Goal: Task Accomplishment & Management: Manage account settings

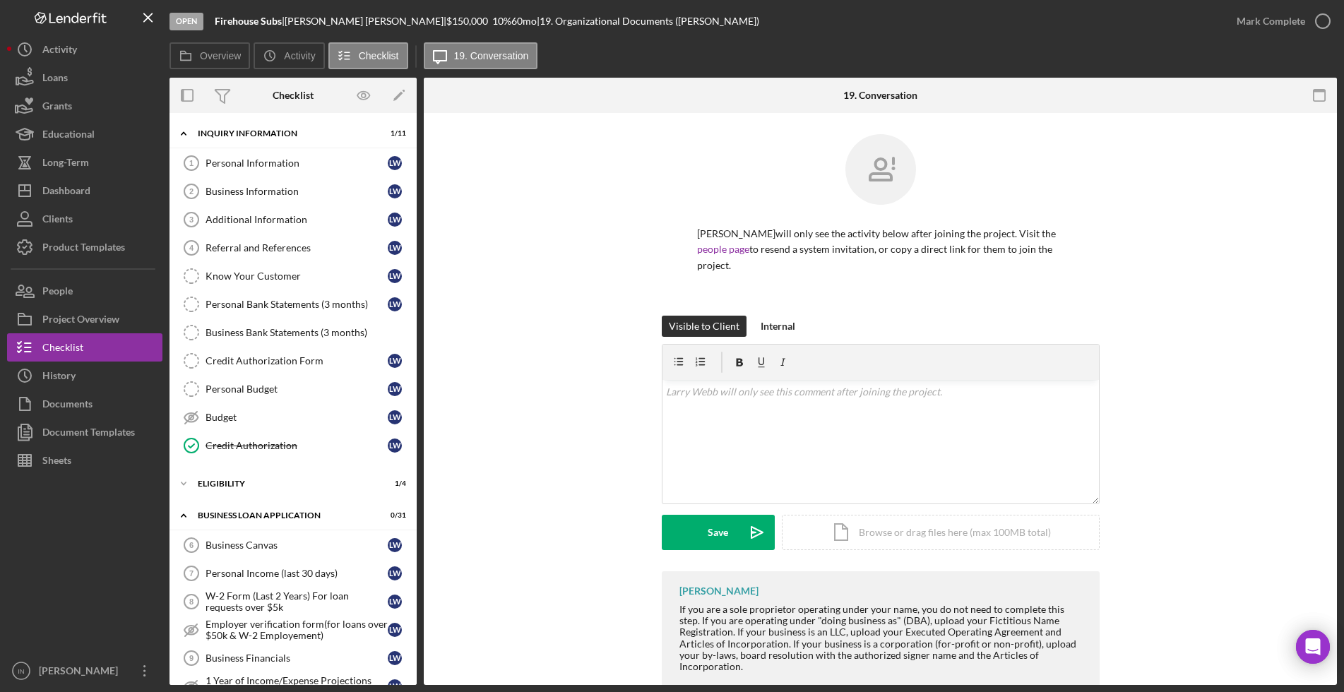
scroll to position [213, 0]
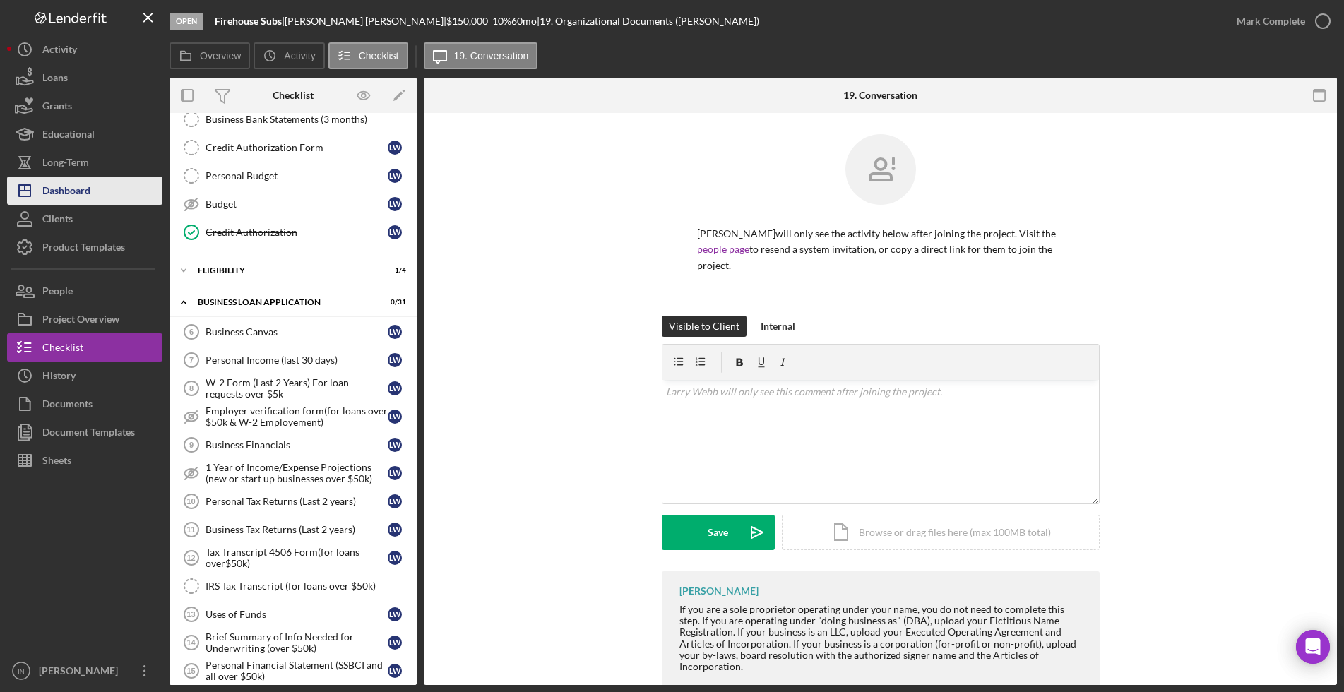
click at [76, 193] on div "Dashboard" at bounding box center [66, 193] width 48 height 32
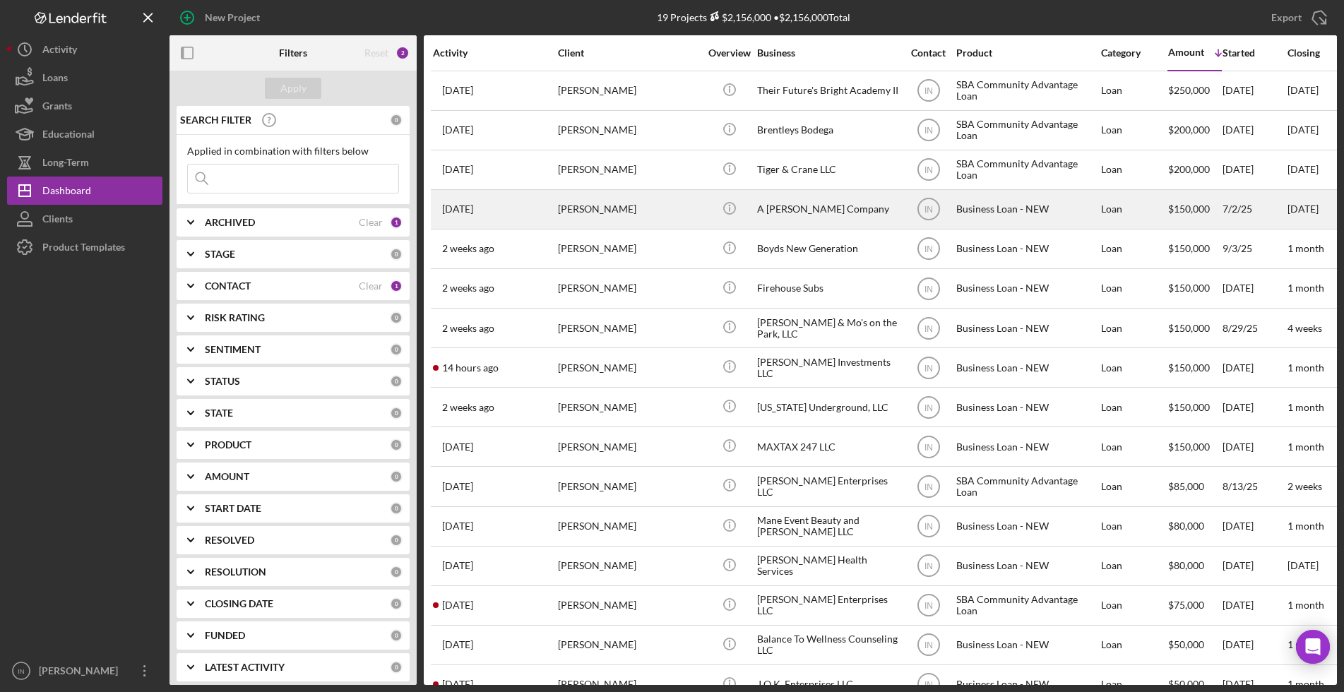
click at [605, 196] on div "[PERSON_NAME]" at bounding box center [628, 209] width 141 height 37
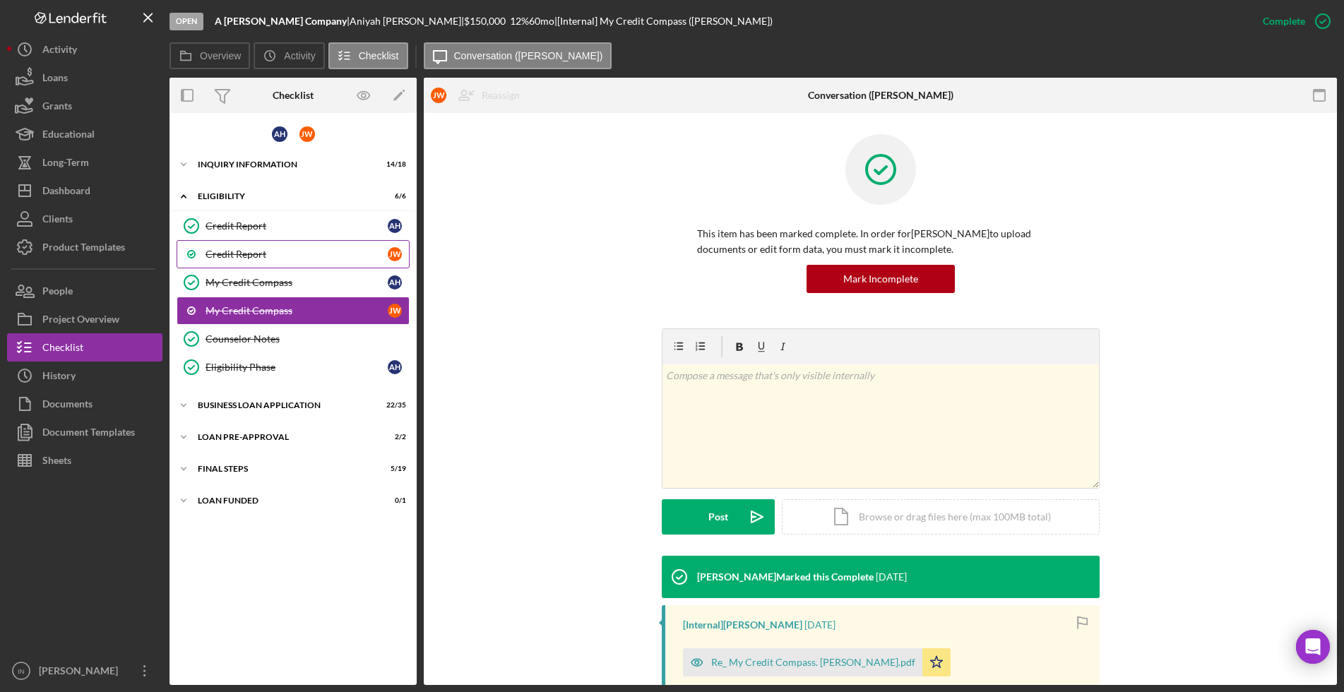
click at [297, 246] on link "Credit Report [PERSON_NAME]" at bounding box center [293, 254] width 233 height 28
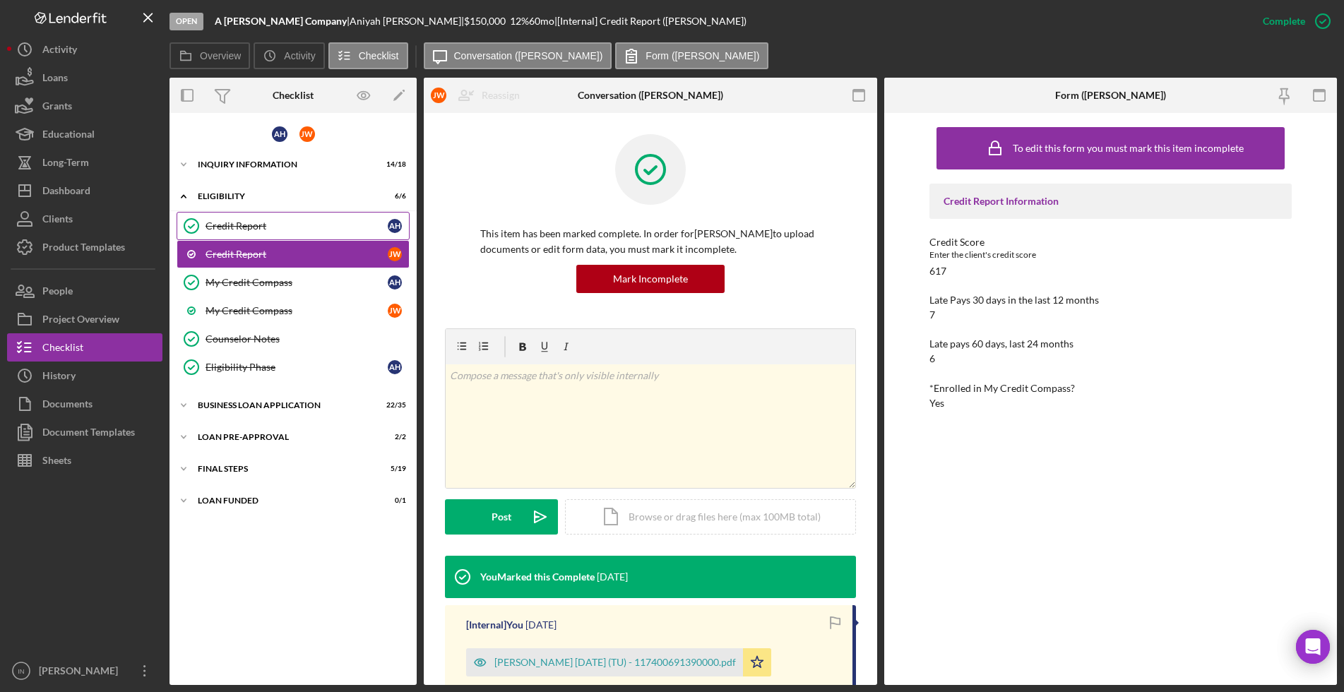
click at [259, 225] on div "Credit Report" at bounding box center [297, 225] width 182 height 11
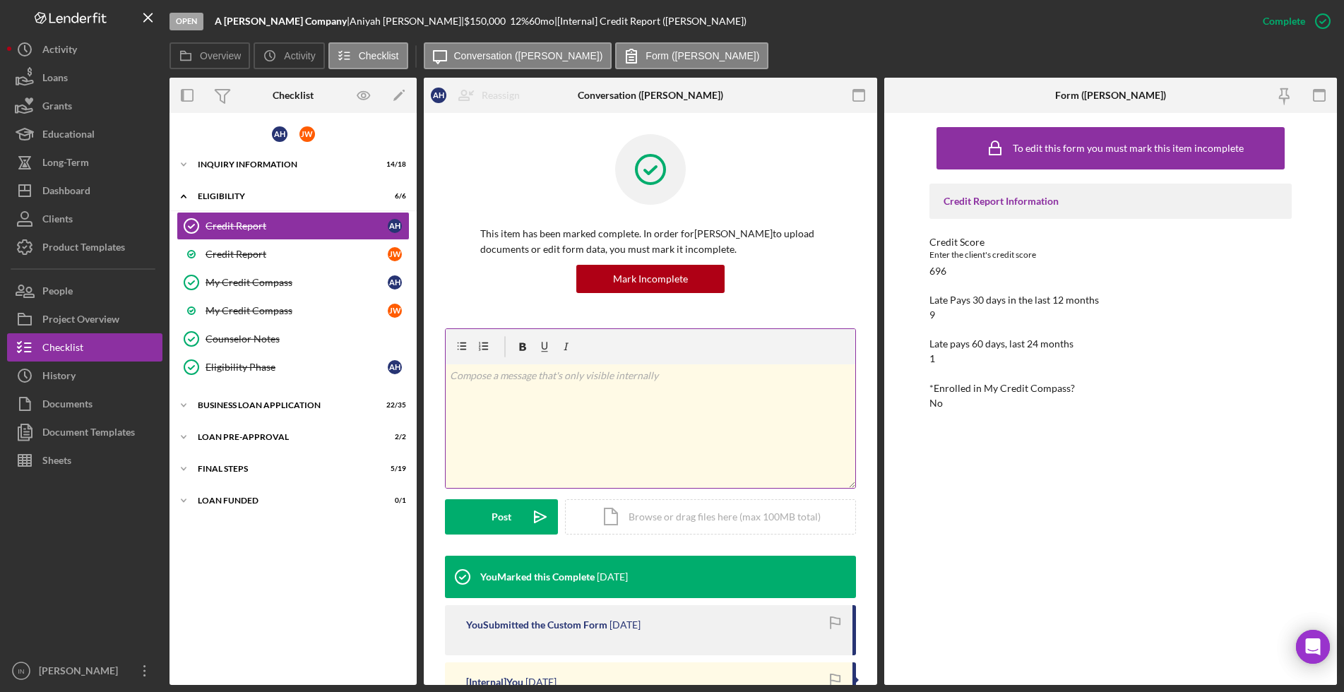
scroll to position [177, 0]
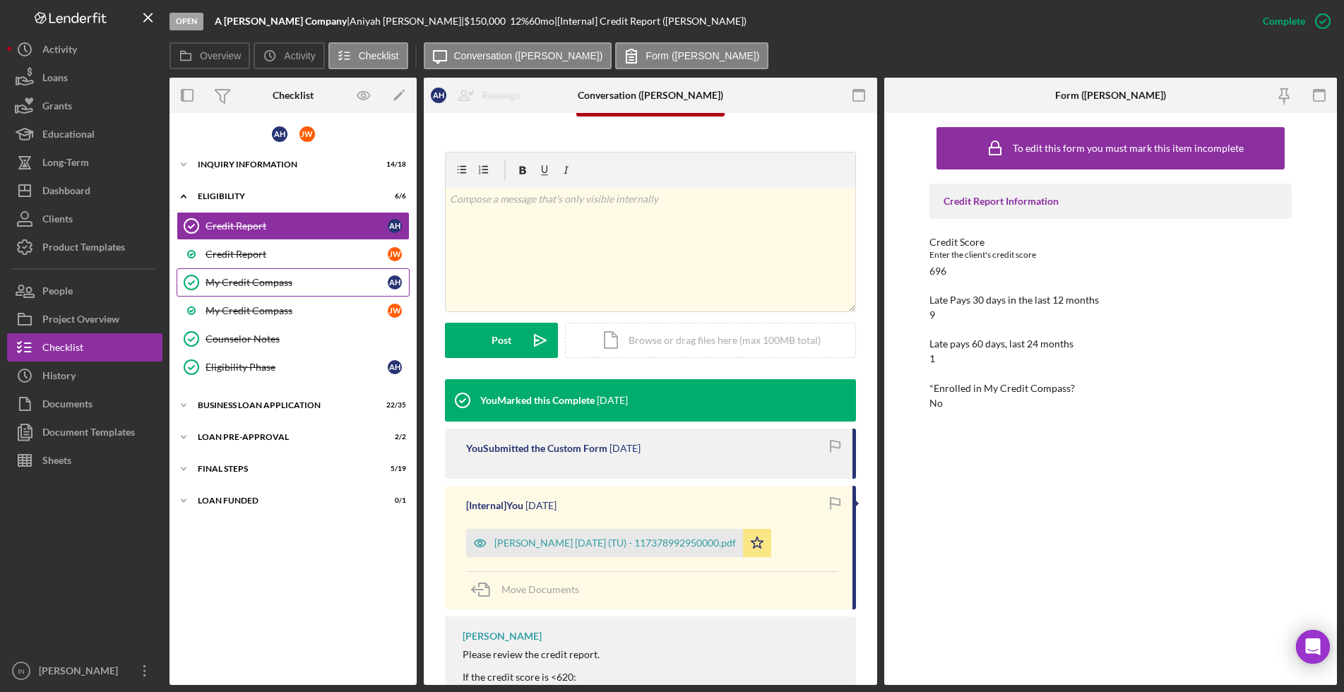
click at [298, 283] on div "My Credit Compass" at bounding box center [297, 282] width 182 height 11
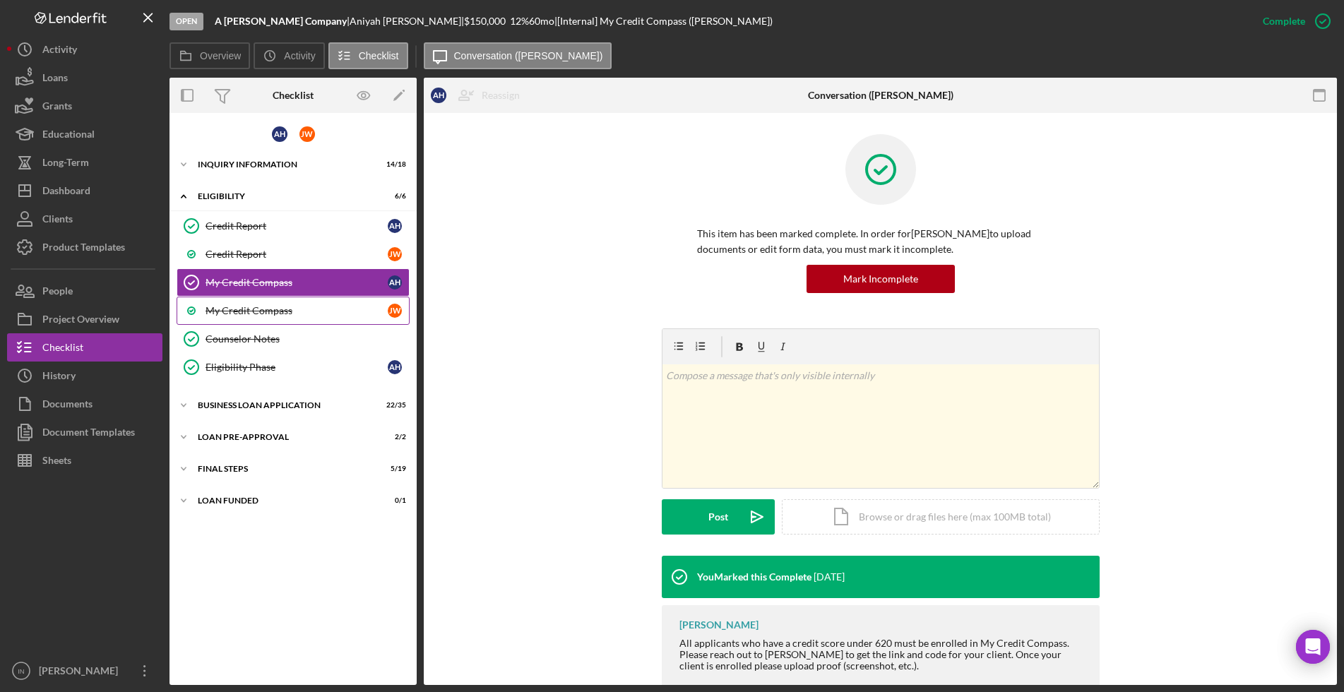
click at [297, 309] on div "My Credit Compass" at bounding box center [297, 310] width 182 height 11
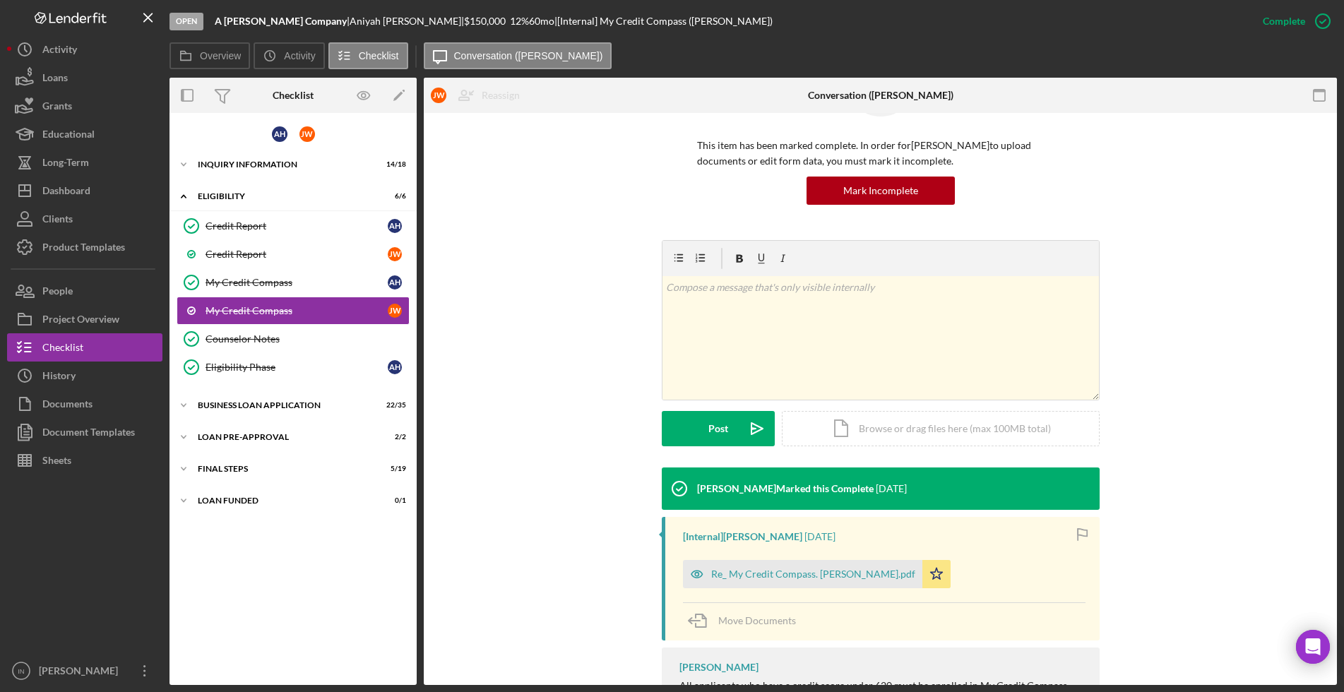
scroll to position [177, 0]
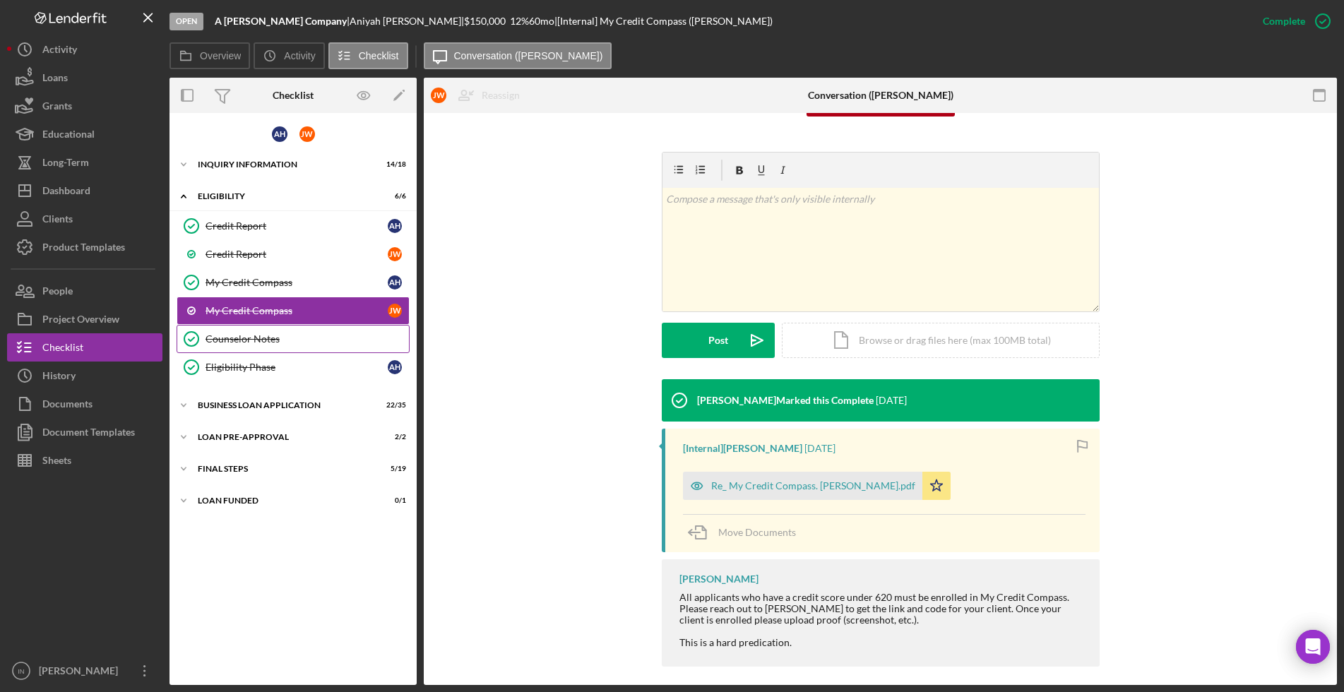
click at [261, 343] on div "Counselor Notes" at bounding box center [307, 338] width 203 height 11
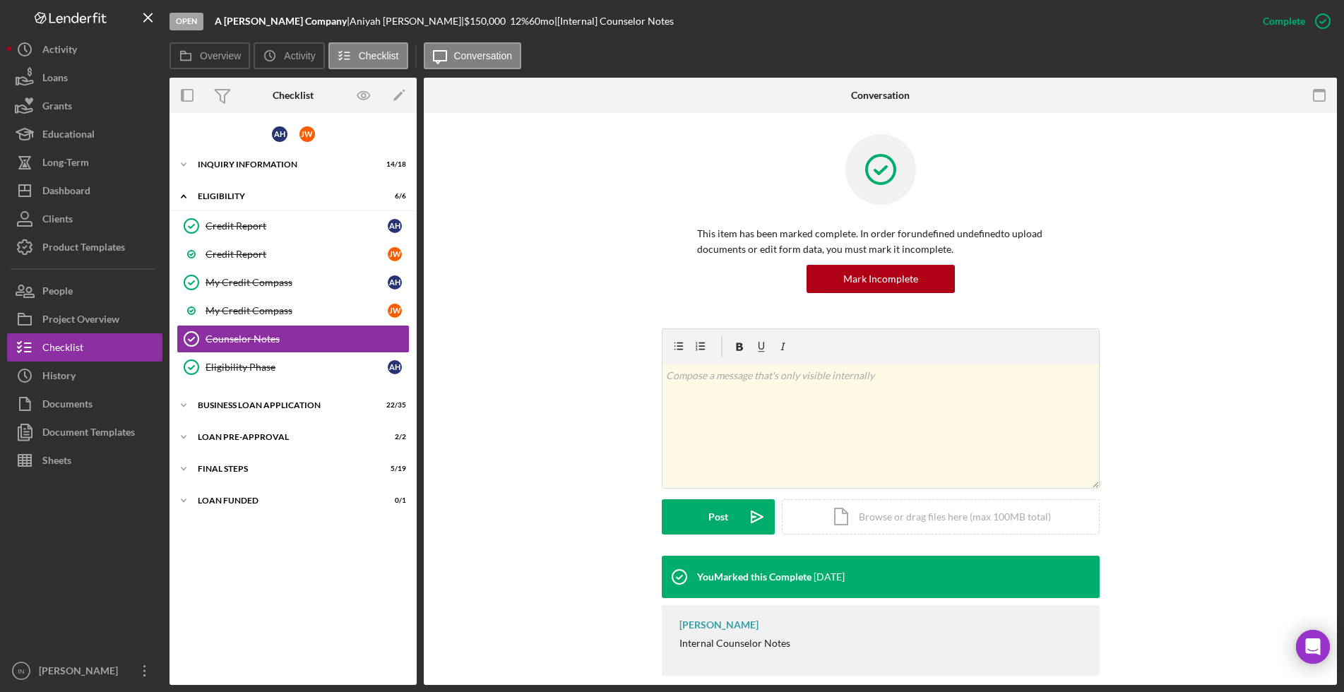
scroll to position [19, 0]
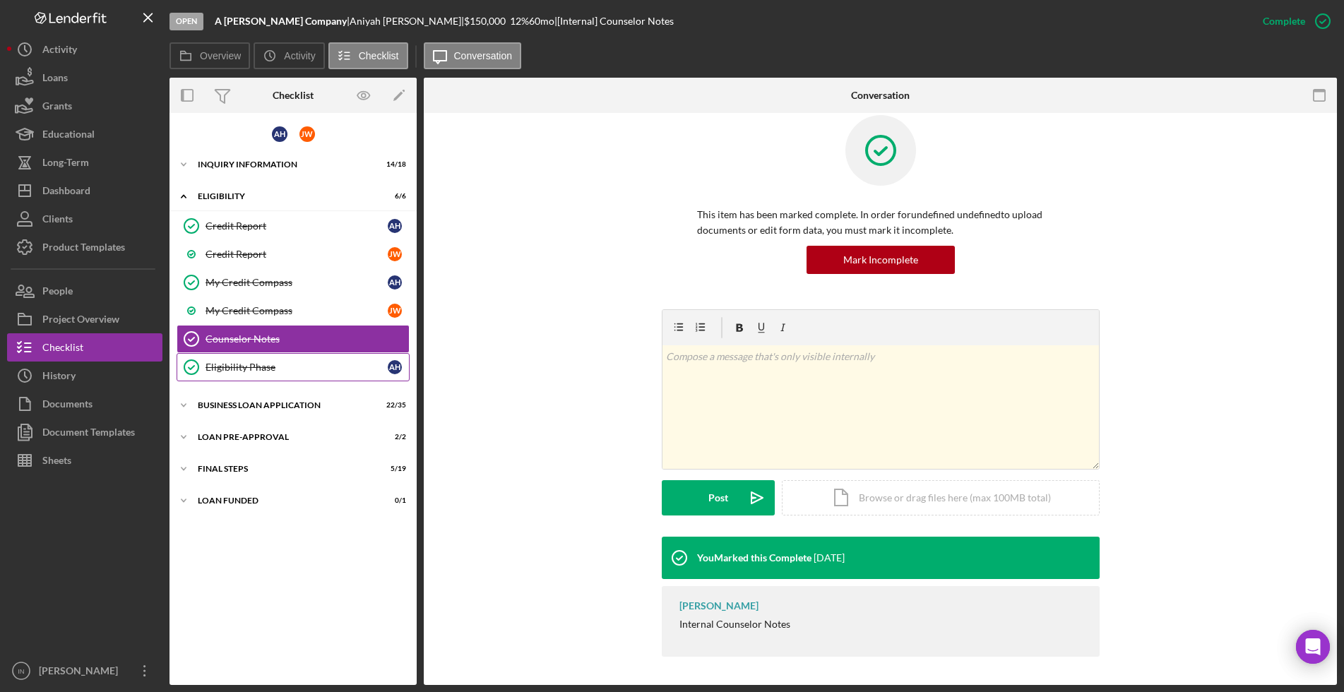
click at [274, 365] on div "Eligibility Phase" at bounding box center [297, 367] width 182 height 11
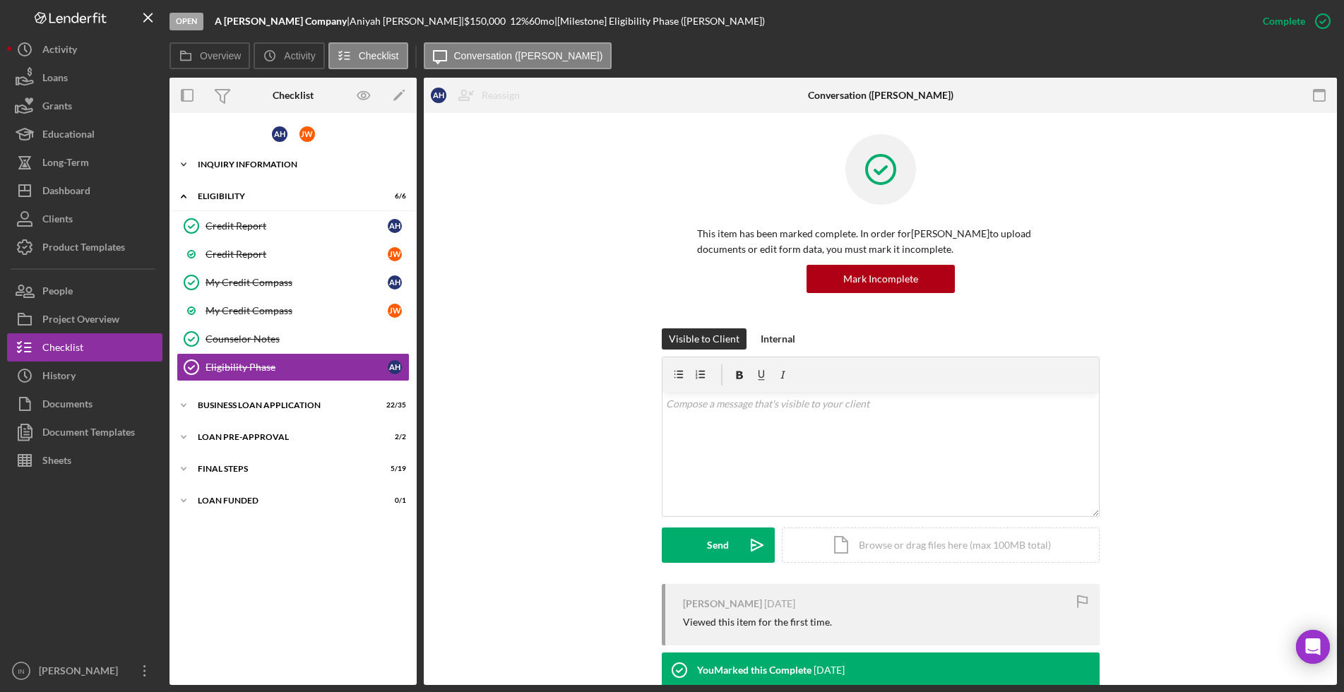
click at [280, 162] on div "INQUIRY INFORMATION" at bounding box center [298, 164] width 201 height 8
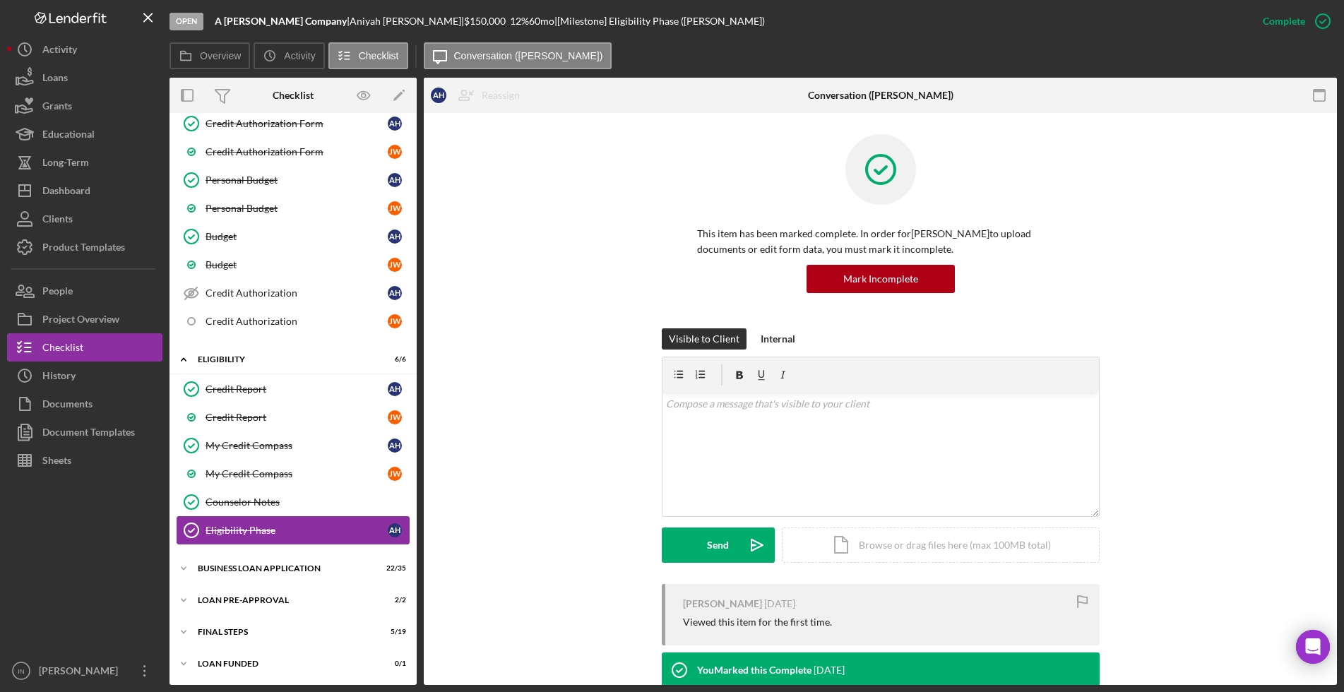
scroll to position [354, 0]
click at [254, 565] on div "BUSINESS LOAN APPLICATION" at bounding box center [298, 568] width 201 height 8
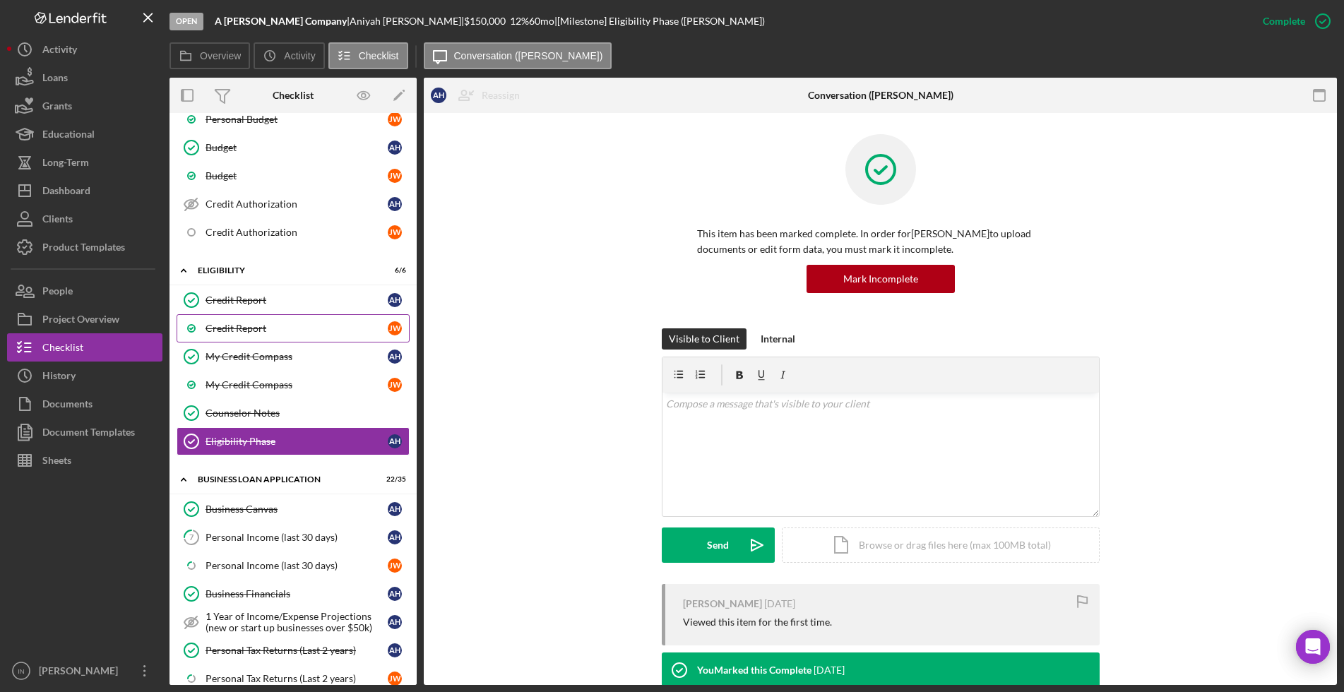
scroll to position [530, 0]
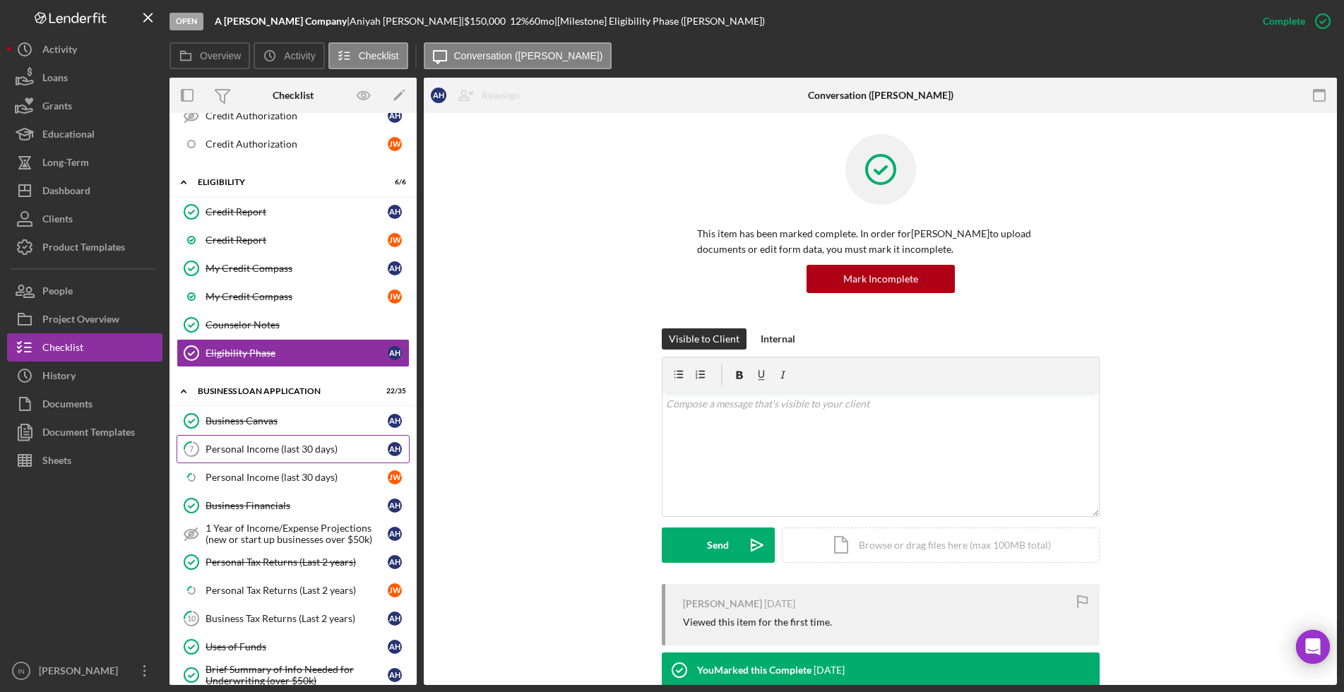
click at [269, 458] on link "7 Personal Income (last 30 days) A H" at bounding box center [293, 449] width 233 height 28
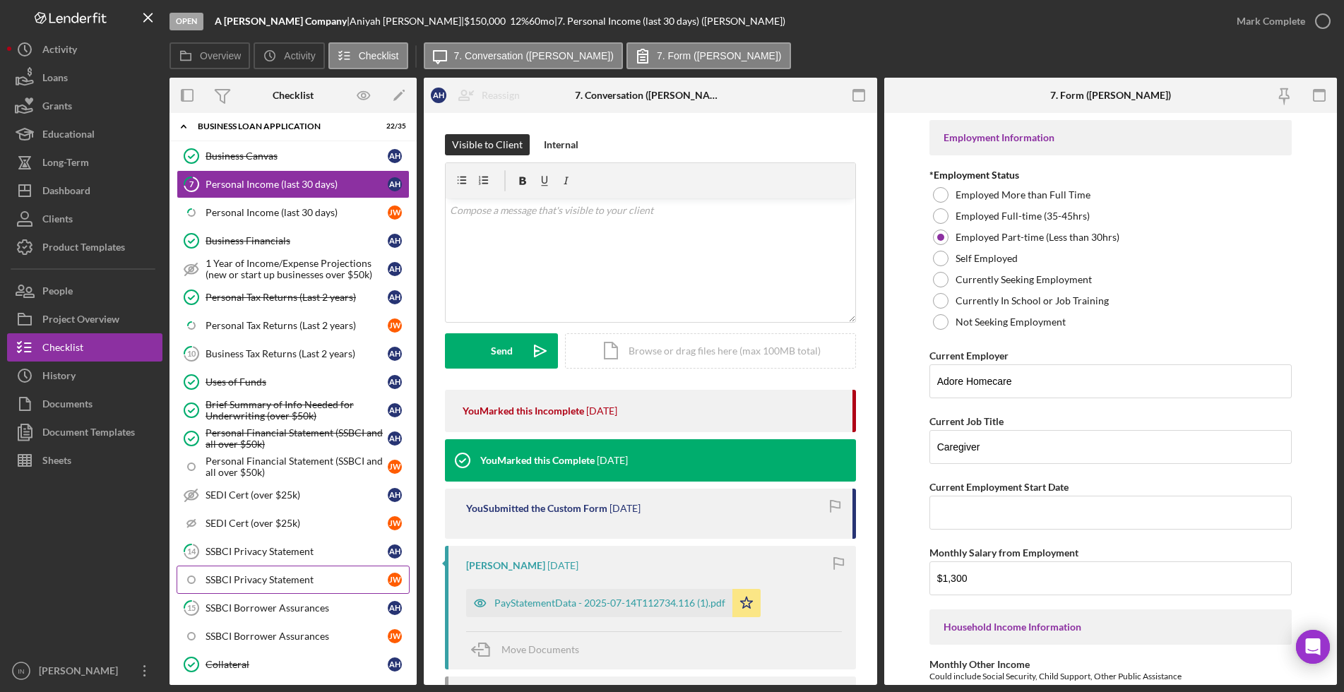
scroll to position [884, 0]
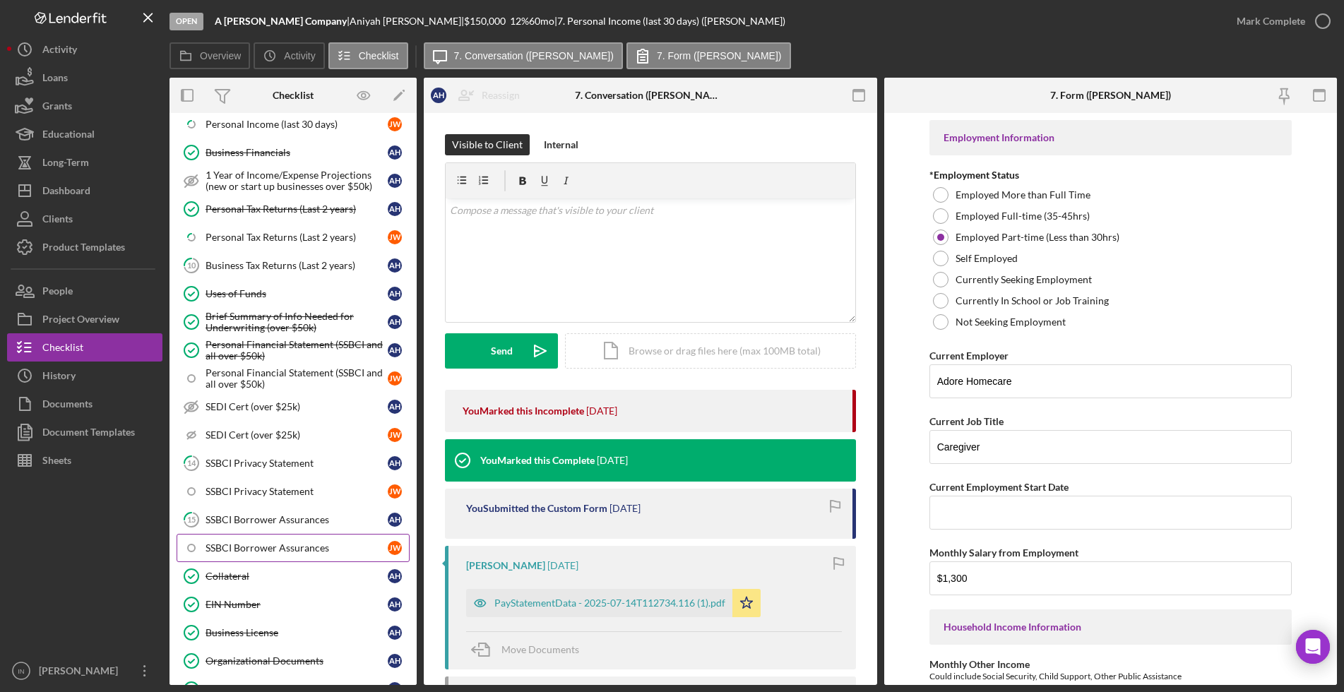
click at [263, 547] on div "SSBCI Borrower Assurances" at bounding box center [297, 547] width 182 height 11
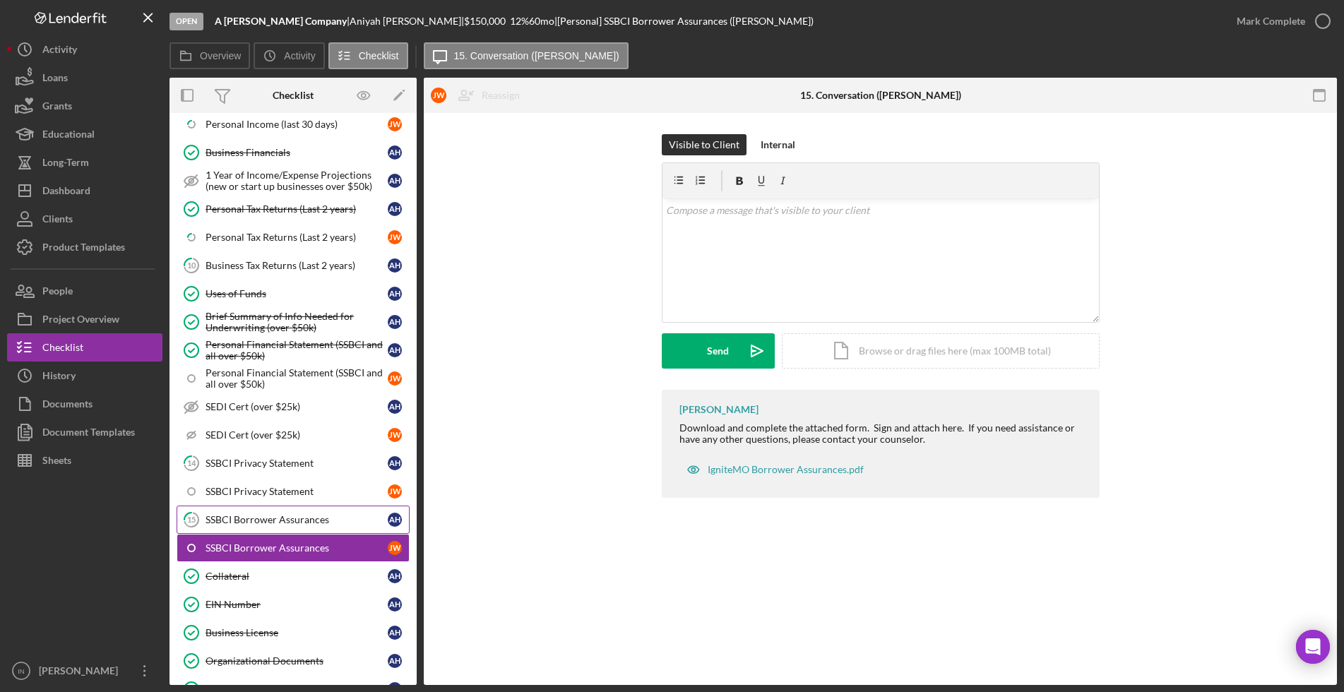
click at [273, 532] on link "15 SSBCI Borrower Assurances A H" at bounding box center [293, 520] width 233 height 28
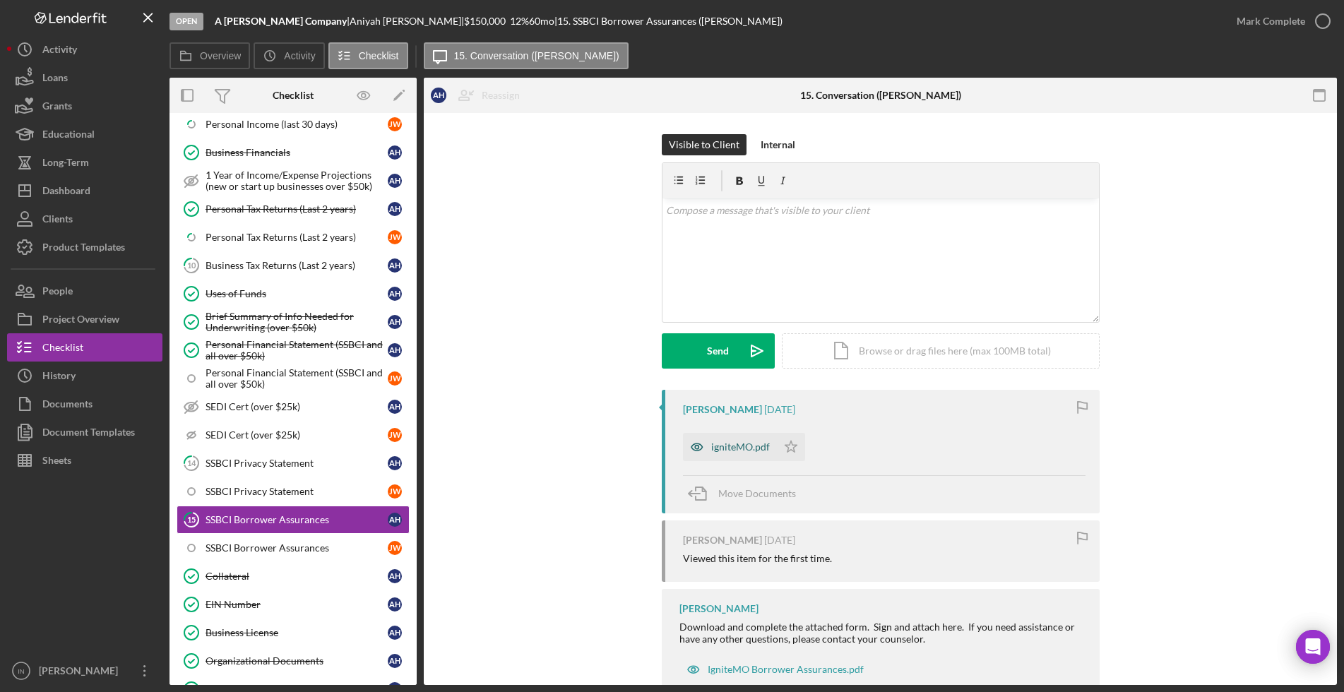
click at [723, 448] on div "igniteMO.pdf" at bounding box center [740, 446] width 59 height 11
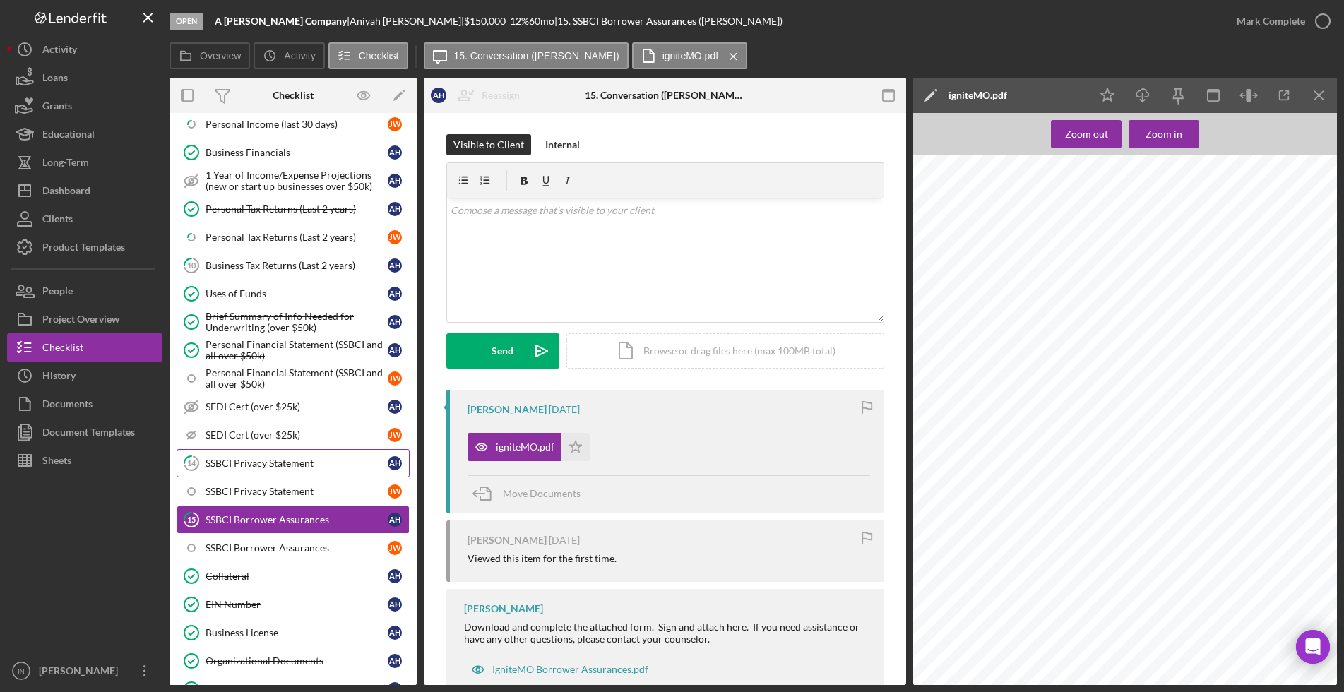
click at [266, 468] on div "SSBCI Privacy Statement" at bounding box center [297, 463] width 182 height 11
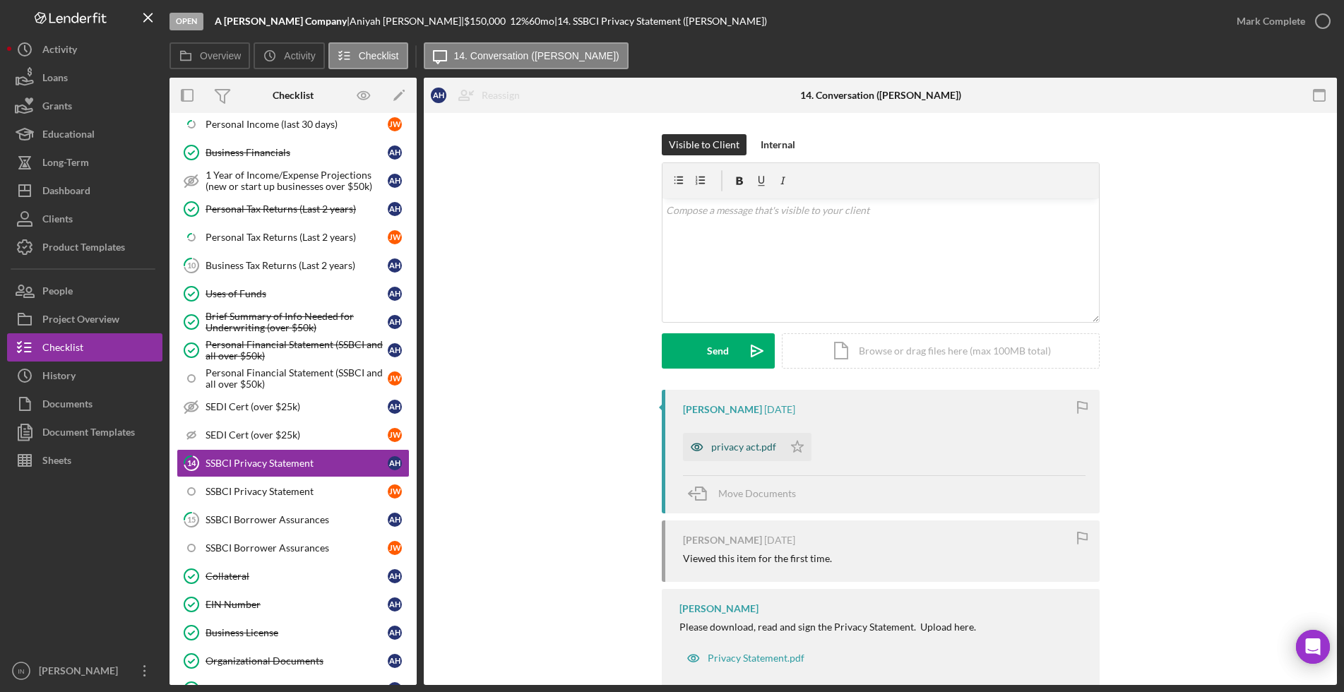
click at [748, 441] on div "privacy act.pdf" at bounding box center [743, 446] width 65 height 11
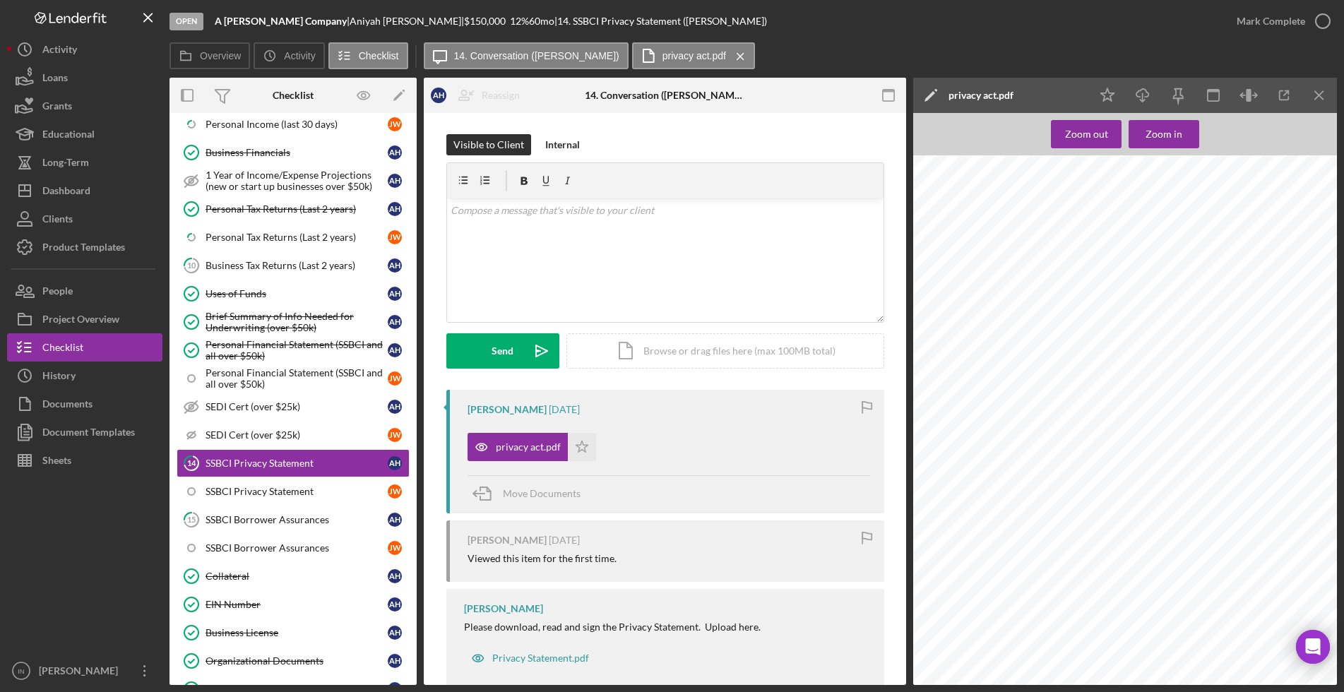
scroll to position [43, 0]
click at [273, 497] on div "SSBCI Privacy Statement" at bounding box center [297, 491] width 182 height 11
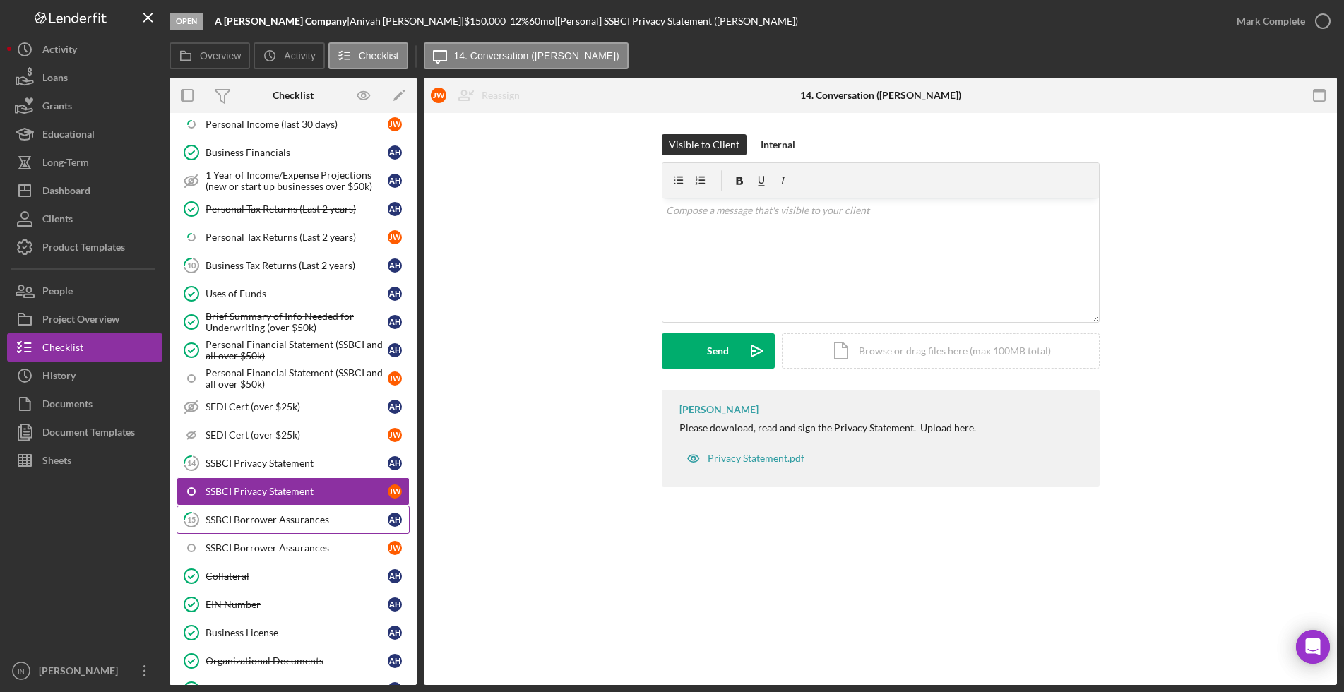
click at [289, 530] on link "15 SSBCI Borrower Assurances A H" at bounding box center [293, 520] width 233 height 28
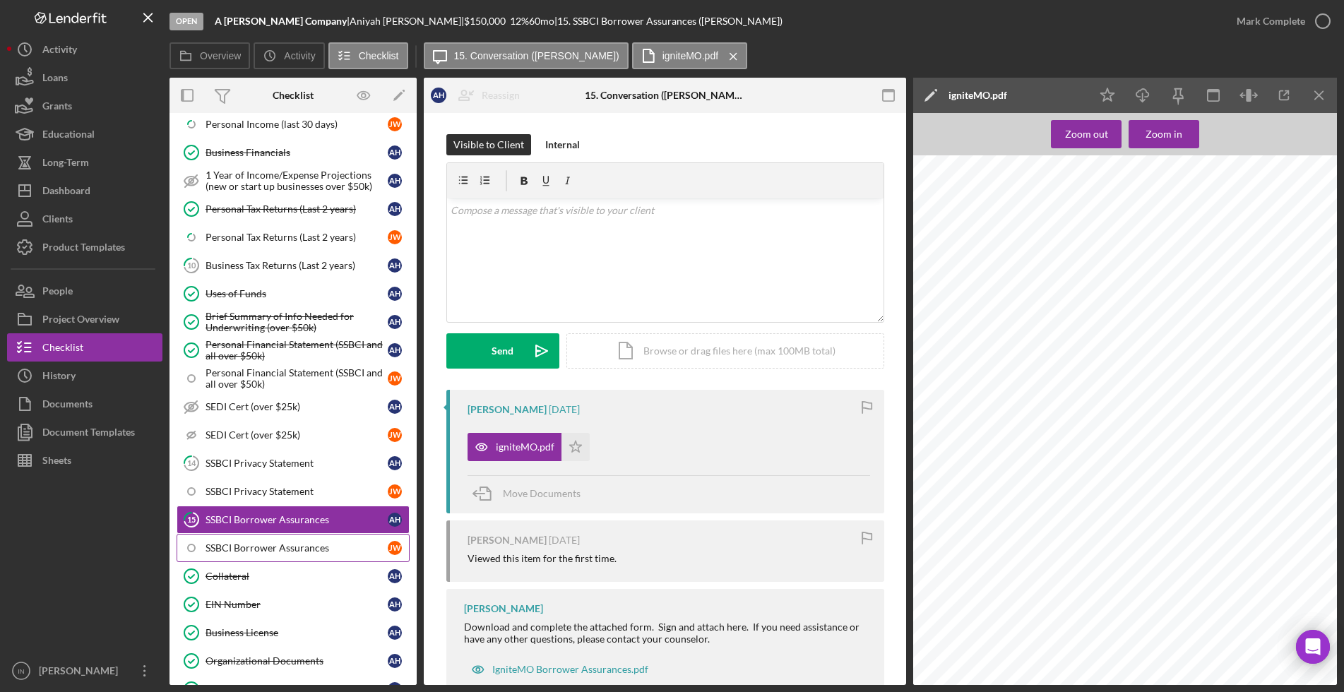
click at [240, 549] on div "SSBCI Borrower Assurances" at bounding box center [297, 547] width 182 height 11
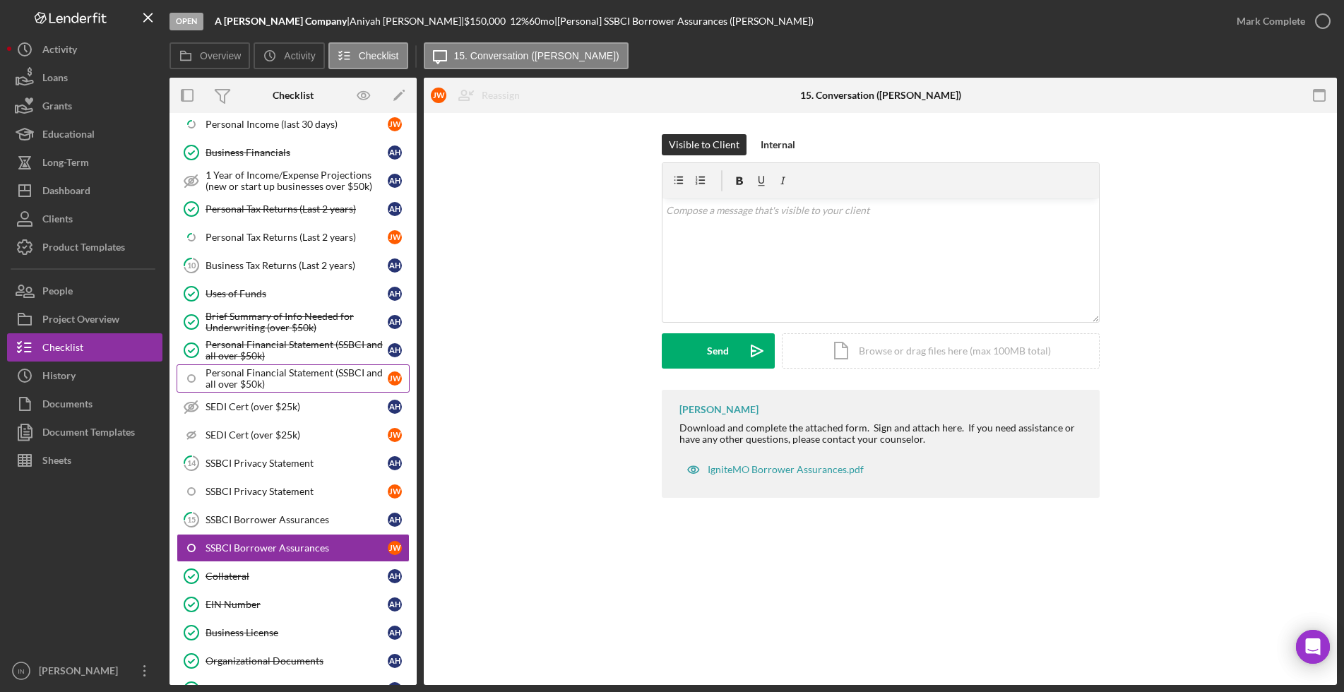
click at [258, 373] on div "Personal Financial Statement (SSBCI and all over $50k)" at bounding box center [297, 378] width 182 height 23
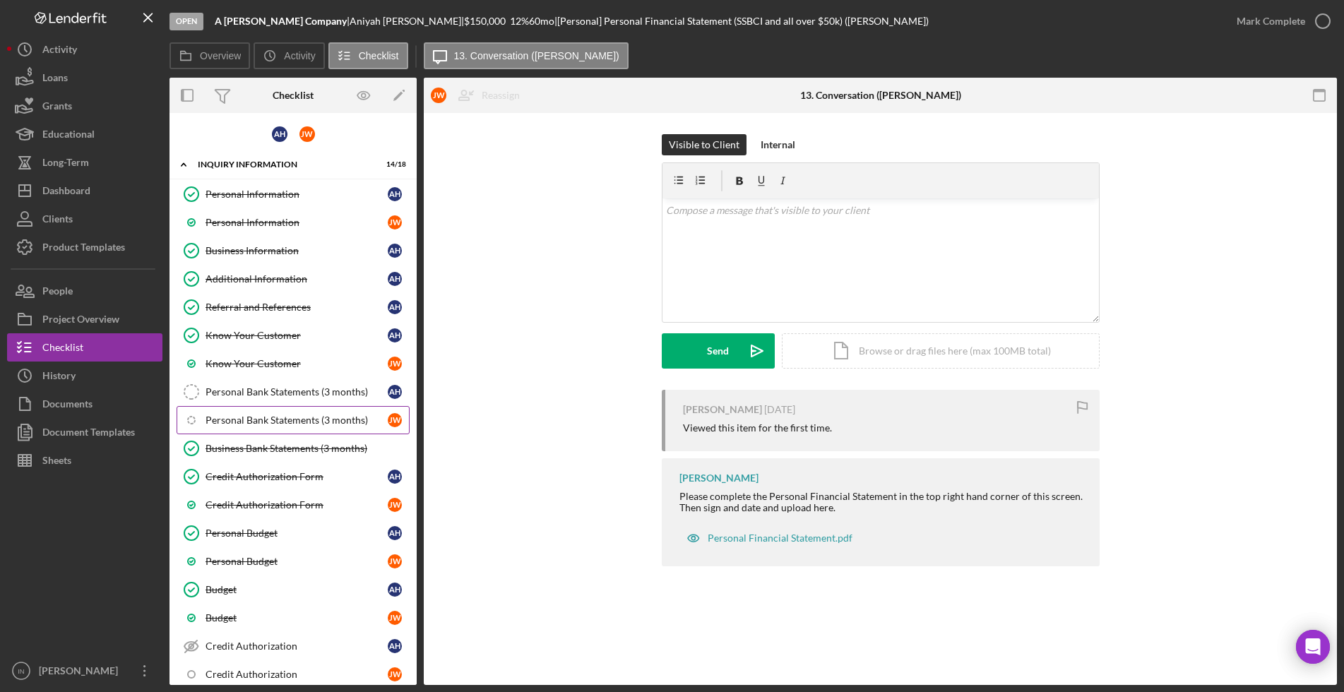
click at [280, 424] on div "Personal Bank Statements (3 months)" at bounding box center [297, 420] width 182 height 11
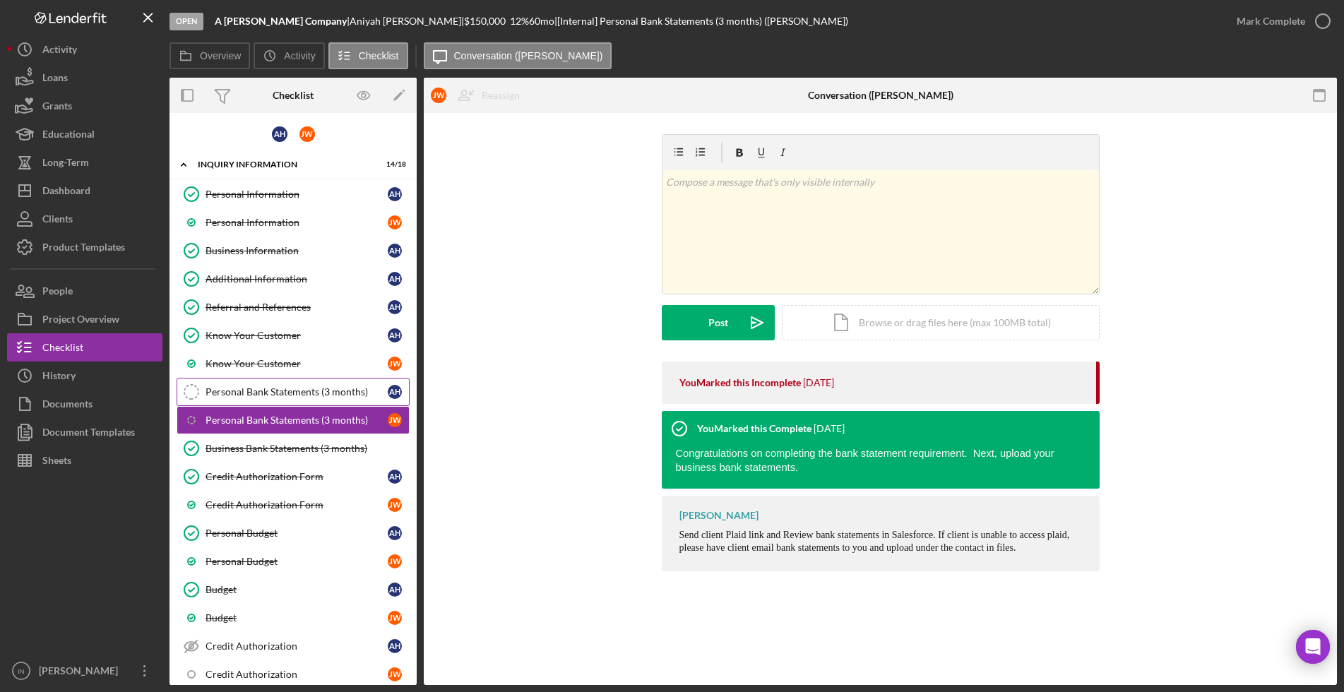
click at [273, 392] on div "Personal Bank Statements (3 months)" at bounding box center [297, 391] width 182 height 11
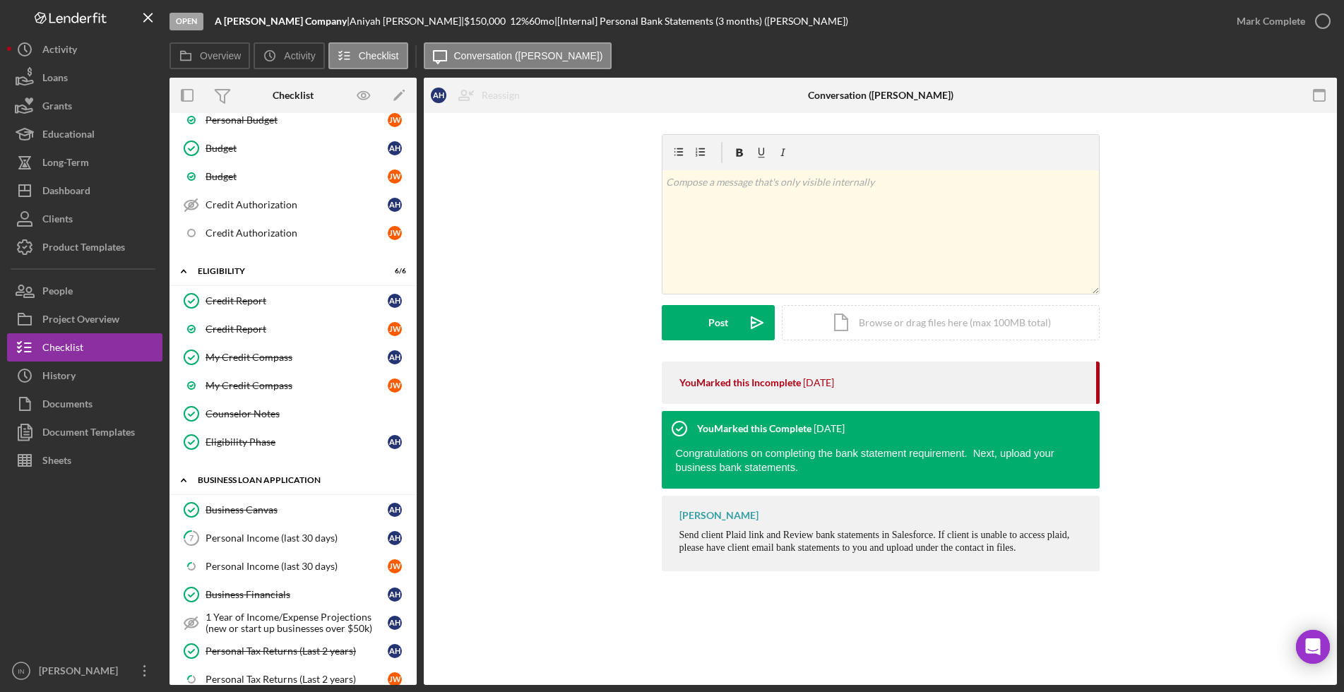
scroll to position [618, 0]
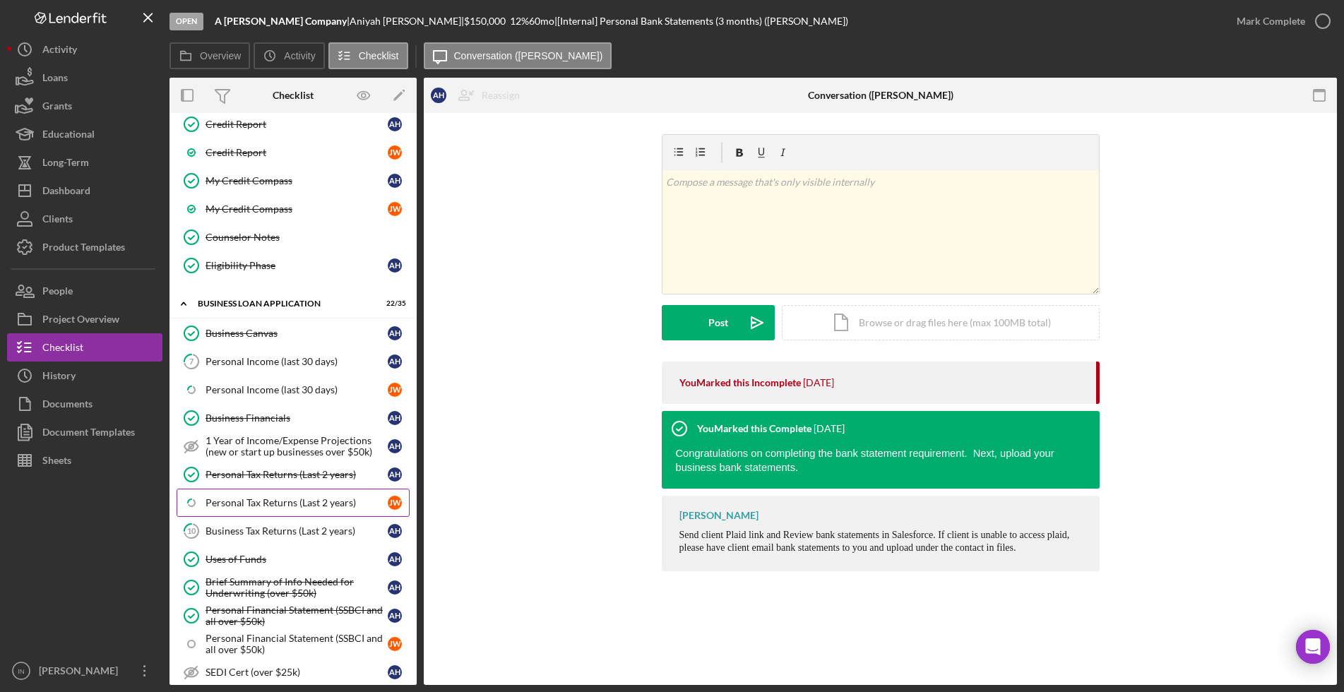
click at [291, 497] on div "Personal Tax Returns (Last 2 years)" at bounding box center [297, 502] width 182 height 11
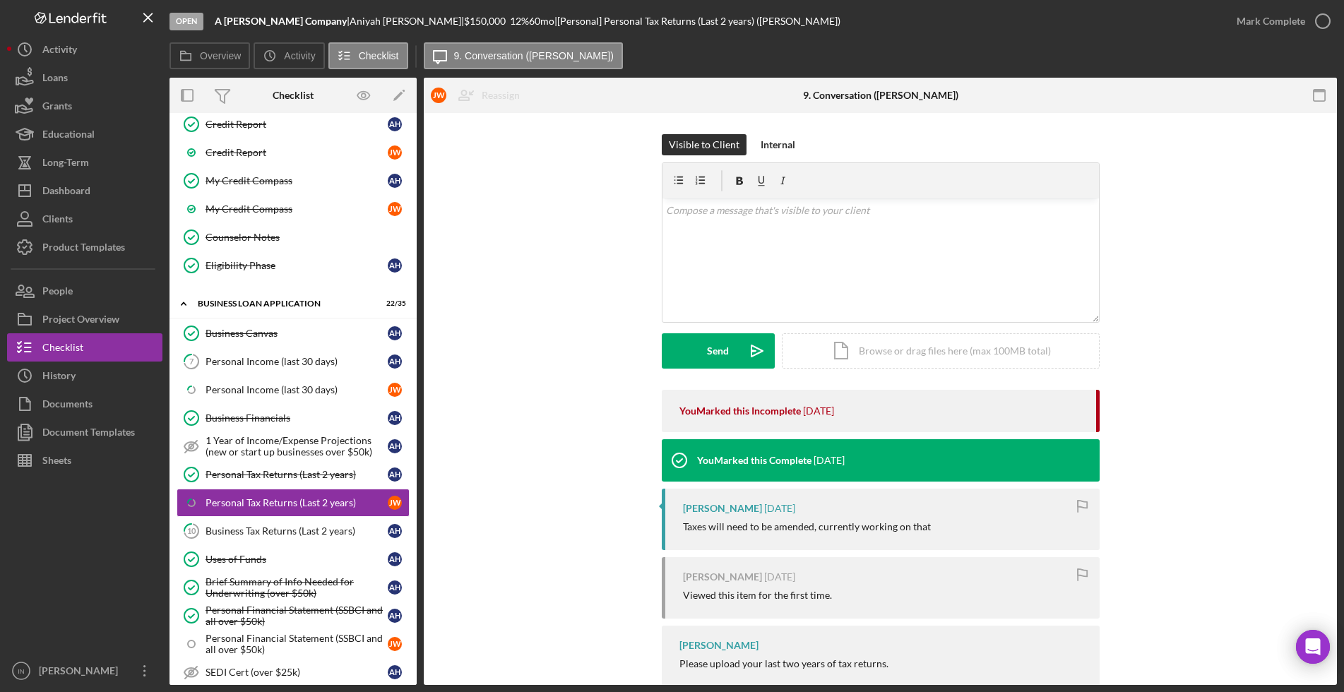
scroll to position [40, 0]
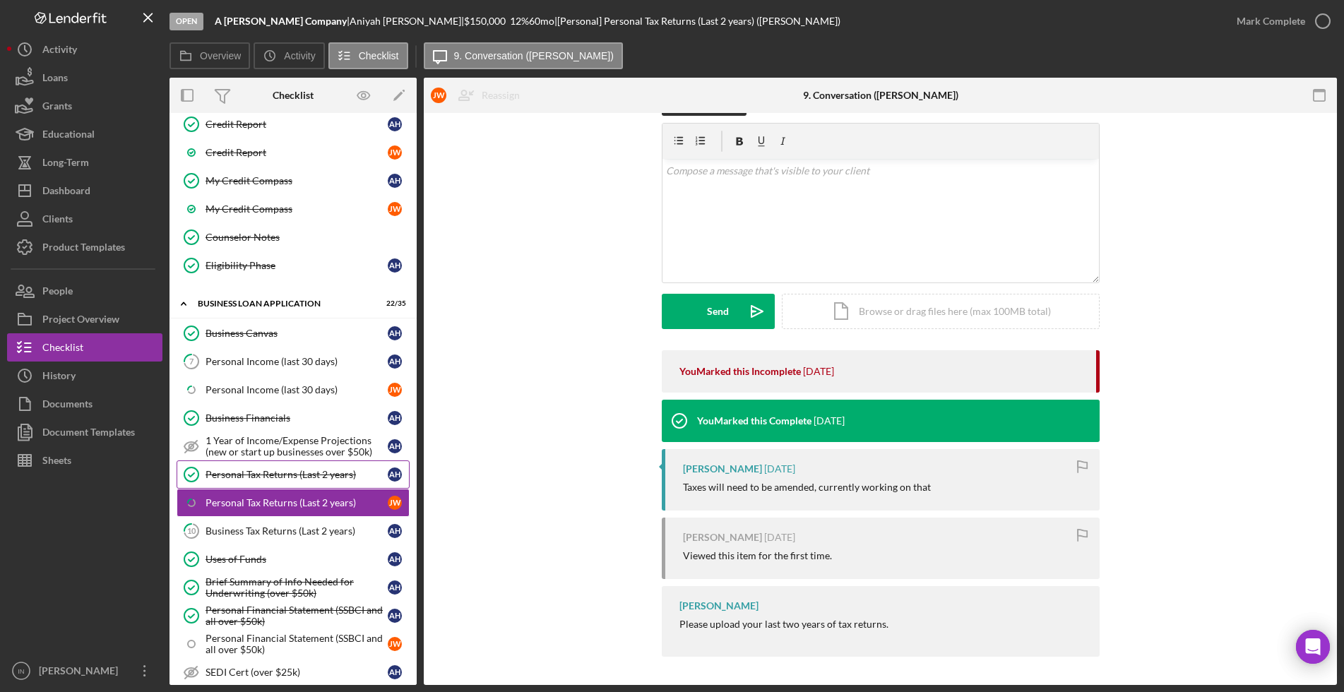
click at [258, 462] on link "Personal Tax Returns (Last 2 years) Personal Tax Returns (Last 2 years) A H" at bounding box center [293, 475] width 233 height 28
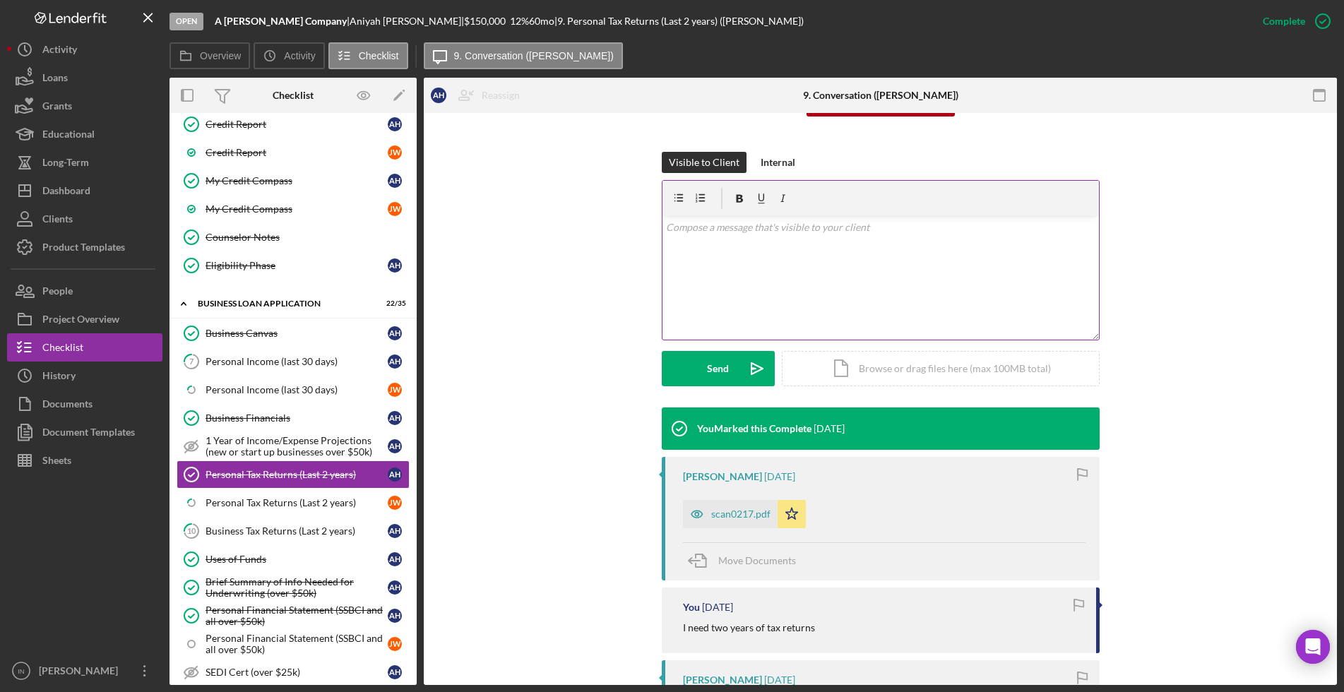
scroll to position [265, 0]
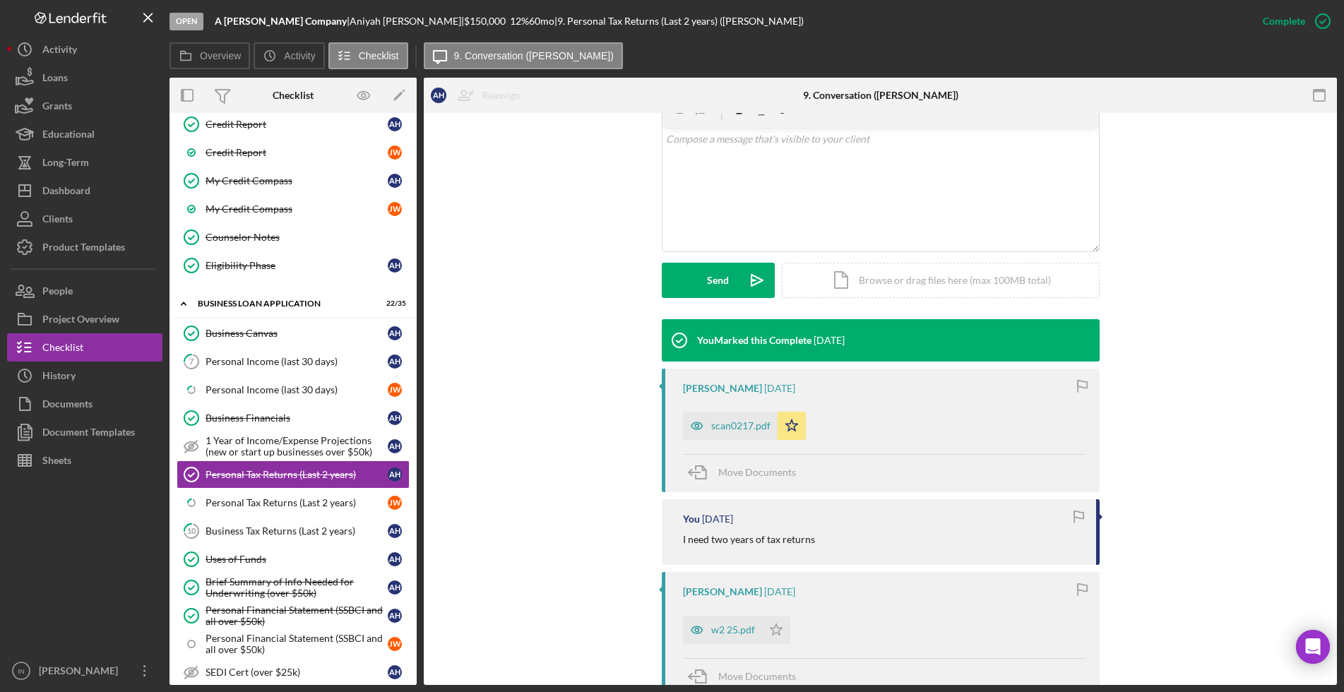
click at [737, 422] on div "scan0217.pdf" at bounding box center [740, 425] width 59 height 11
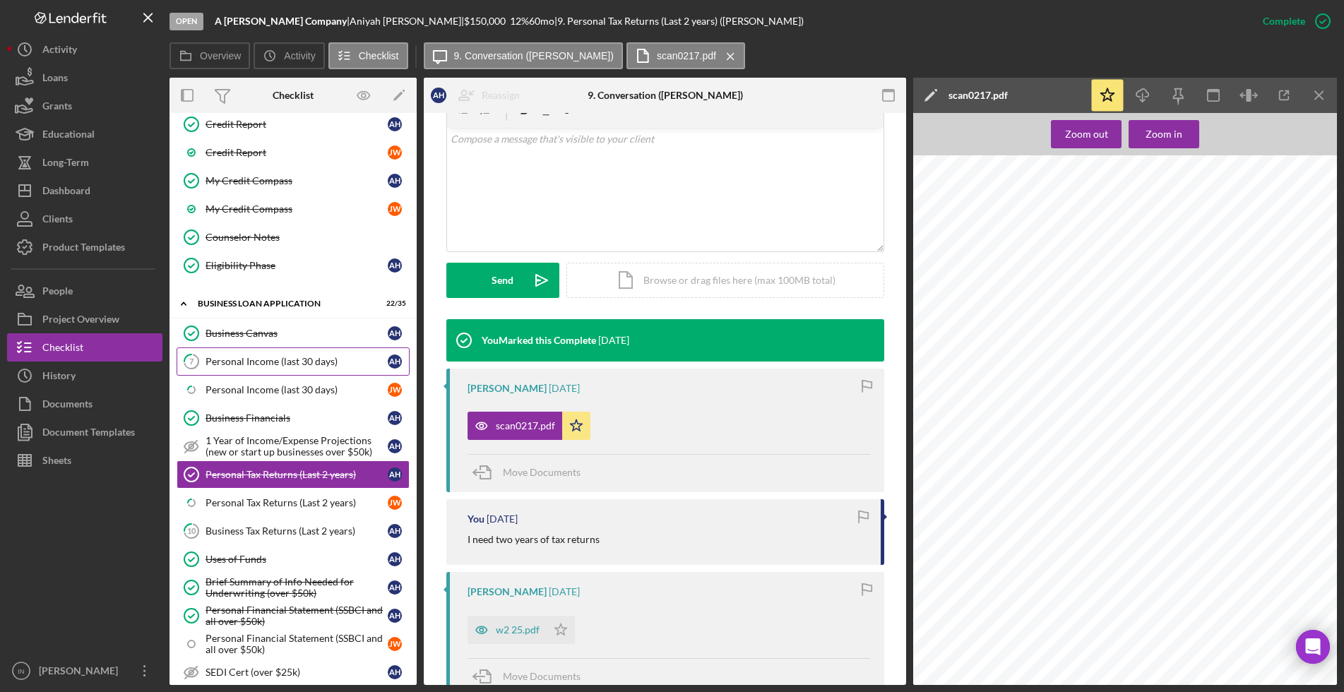
click at [278, 373] on link "7 Personal Income (last 30 days) A H" at bounding box center [293, 361] width 233 height 28
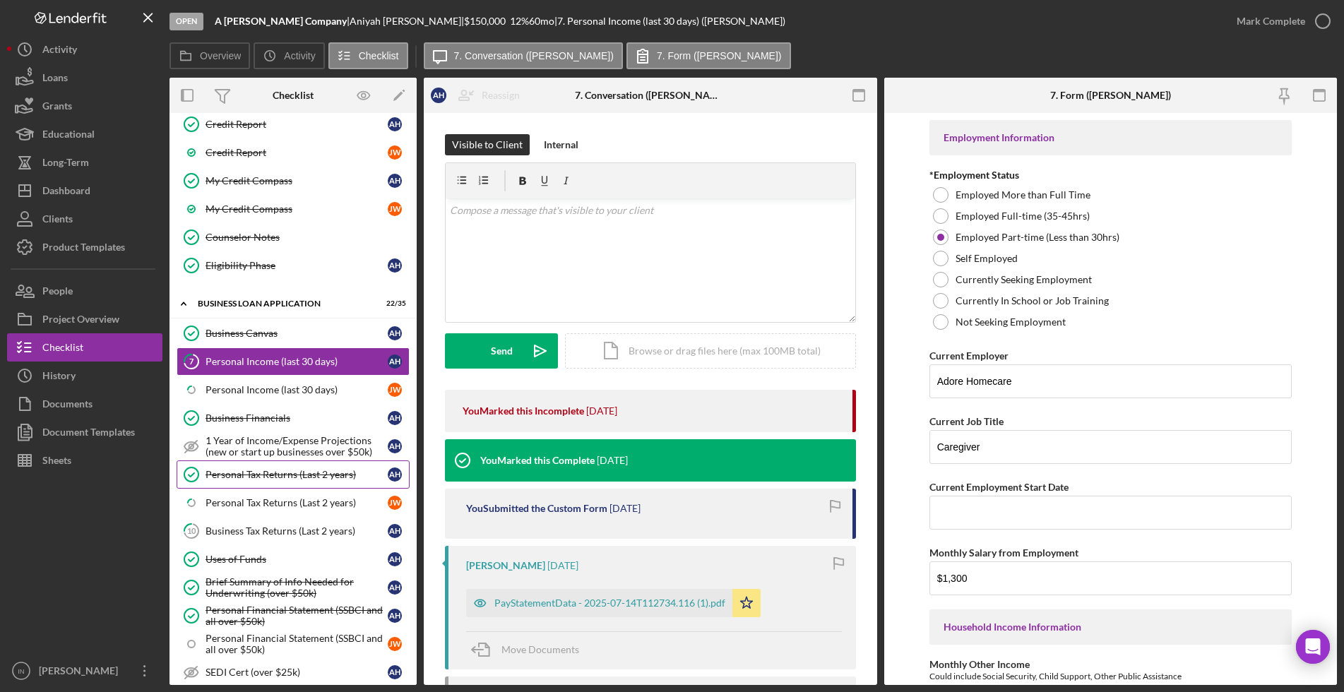
click at [267, 482] on link "Personal Tax Returns (Last 2 years) Personal Tax Returns (Last 2 years) A H" at bounding box center [293, 475] width 233 height 28
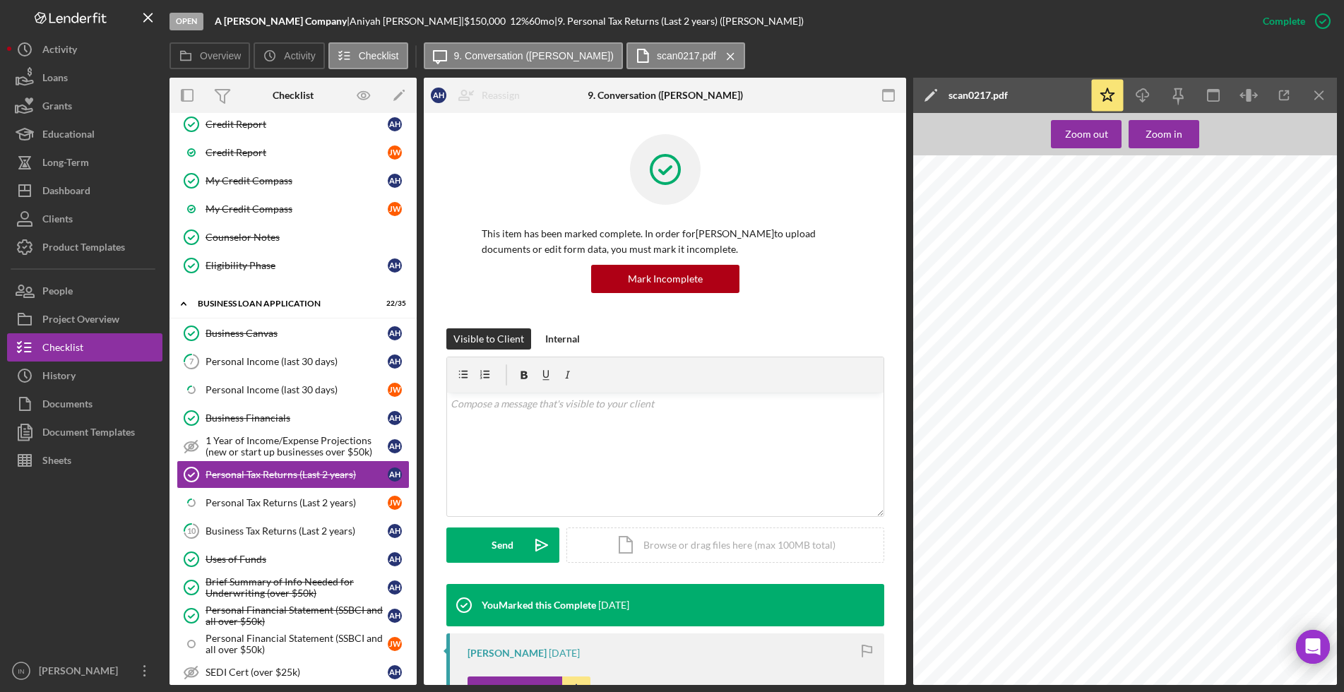
scroll to position [177, 0]
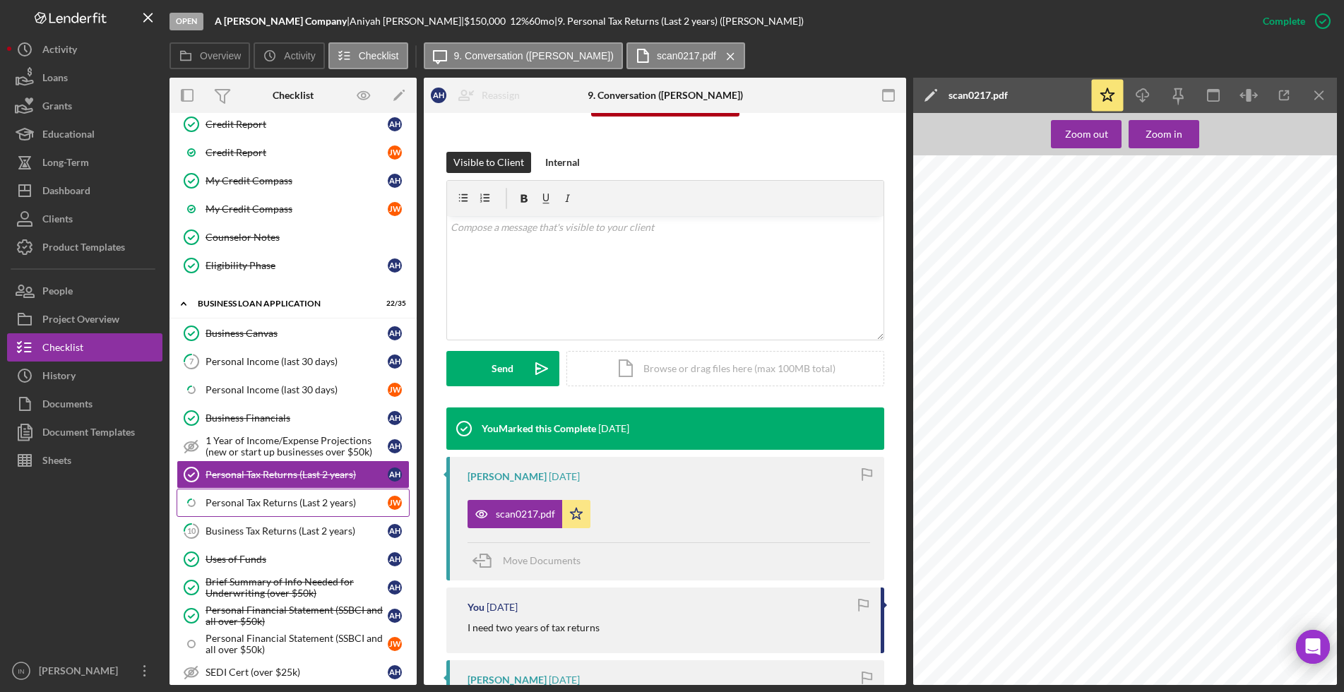
click at [287, 514] on link "Icon/Checklist Item Sub Partial Personal Tax Returns (Last 2 years) [PERSON_NAM…" at bounding box center [293, 503] width 233 height 28
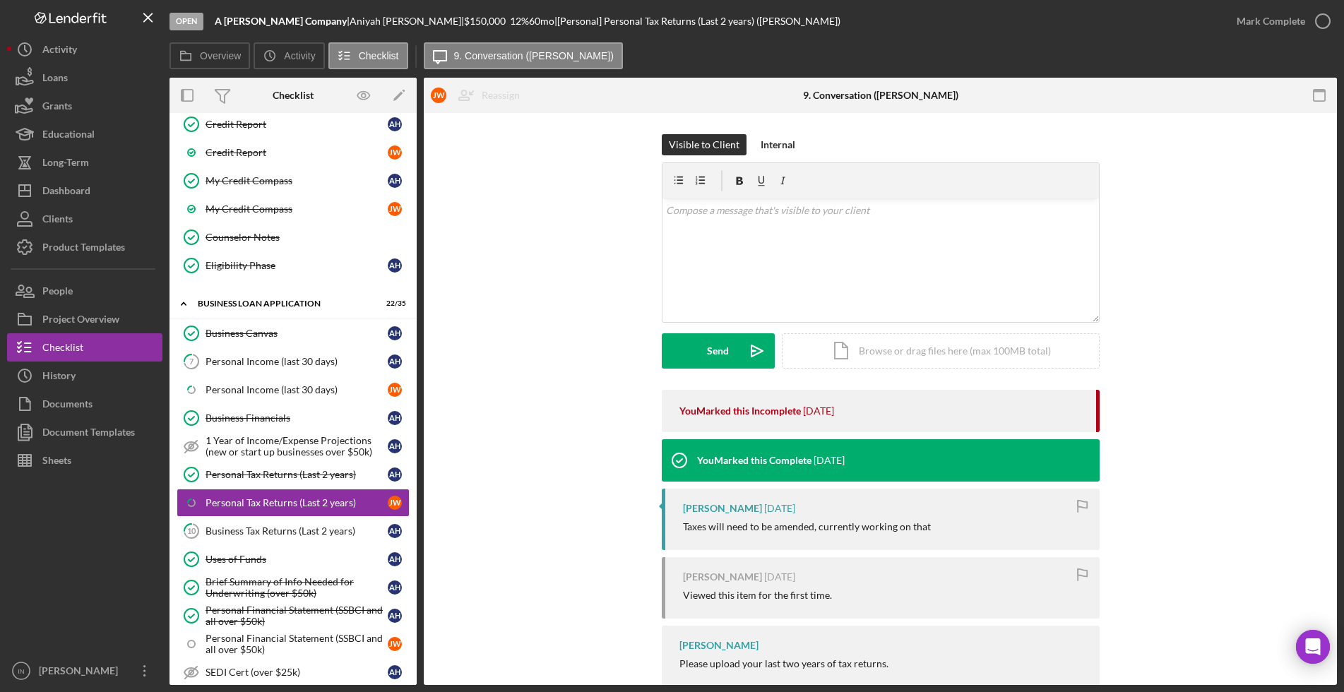
scroll to position [40, 0]
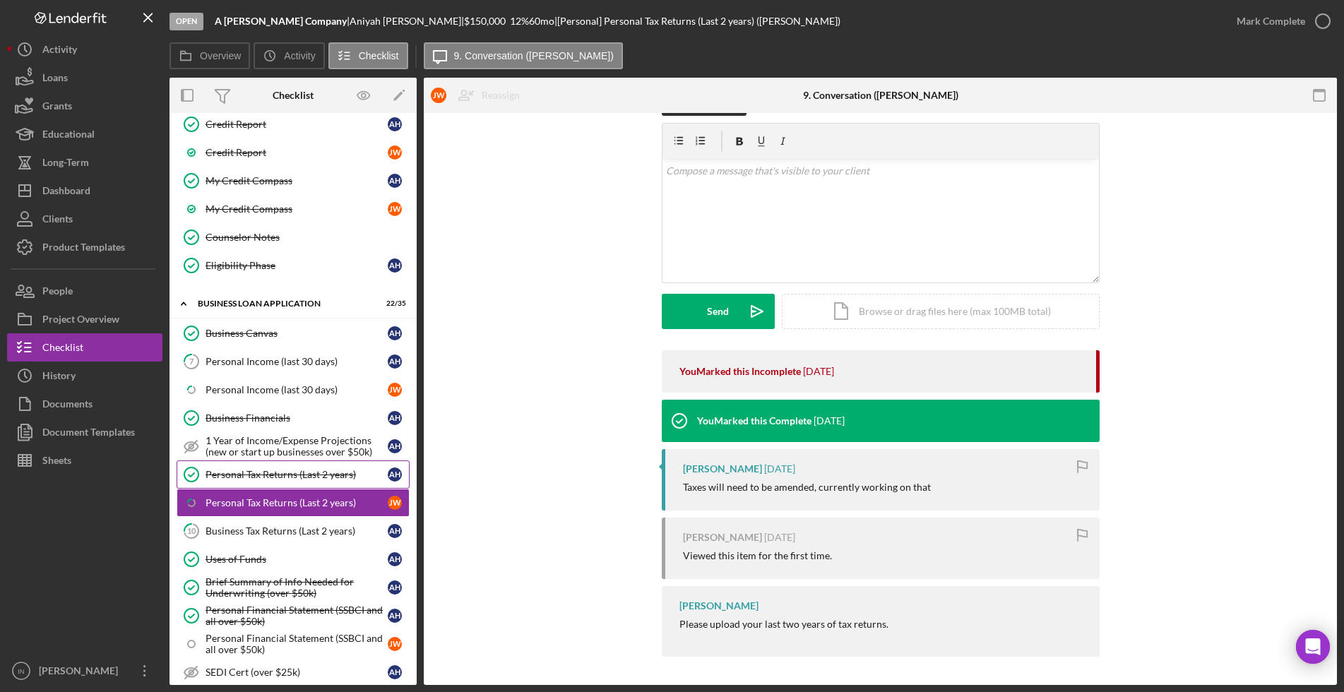
click at [251, 474] on div "Personal Tax Returns (Last 2 years)" at bounding box center [297, 474] width 182 height 11
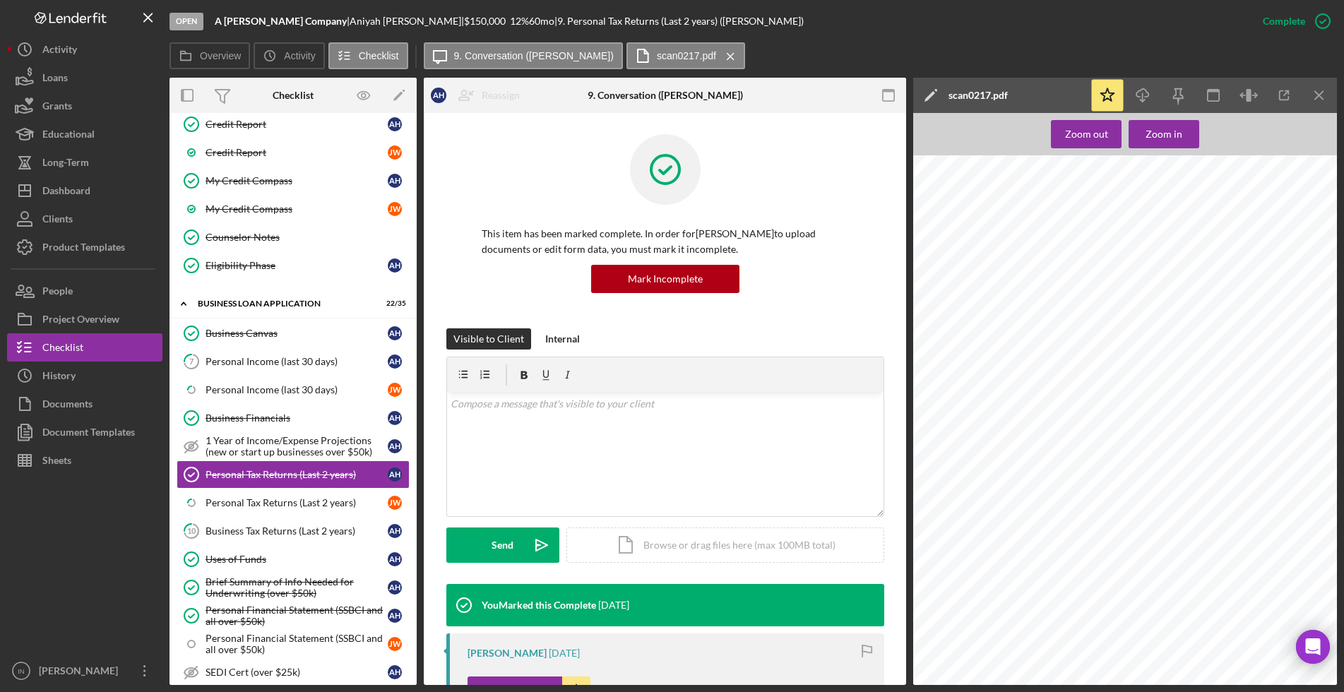
scroll to position [177, 0]
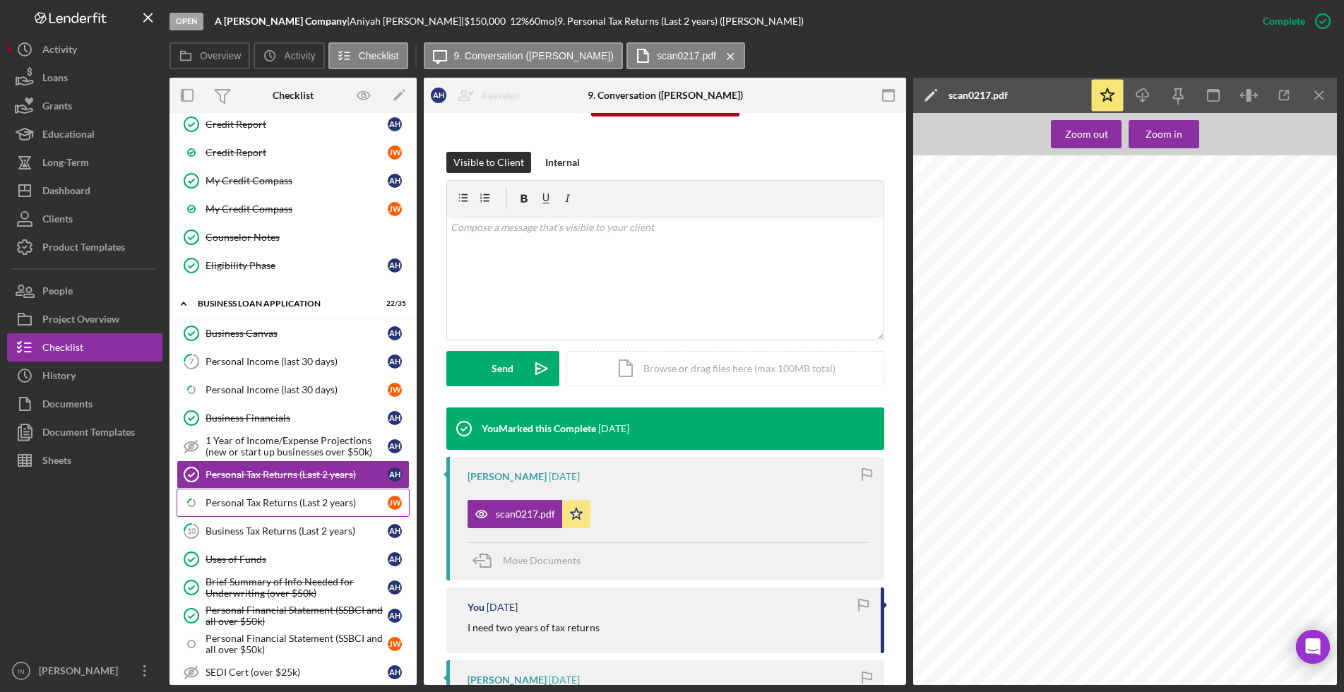
click at [269, 508] on div "Personal Tax Returns (Last 2 years)" at bounding box center [297, 502] width 182 height 11
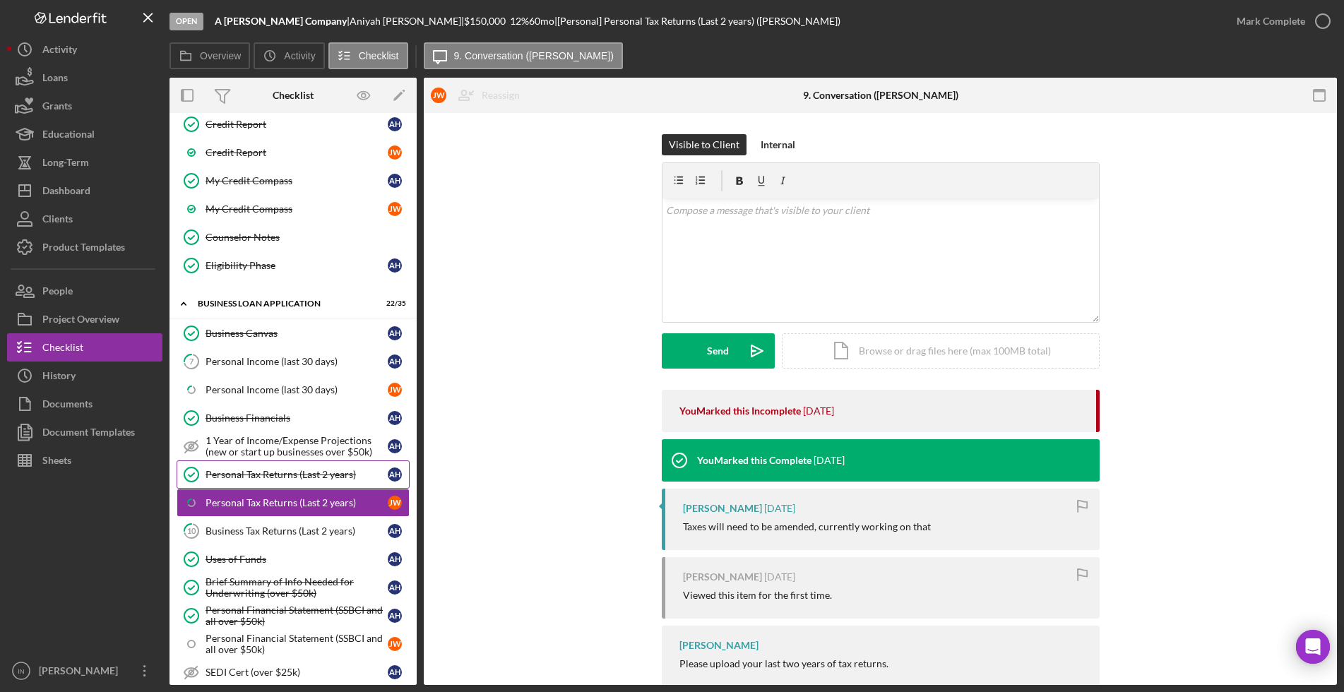
click at [273, 482] on link "Personal Tax Returns (Last 2 years) Personal Tax Returns (Last 2 years) A H" at bounding box center [293, 475] width 233 height 28
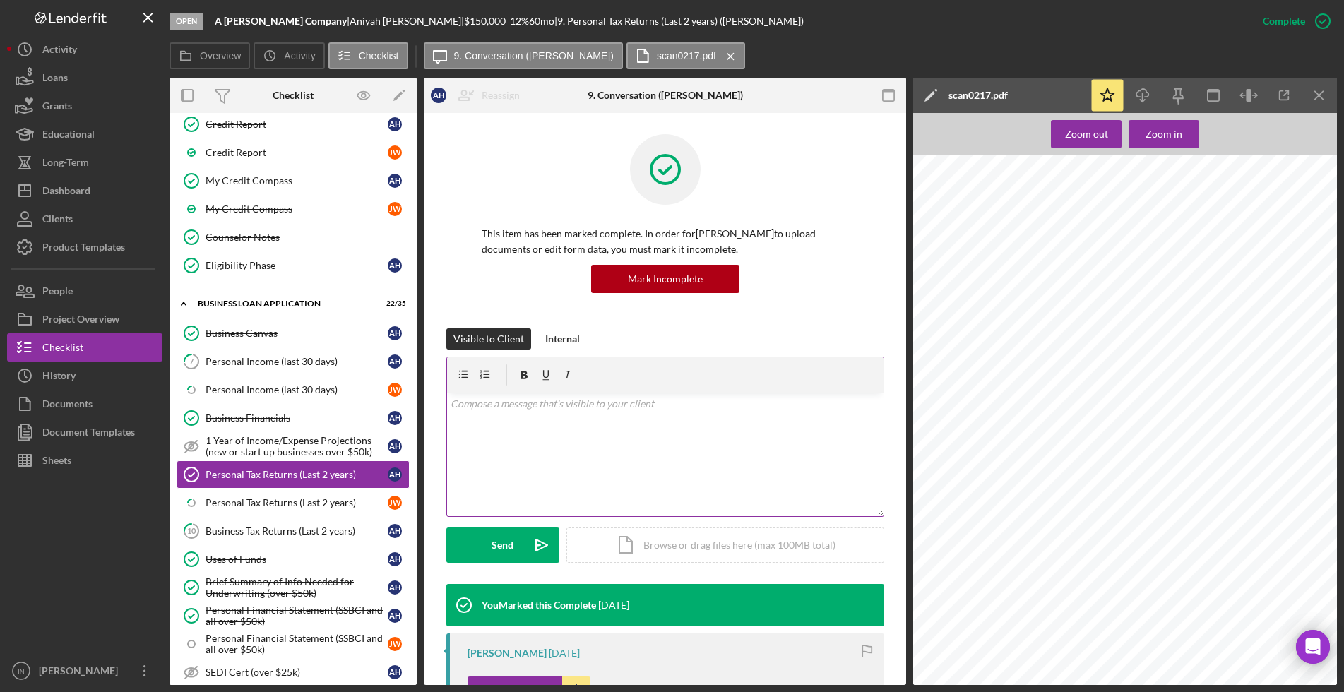
scroll to position [177, 0]
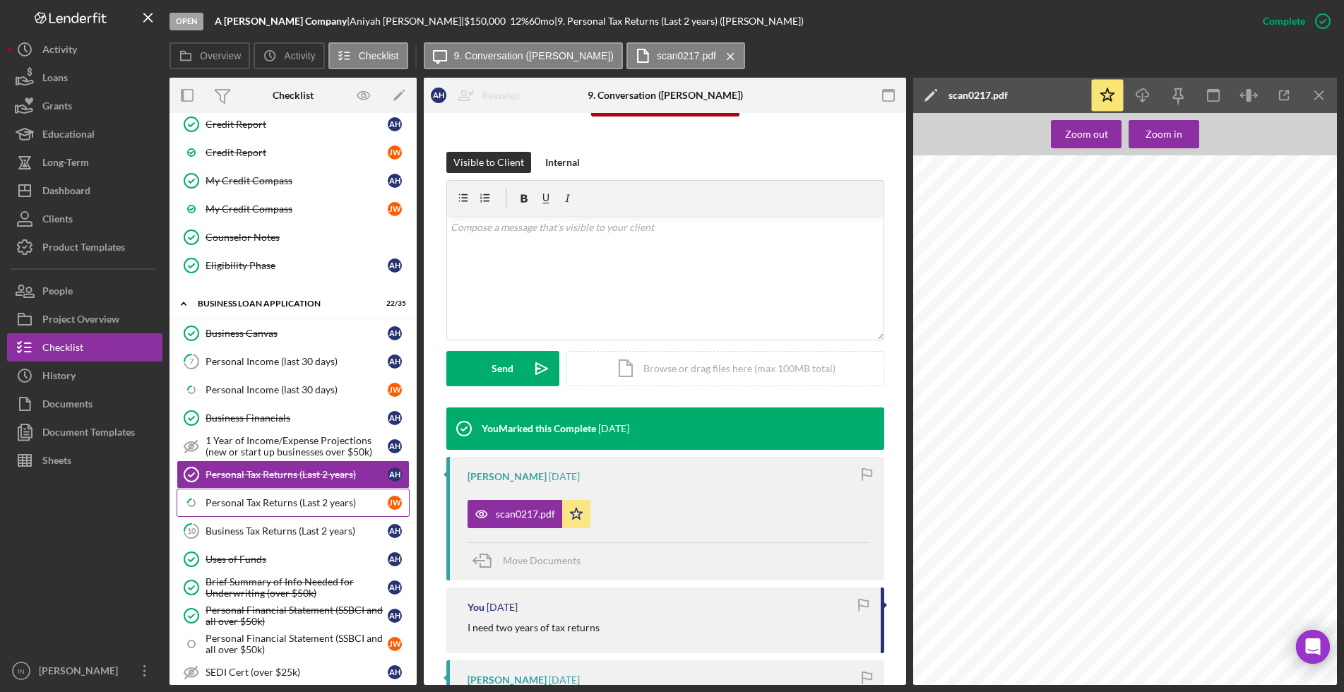
click at [294, 504] on div "Personal Tax Returns (Last 2 years)" at bounding box center [297, 502] width 182 height 11
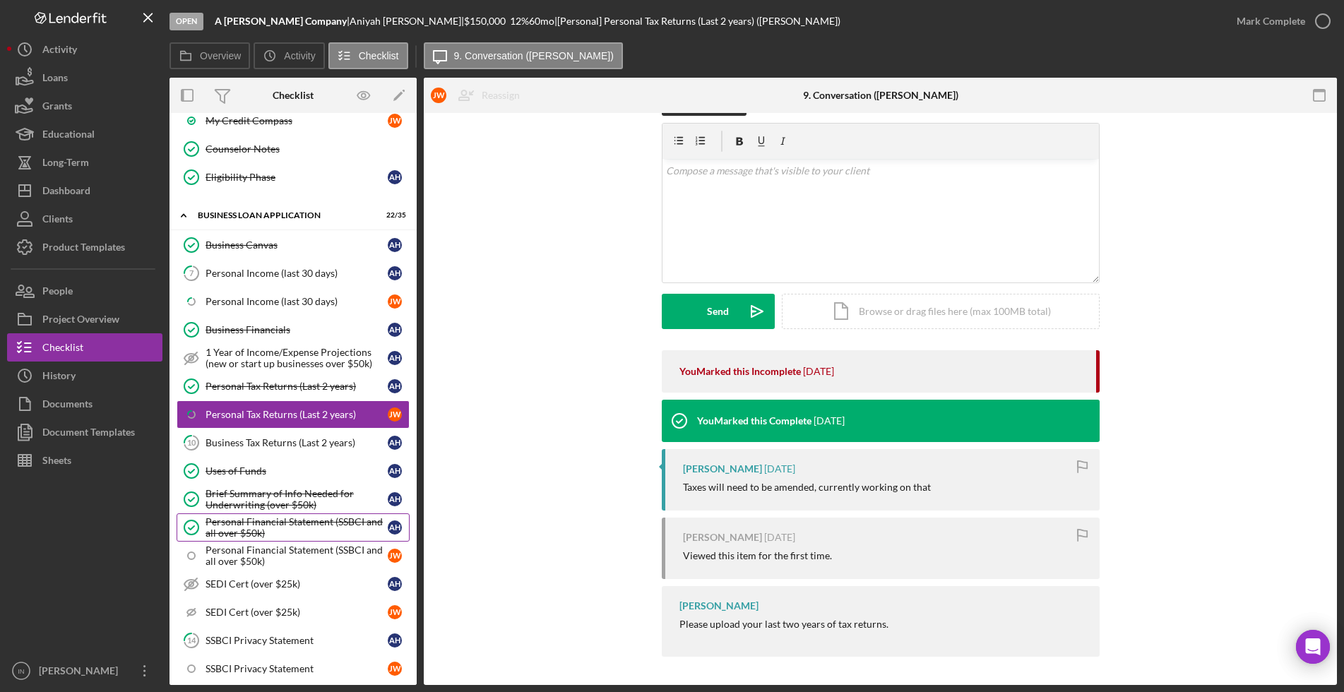
scroll to position [795, 0]
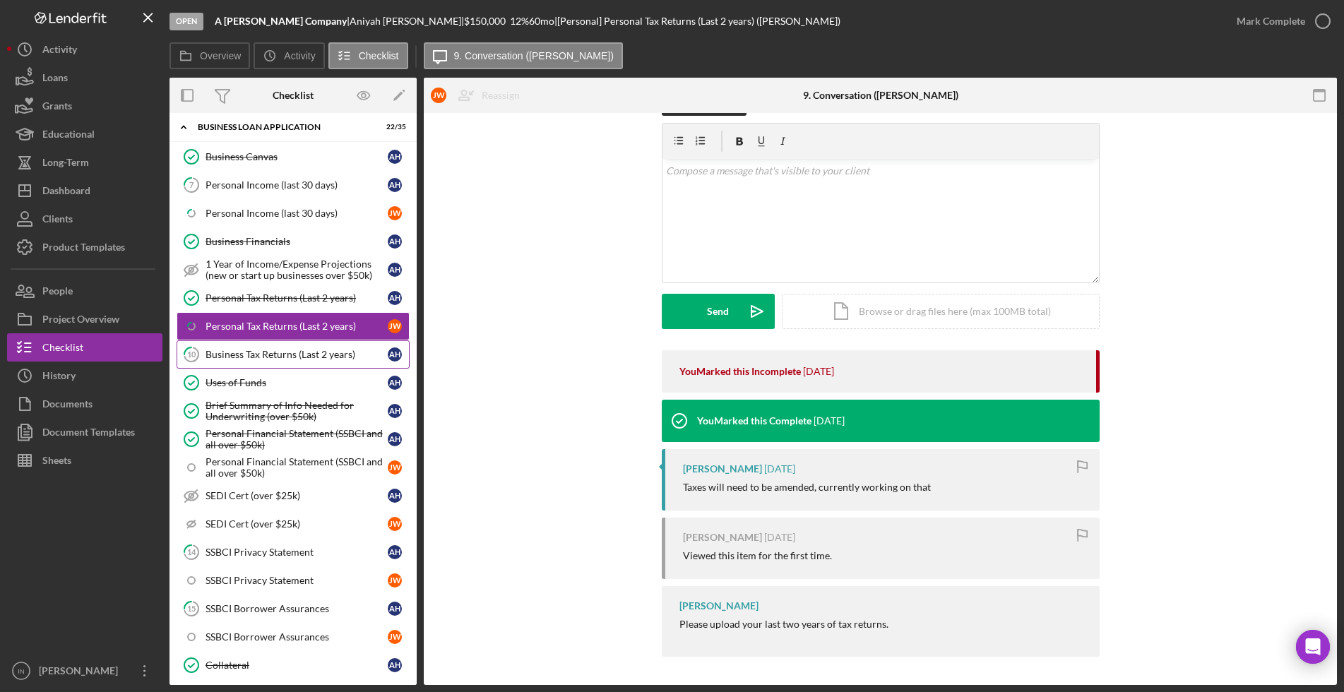
click at [273, 350] on div "Business Tax Returns (Last 2 years)" at bounding box center [297, 354] width 182 height 11
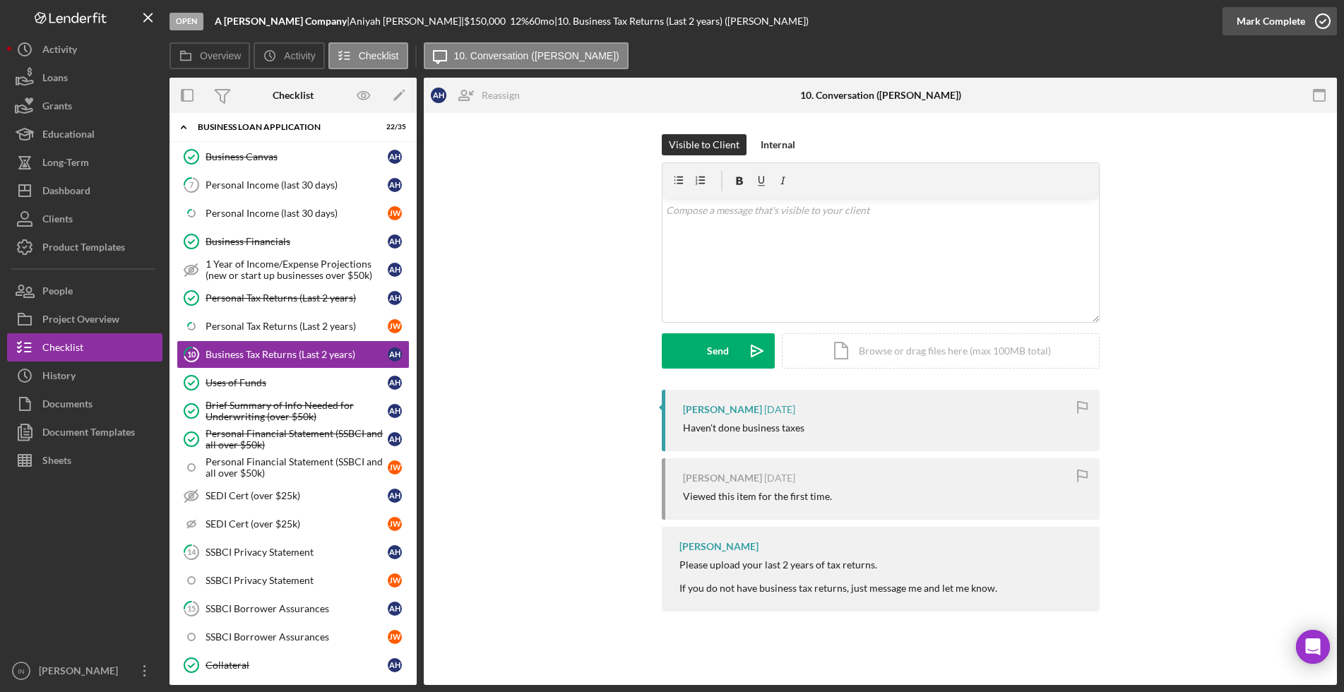
click at [1248, 11] on div "Mark Complete" at bounding box center [1271, 21] width 69 height 28
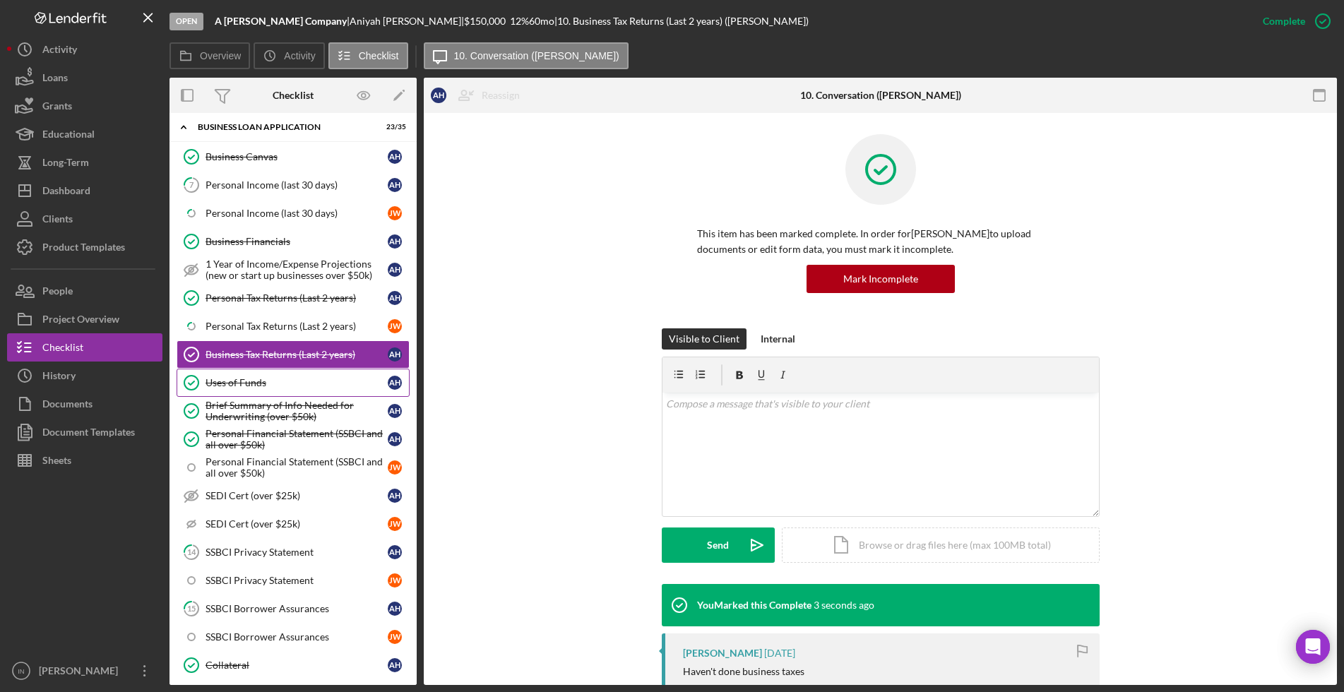
click at [273, 382] on div "Uses of Funds" at bounding box center [297, 382] width 182 height 11
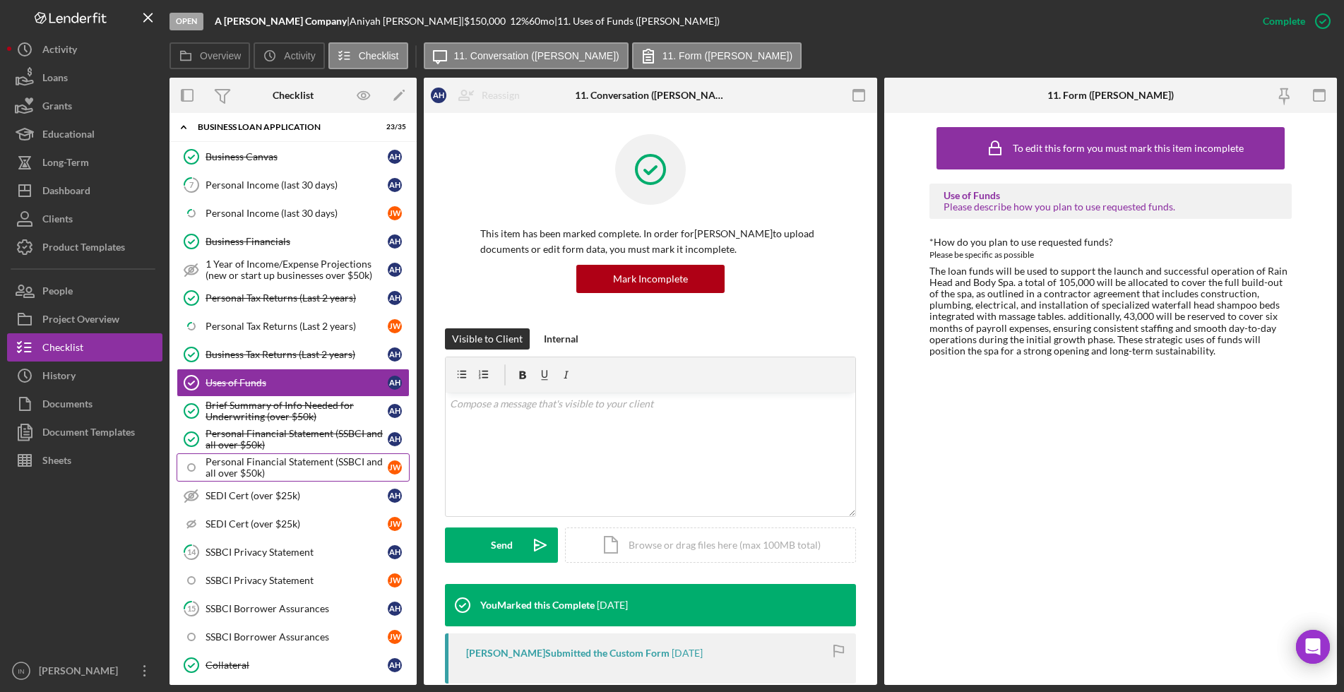
click at [280, 468] on div "Personal Financial Statement (SSBCI and all over $50k)" at bounding box center [297, 467] width 182 height 23
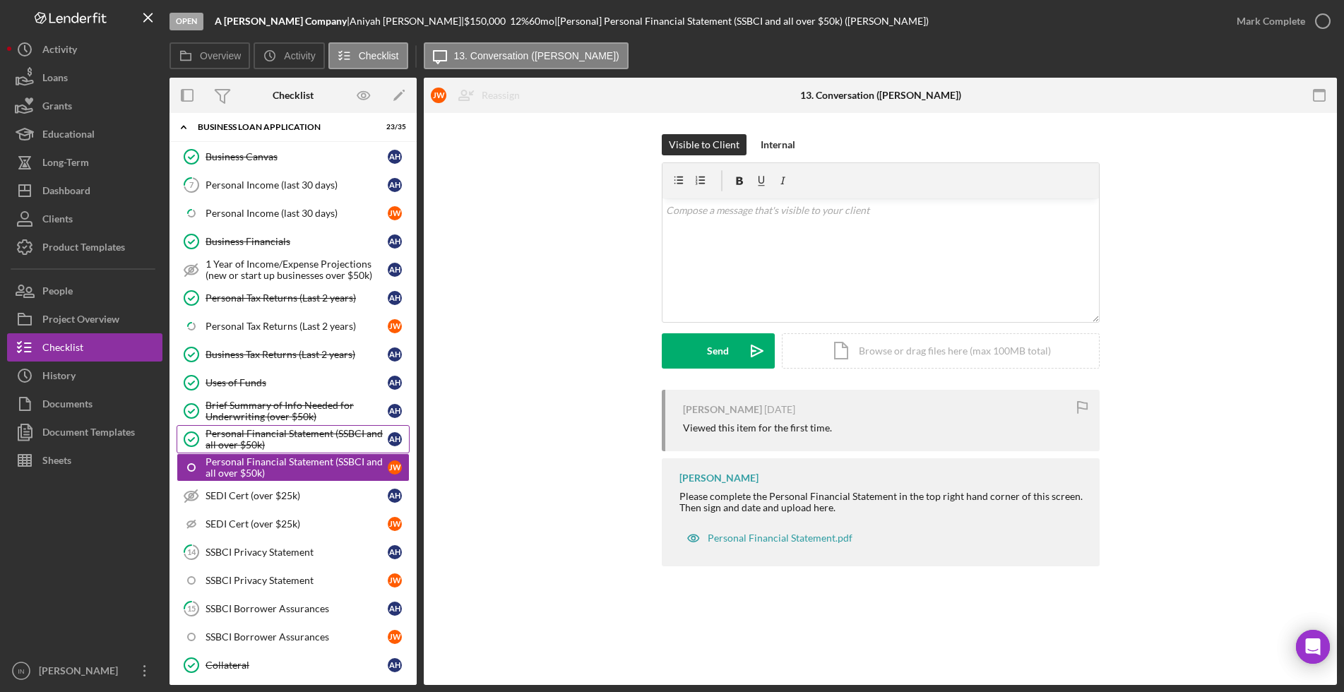
click at [256, 434] on div "Personal Financial Statement (SSBCI and all over $50k)" at bounding box center [297, 439] width 182 height 23
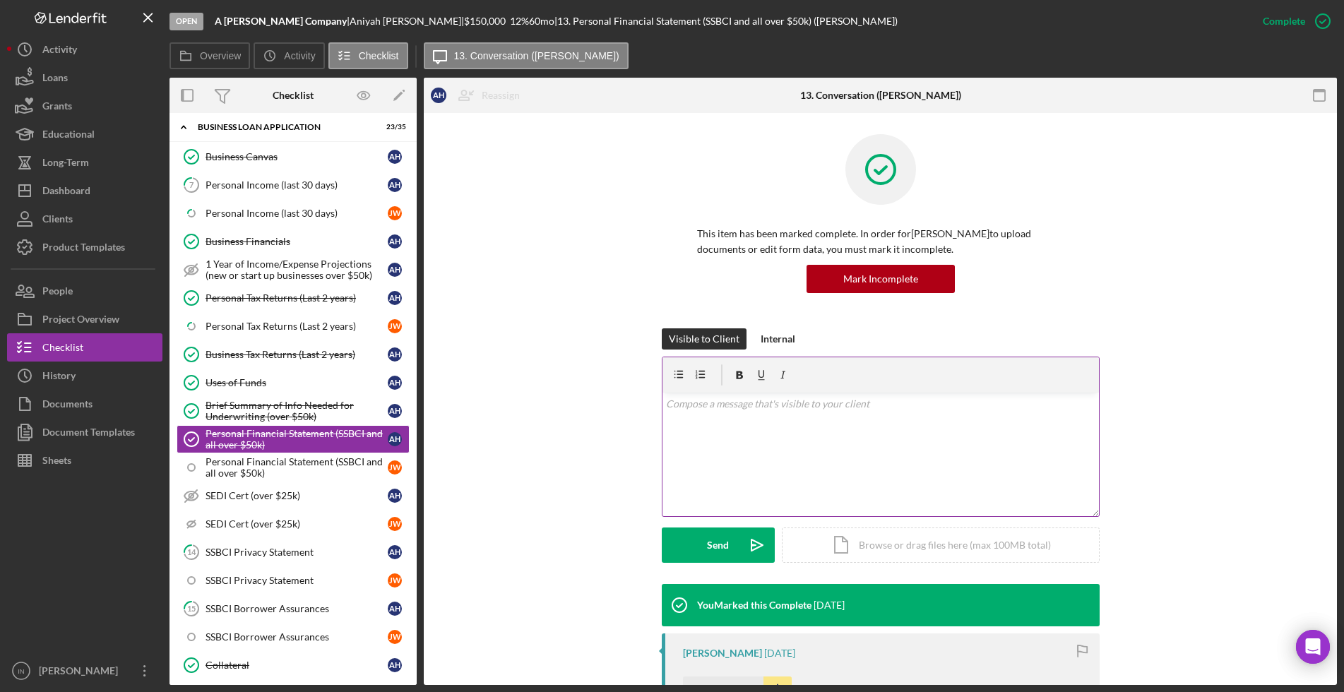
scroll to position [177, 0]
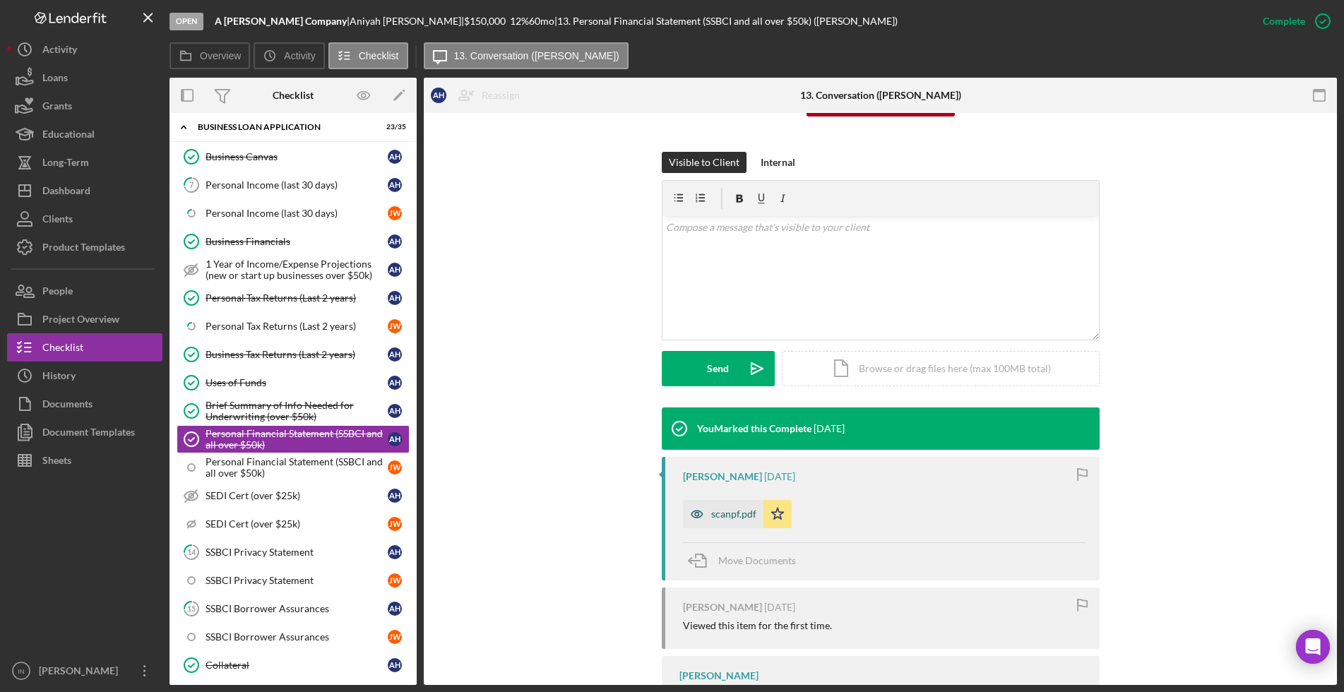
click at [725, 513] on div "scanpf.pdf" at bounding box center [733, 514] width 45 height 11
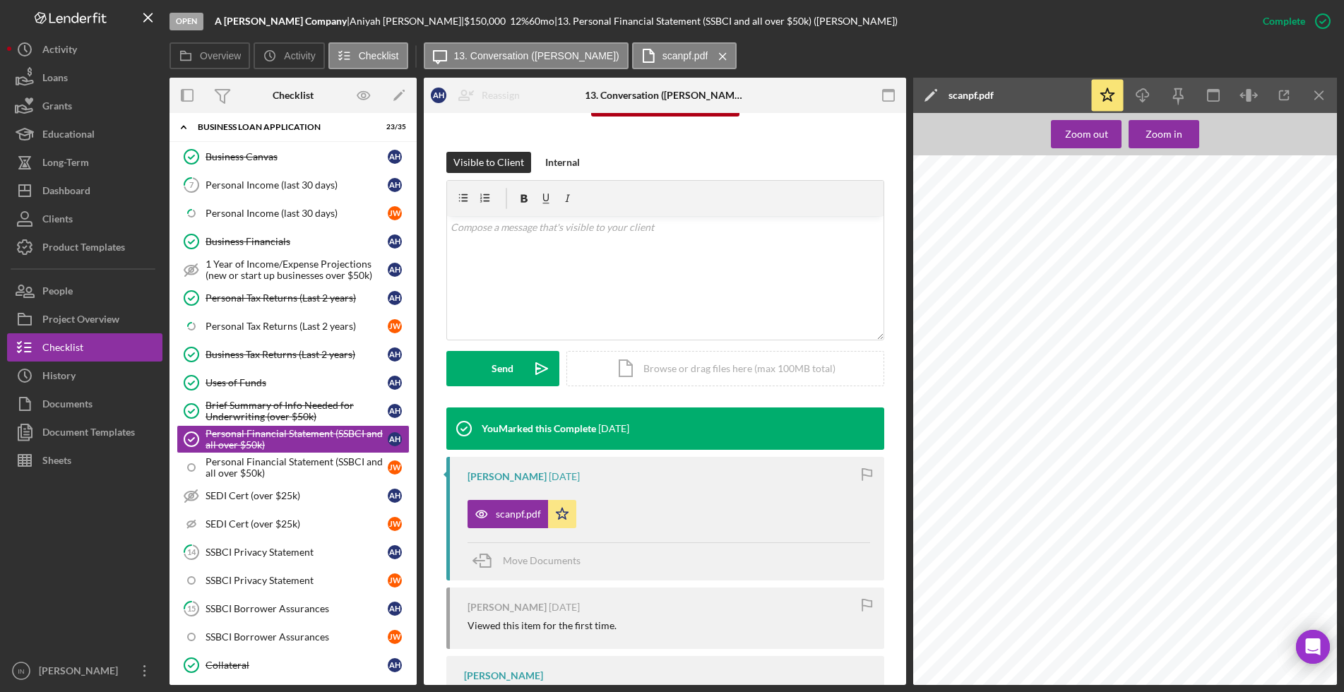
scroll to position [618, 0]
click at [251, 527] on div "SEDI Cert (over $25k)" at bounding box center [297, 523] width 182 height 11
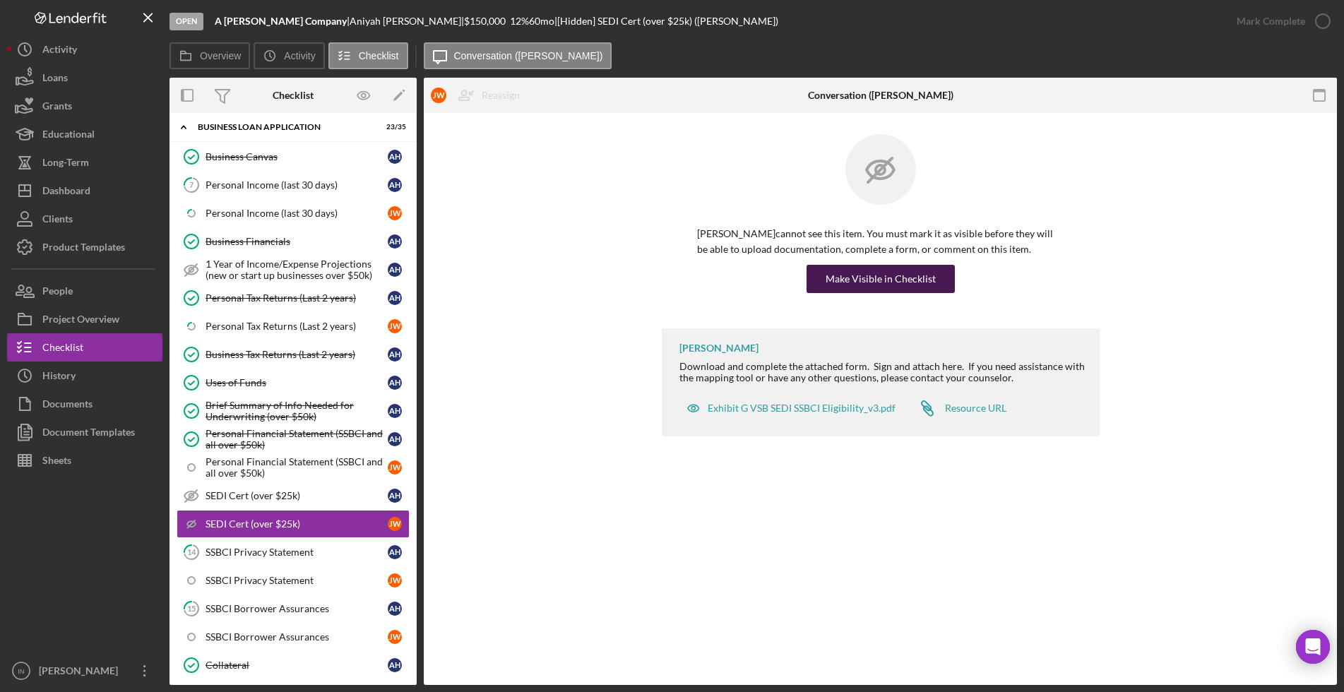
click at [905, 281] on div "Make Visible in Checklist" at bounding box center [881, 279] width 110 height 28
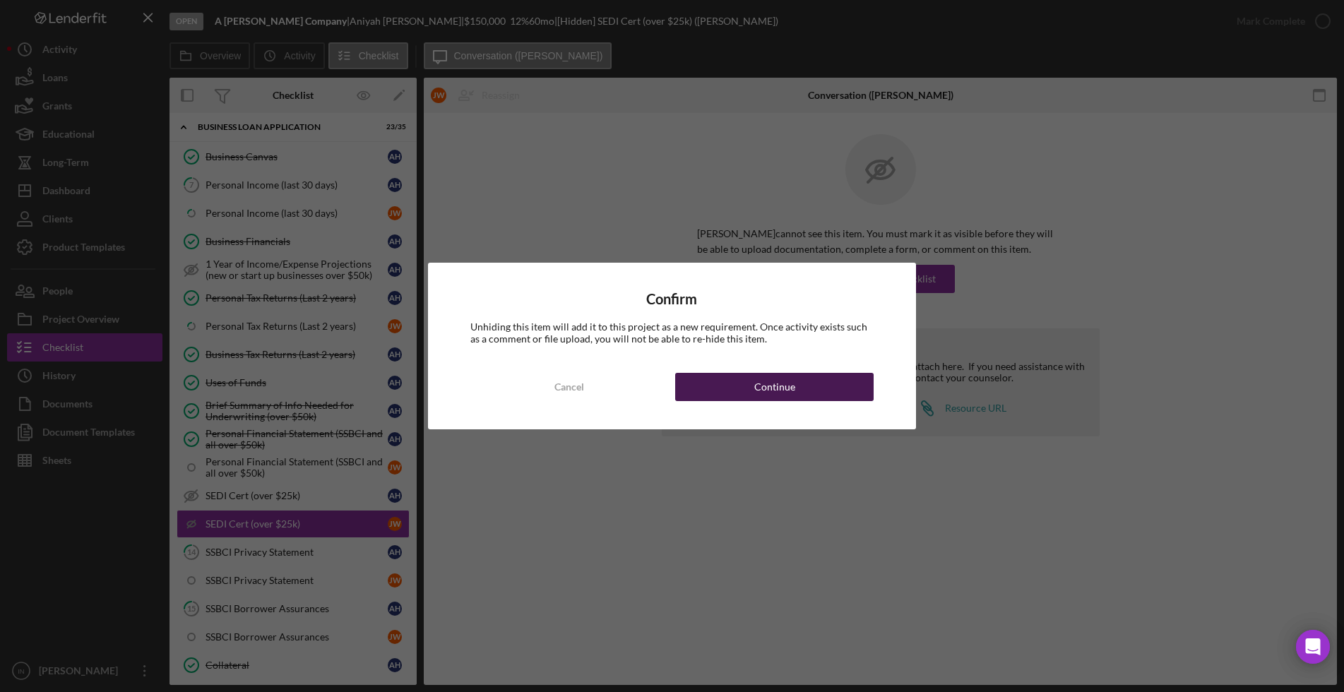
click at [764, 389] on div "Continue" at bounding box center [774, 387] width 41 height 28
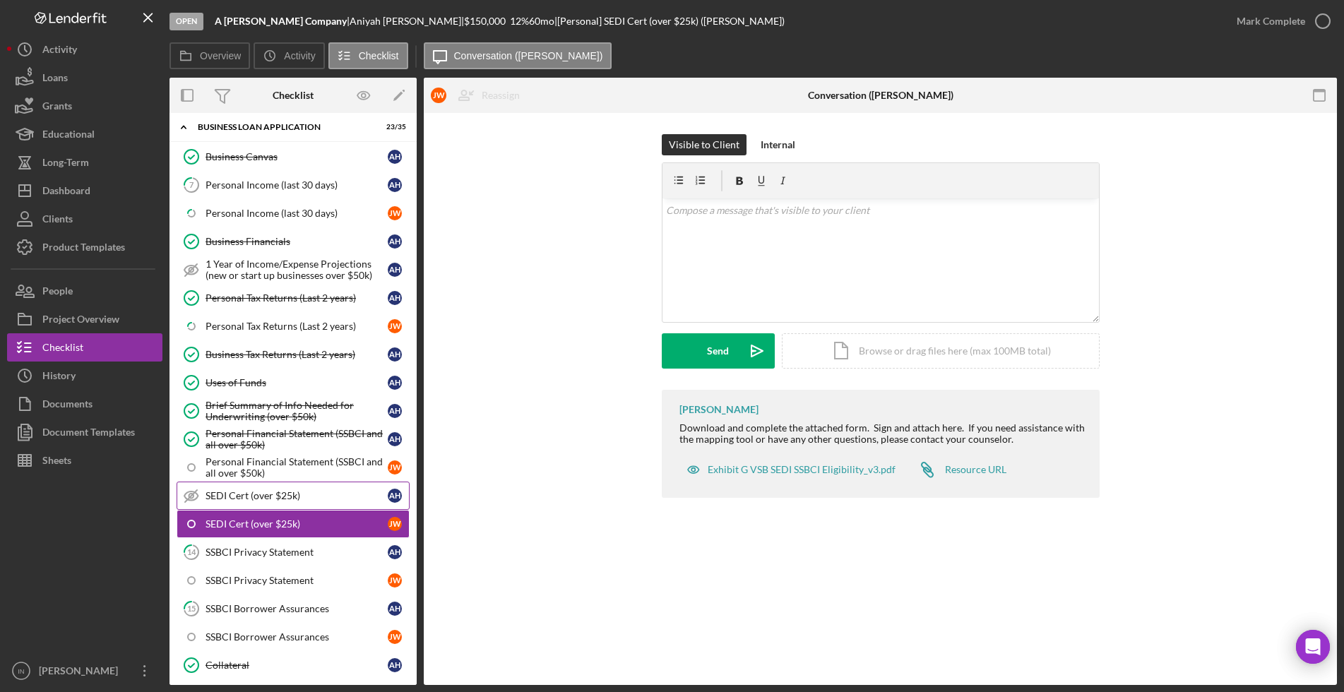
click at [257, 491] on div "SEDI Cert (over $25k)" at bounding box center [297, 495] width 182 height 11
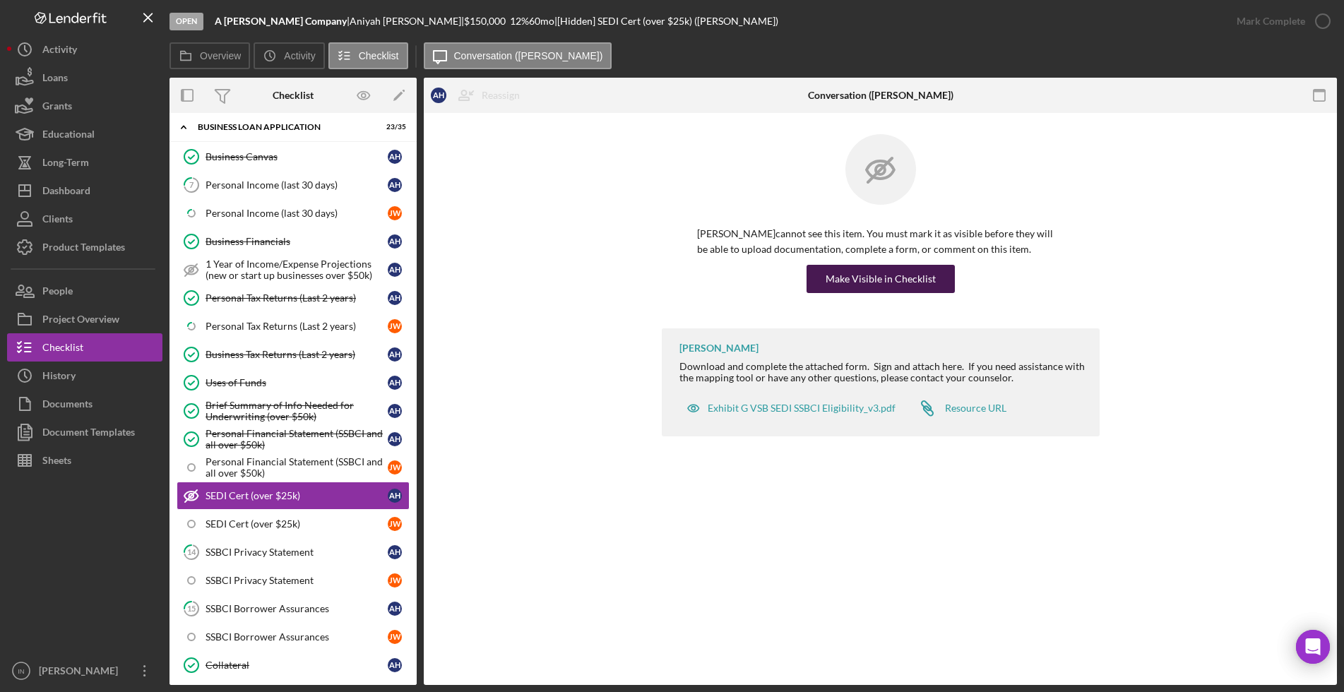
click at [874, 287] on div "Make Visible in Checklist" at bounding box center [881, 279] width 110 height 28
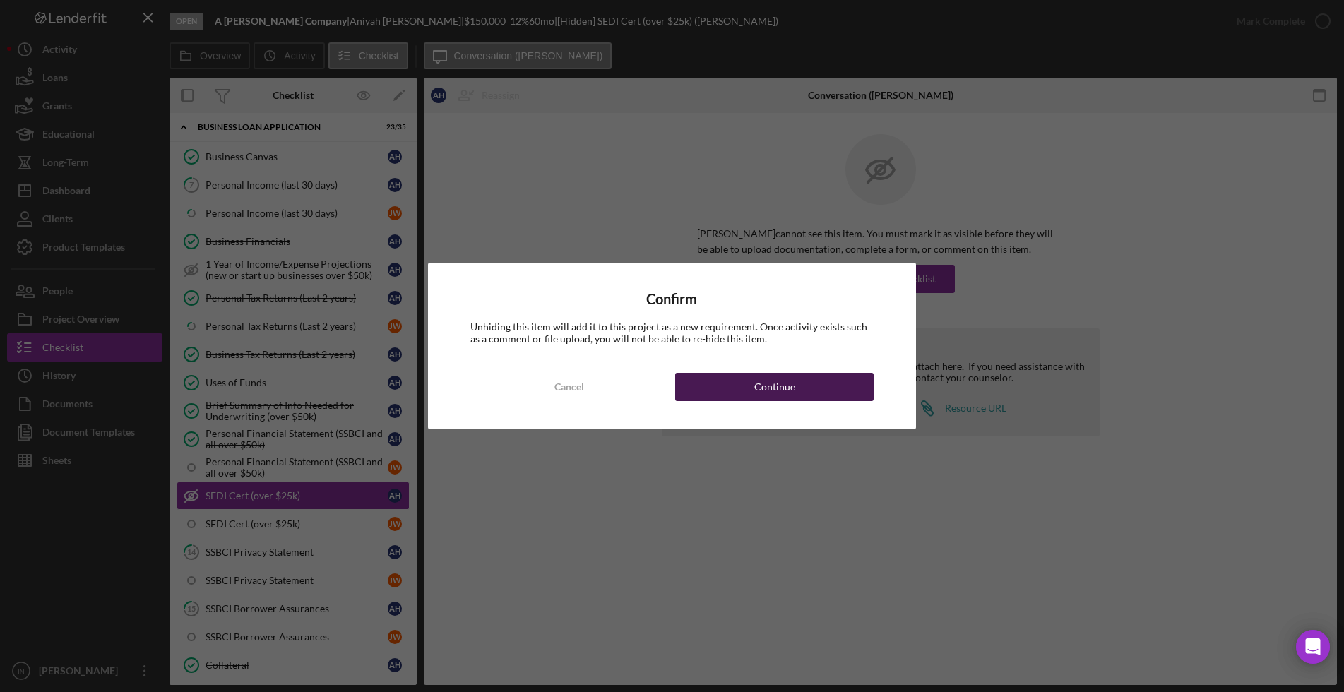
click at [830, 377] on button "Continue" at bounding box center [774, 387] width 198 height 28
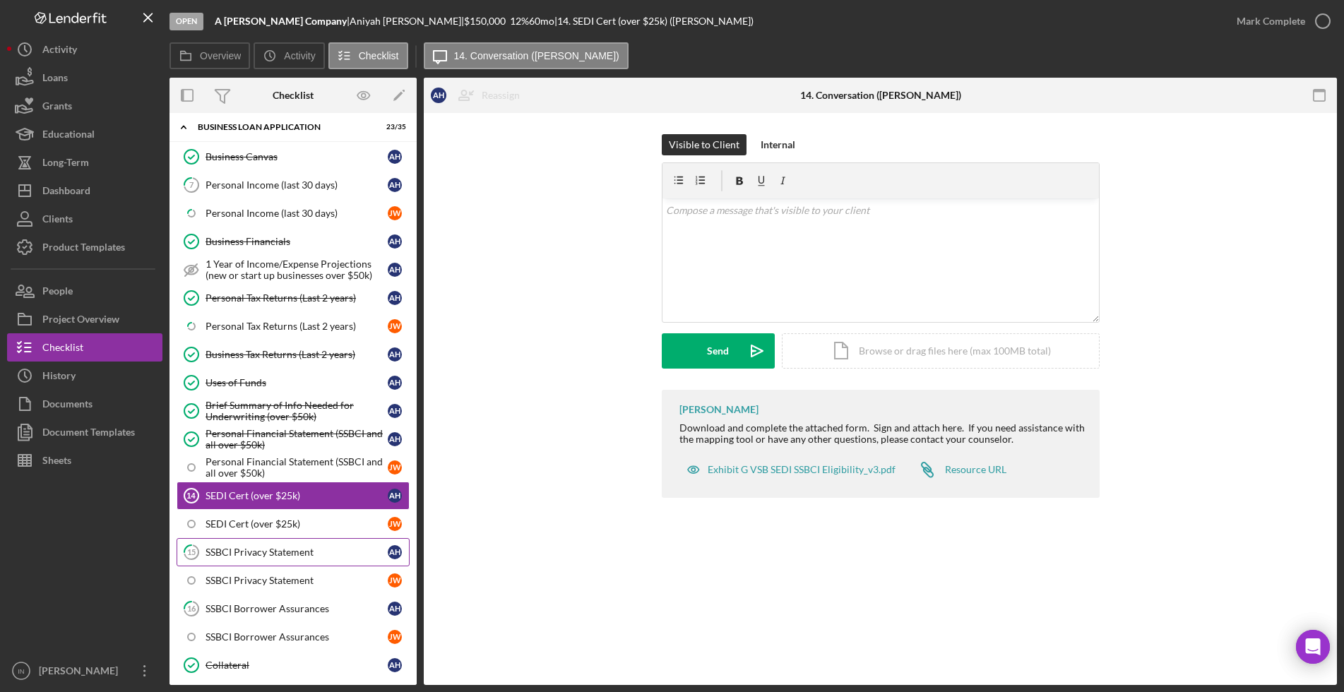
scroll to position [883, 0]
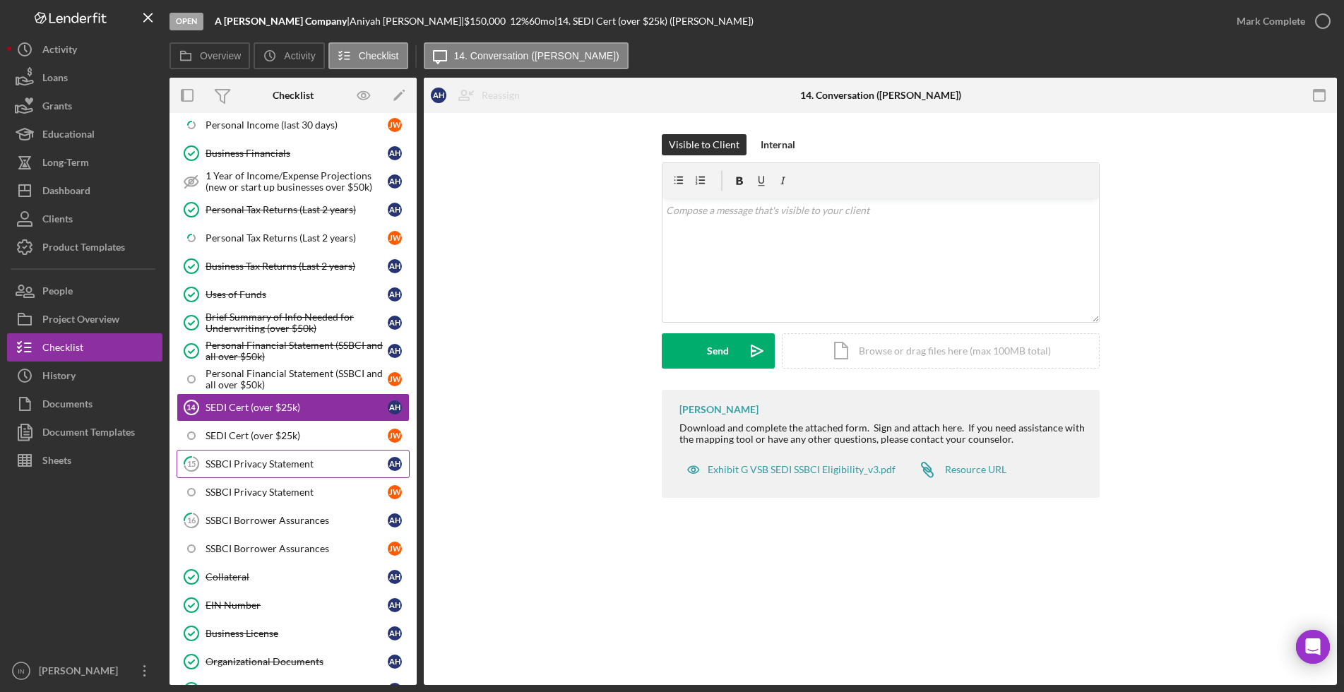
click at [272, 467] on div "SSBCI Privacy Statement" at bounding box center [297, 463] width 182 height 11
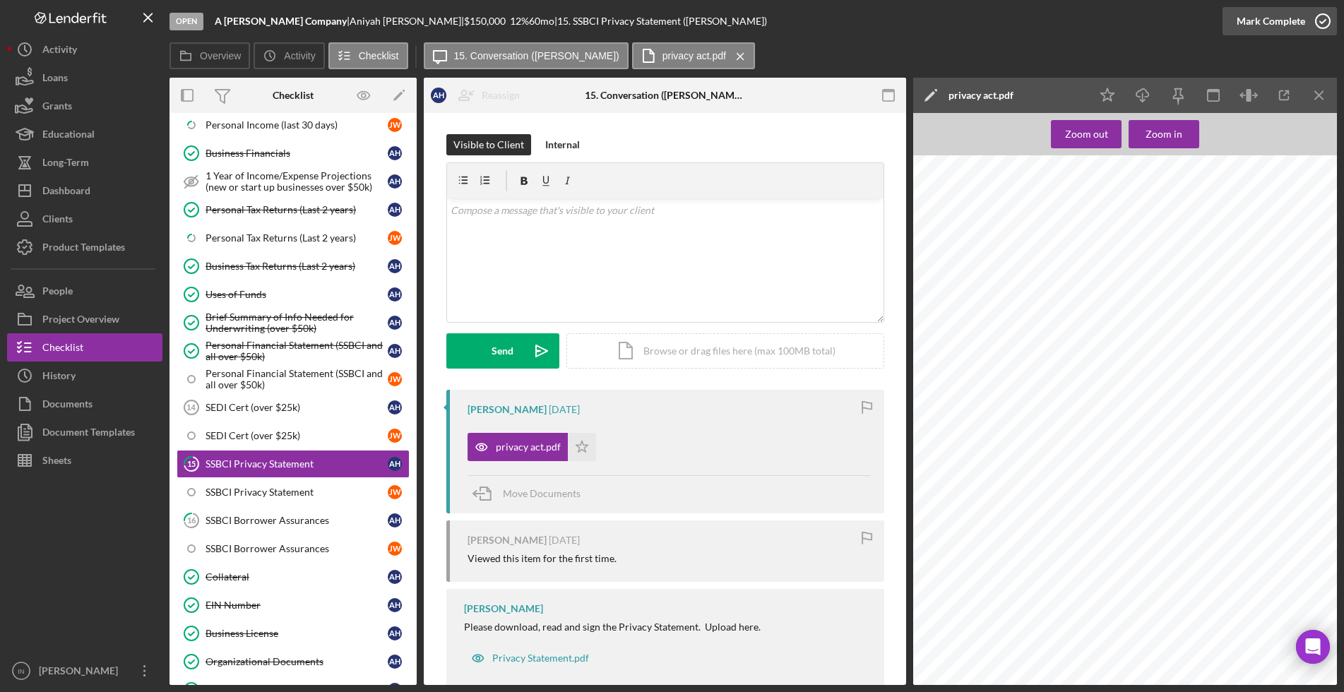
click at [1286, 13] on div "Mark Complete" at bounding box center [1271, 21] width 69 height 28
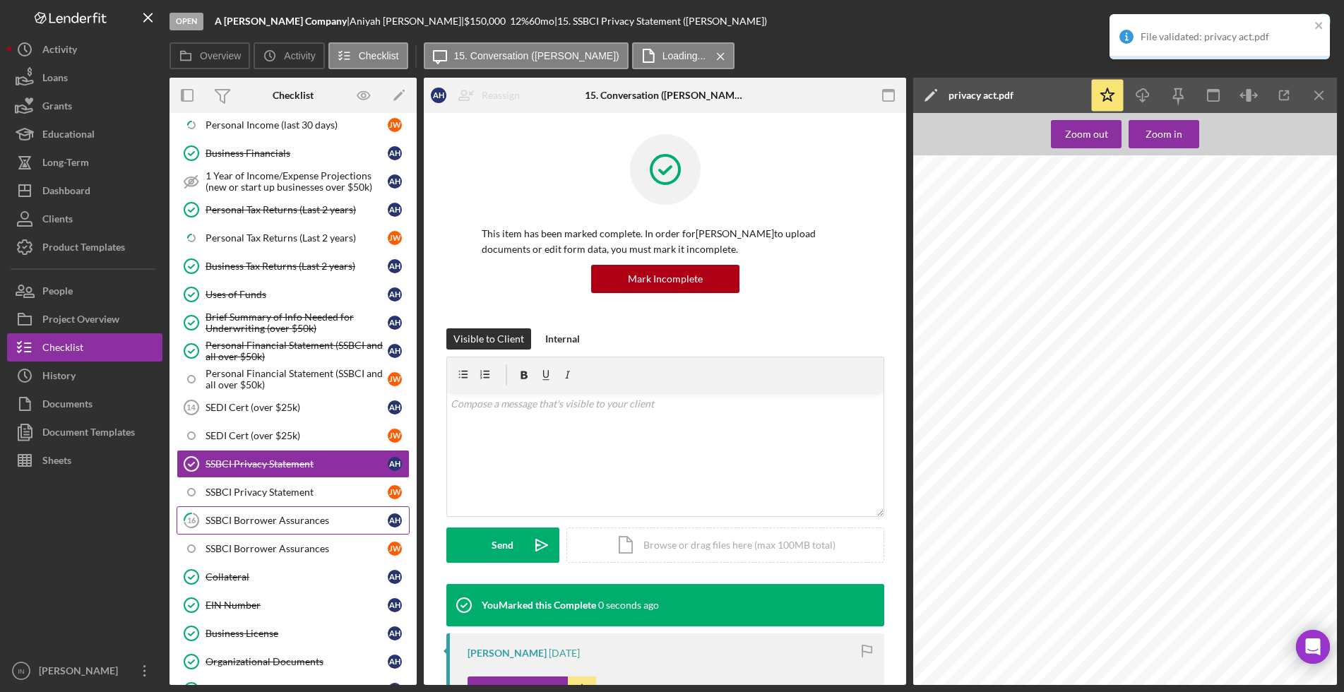
click at [286, 529] on link "16 SSBCI Borrower Assurances A H" at bounding box center [293, 520] width 233 height 28
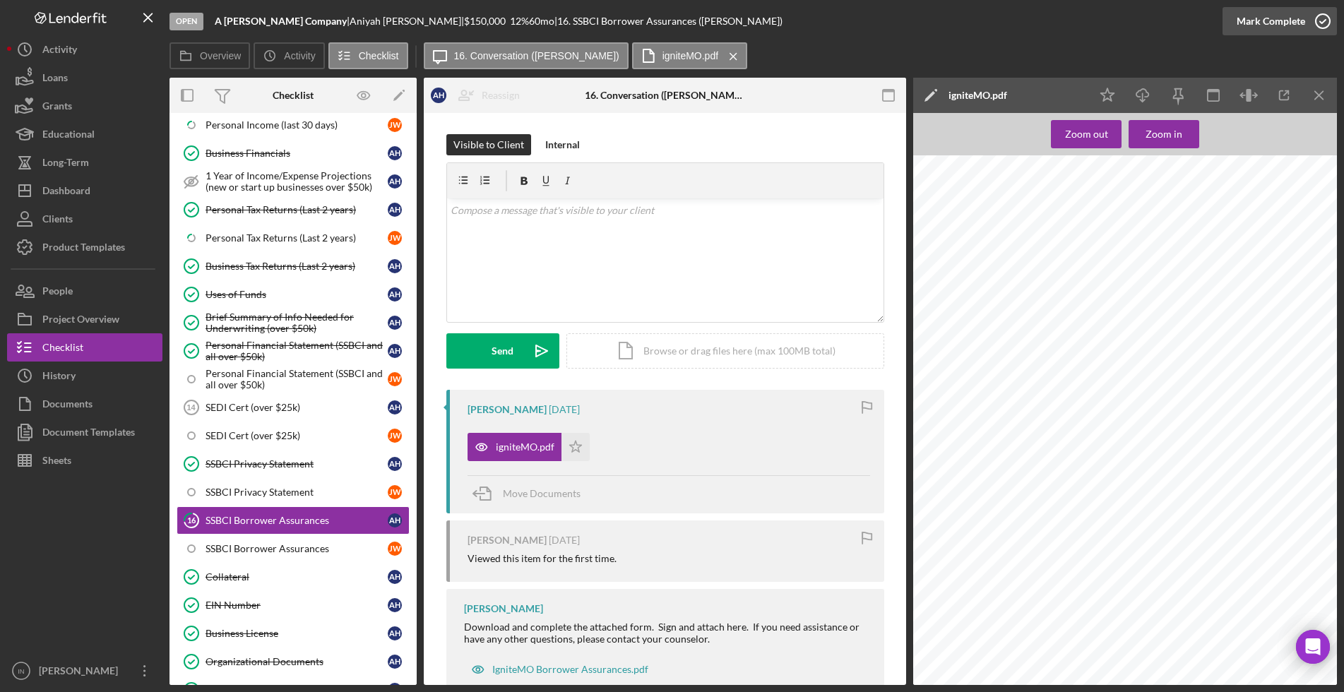
click at [1288, 25] on div "Mark Complete" at bounding box center [1271, 21] width 69 height 28
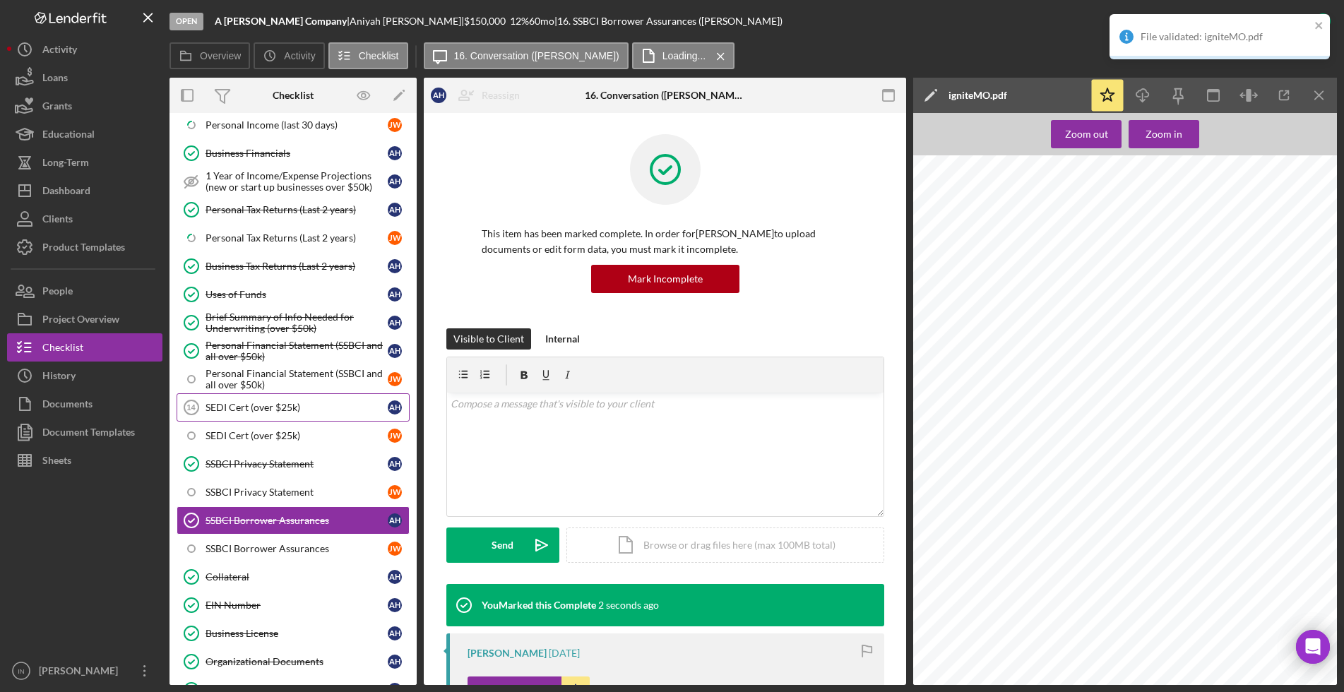
click at [280, 409] on div "SEDI Cert (over $25k)" at bounding box center [297, 407] width 182 height 11
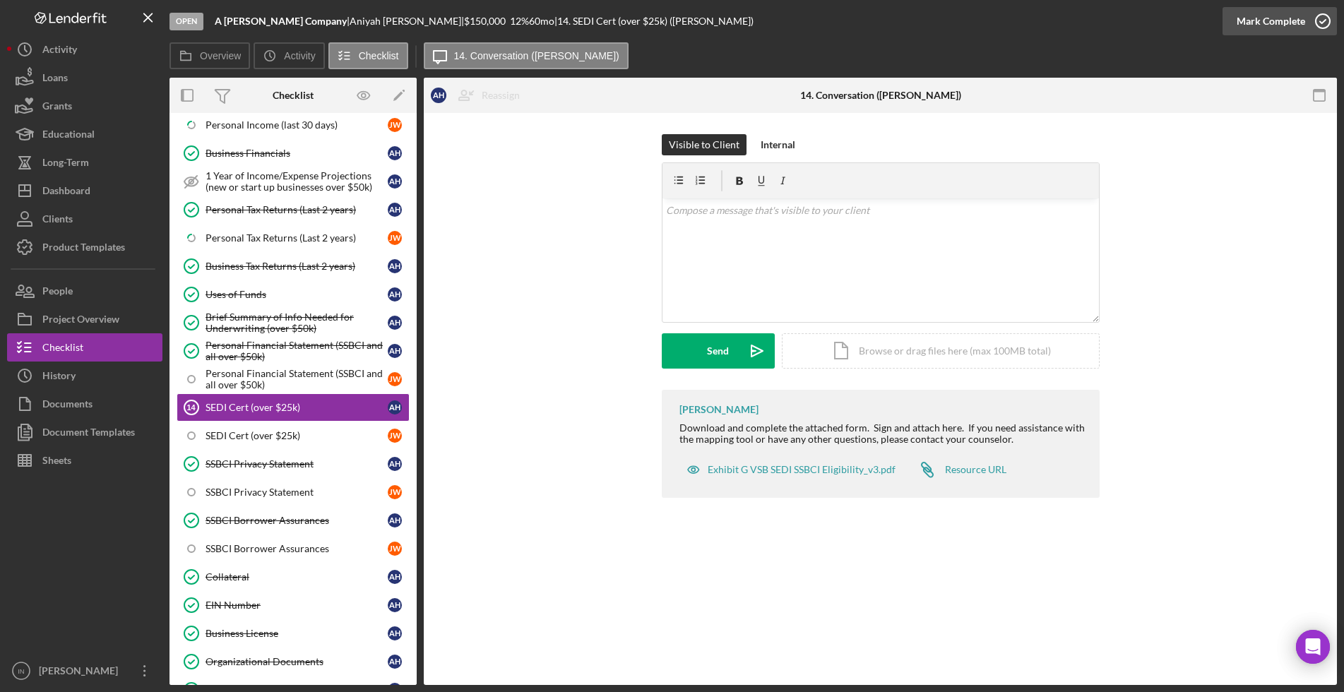
click at [1254, 27] on div "Mark Complete" at bounding box center [1271, 21] width 69 height 28
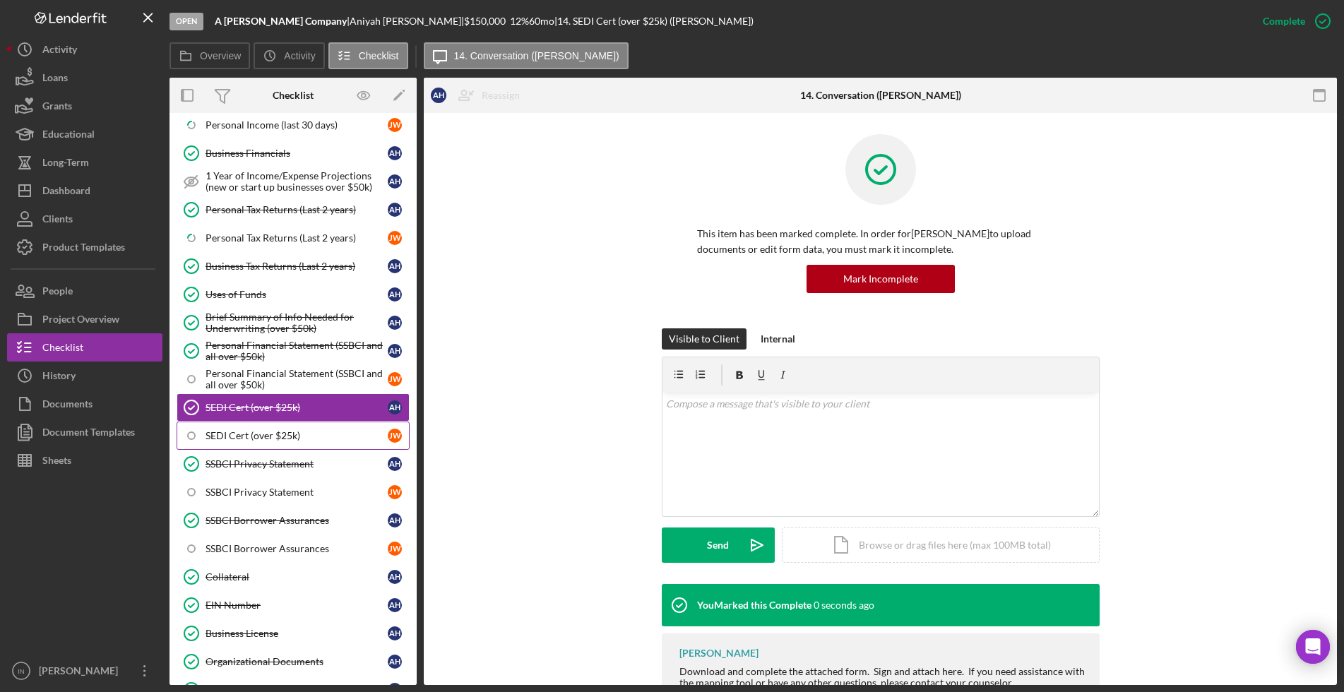
click at [279, 427] on link "SEDI Cert (over $25k) [PERSON_NAME]" at bounding box center [293, 436] width 233 height 28
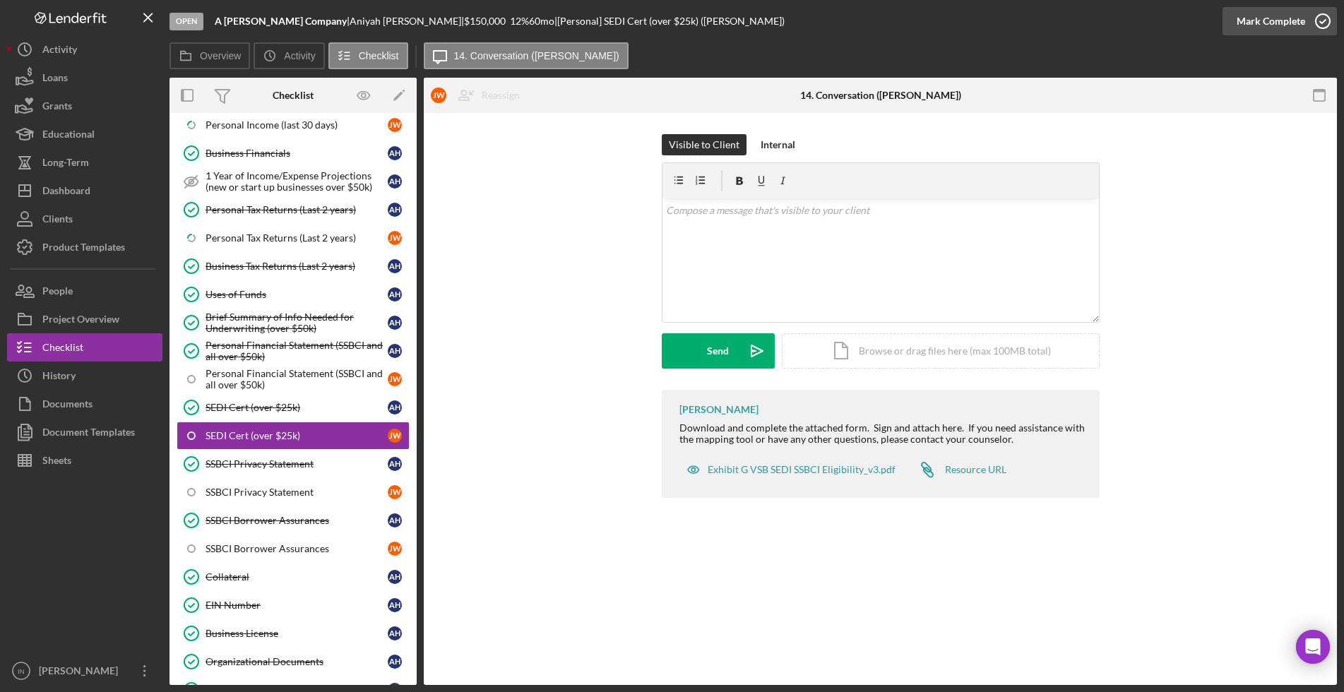
click at [1293, 18] on div "Mark Complete" at bounding box center [1271, 21] width 69 height 28
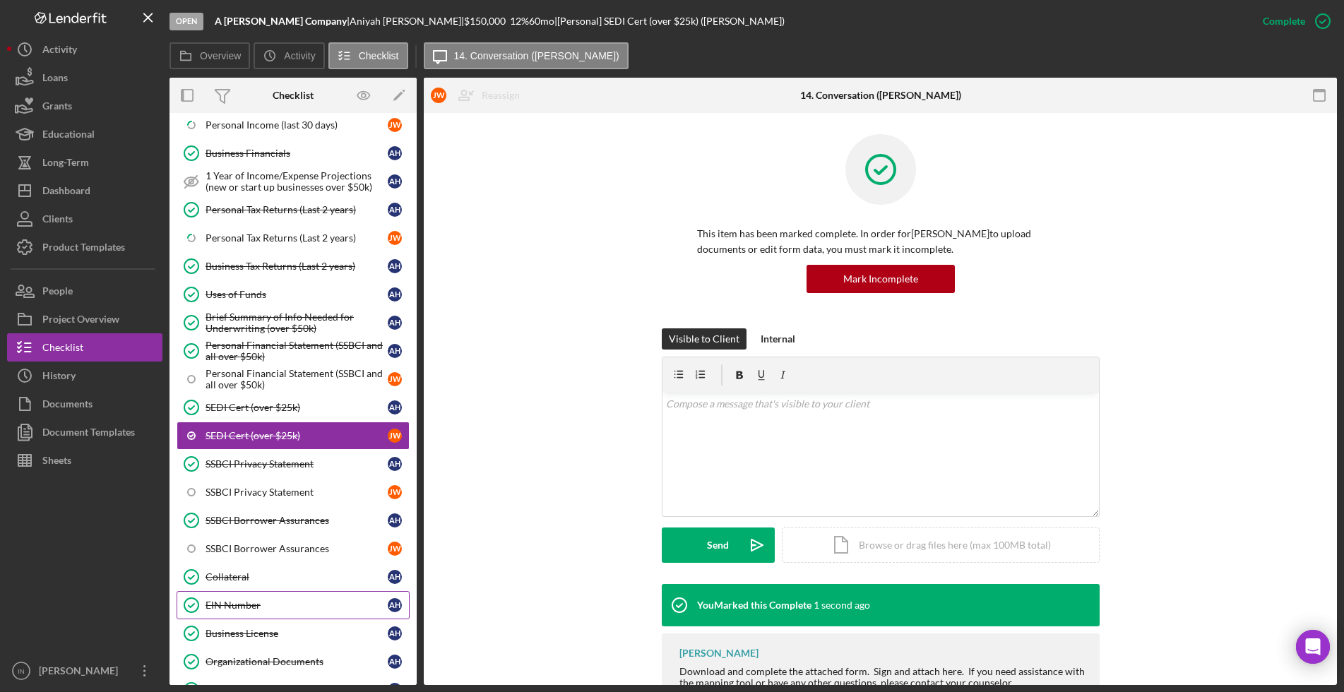
scroll to position [971, 0]
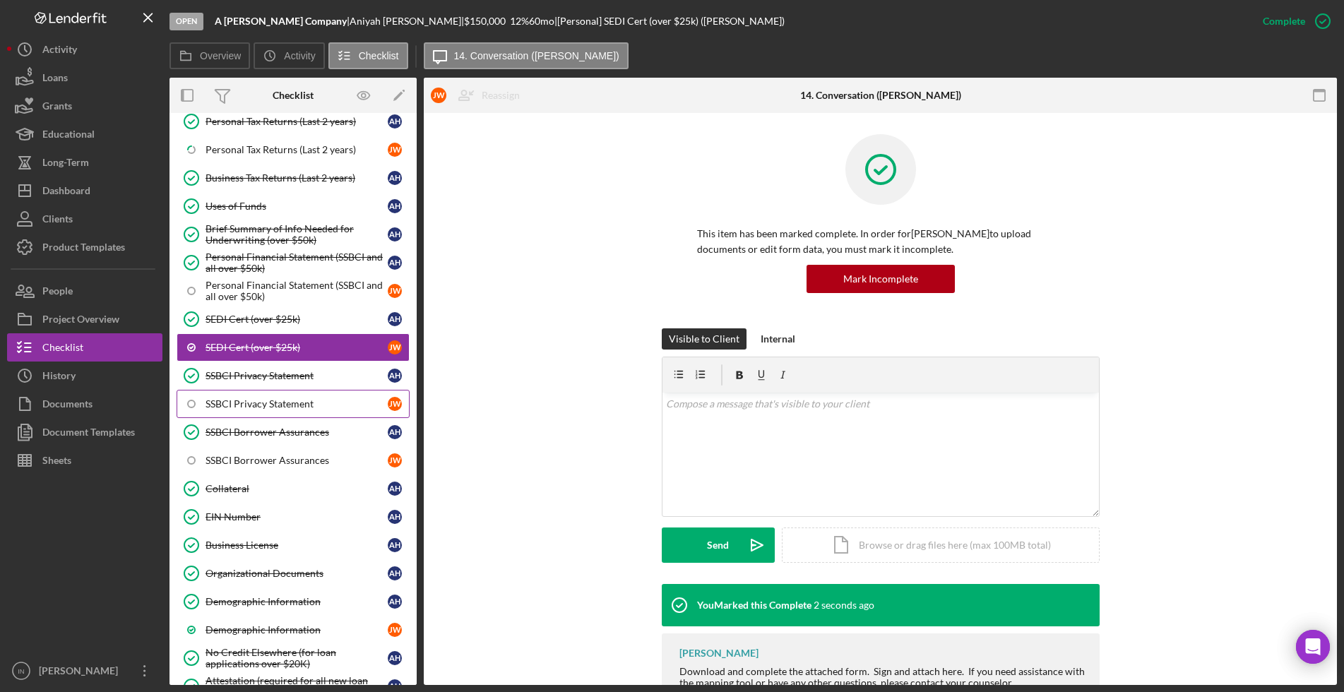
click at [265, 403] on div "SSBCI Privacy Statement" at bounding box center [297, 403] width 182 height 11
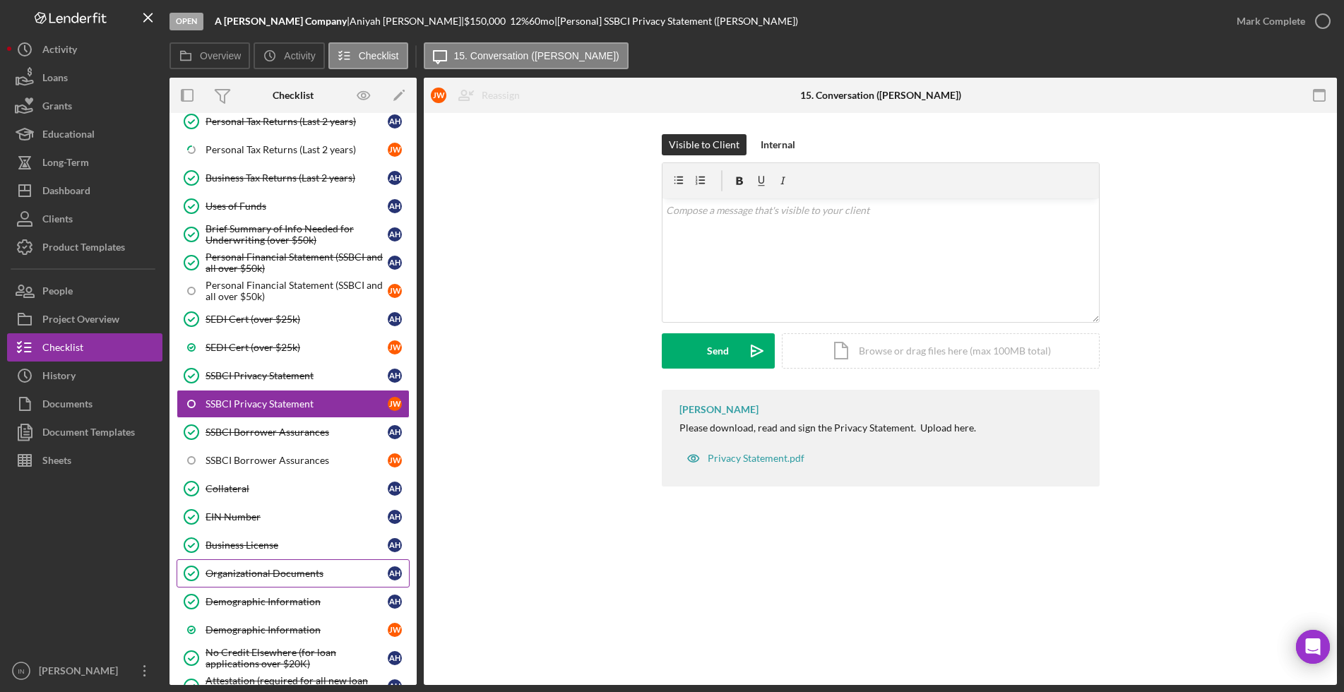
scroll to position [1059, 0]
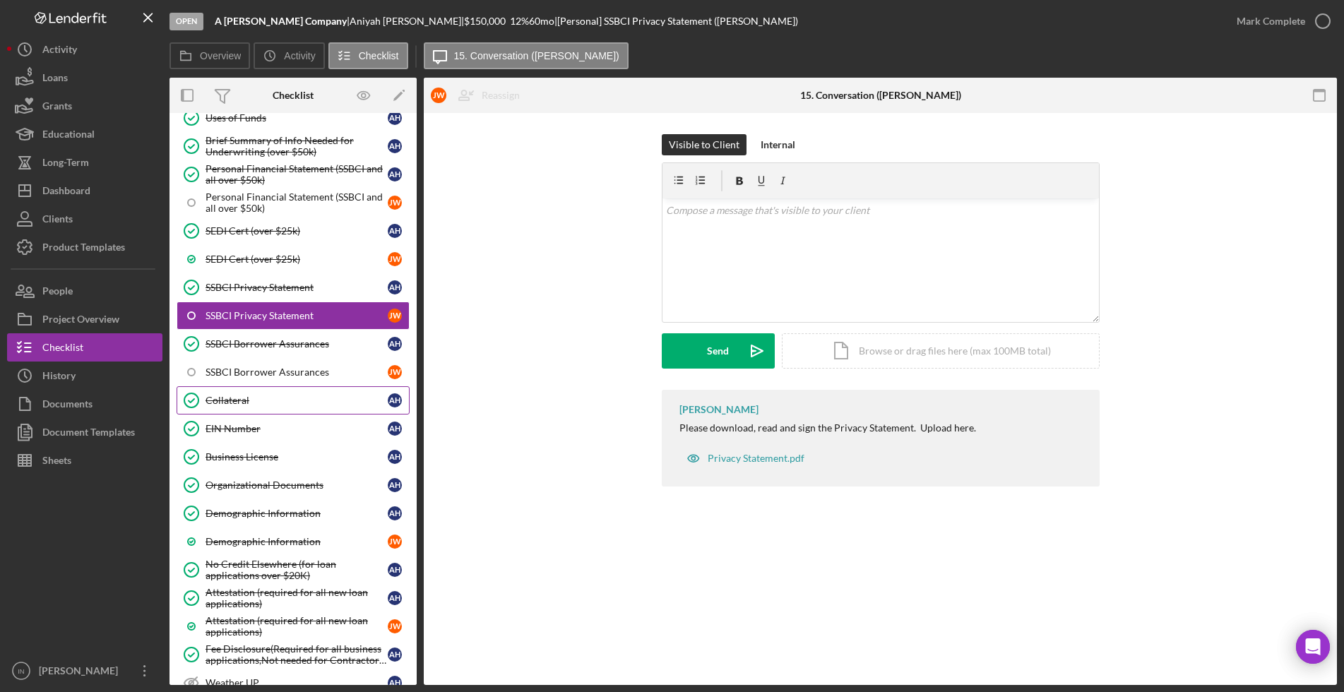
click at [252, 404] on div "Collateral" at bounding box center [297, 400] width 182 height 11
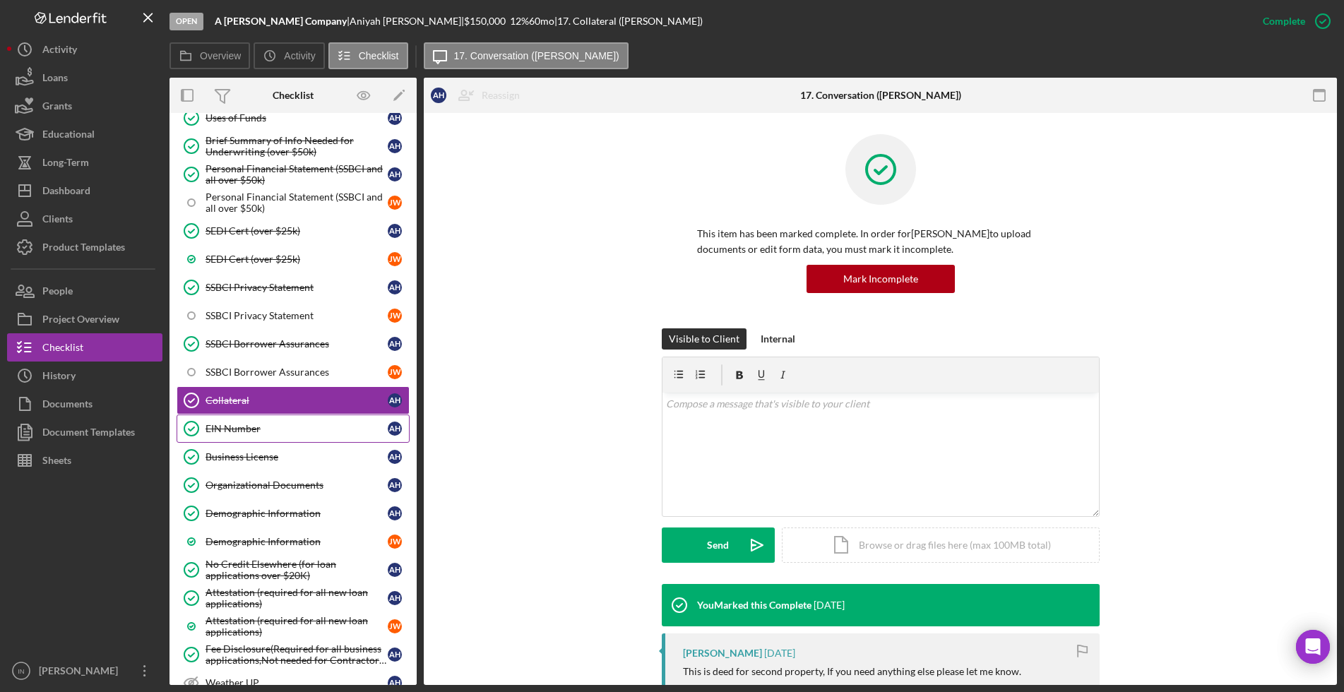
click at [281, 434] on link "EIN Number EIN Number A H" at bounding box center [293, 429] width 233 height 28
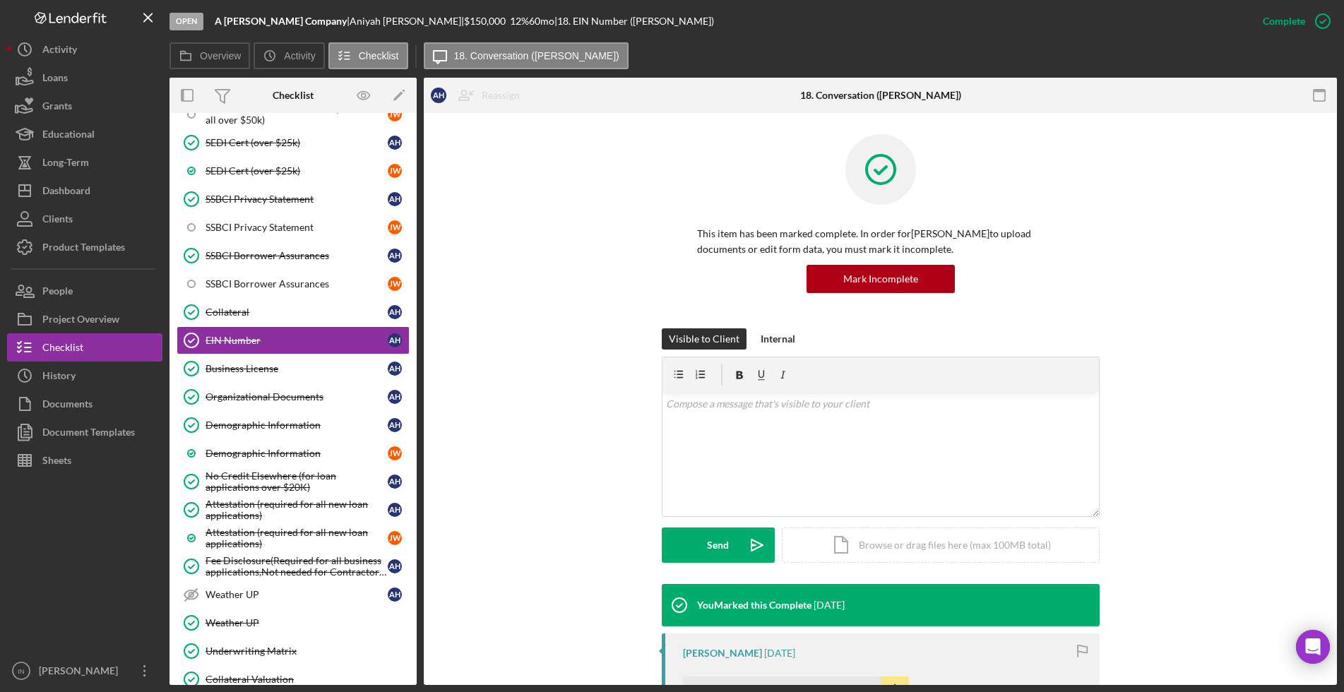
scroll to position [177, 0]
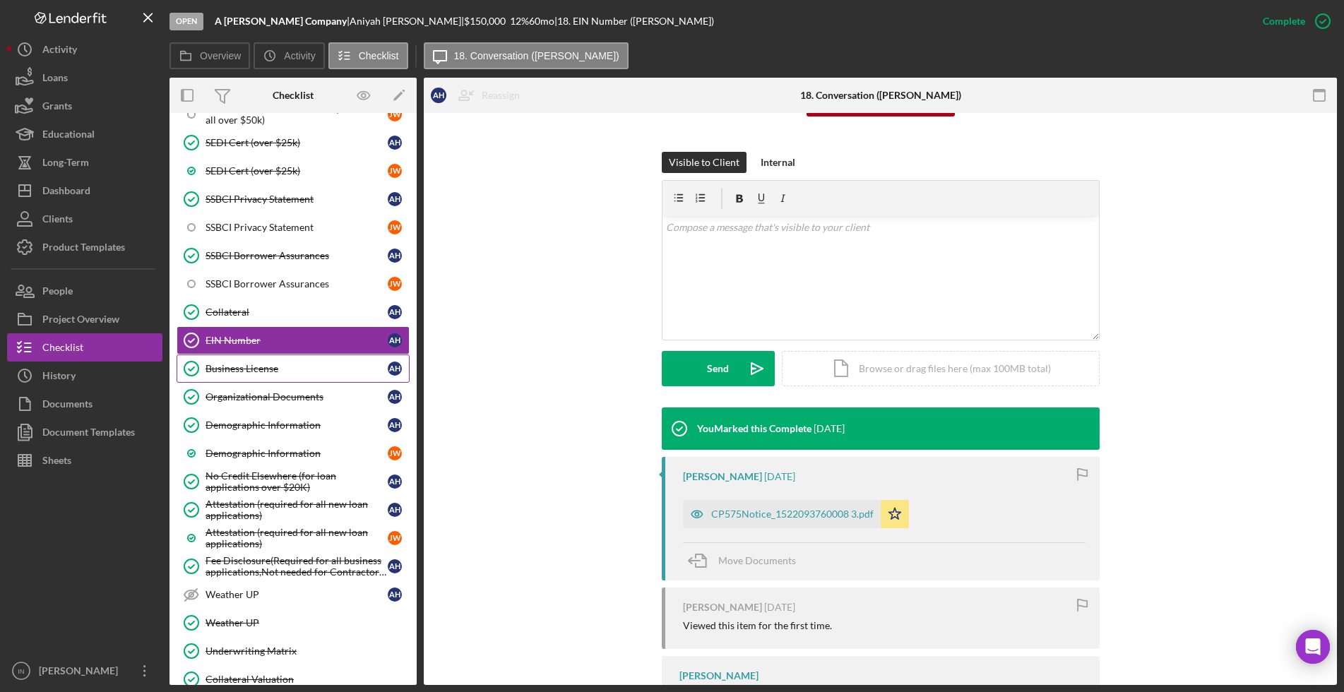
click at [245, 367] on div "Business License" at bounding box center [297, 368] width 182 height 11
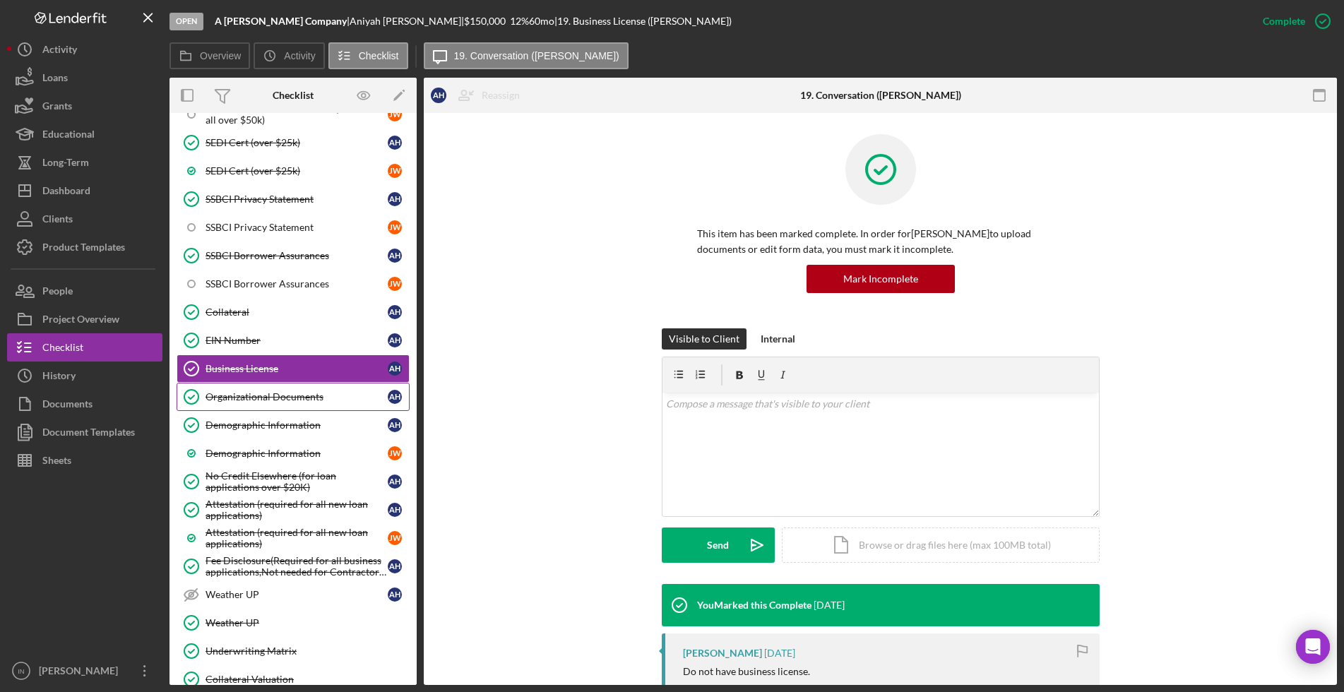
click at [271, 393] on div "Organizational Documents" at bounding box center [297, 396] width 182 height 11
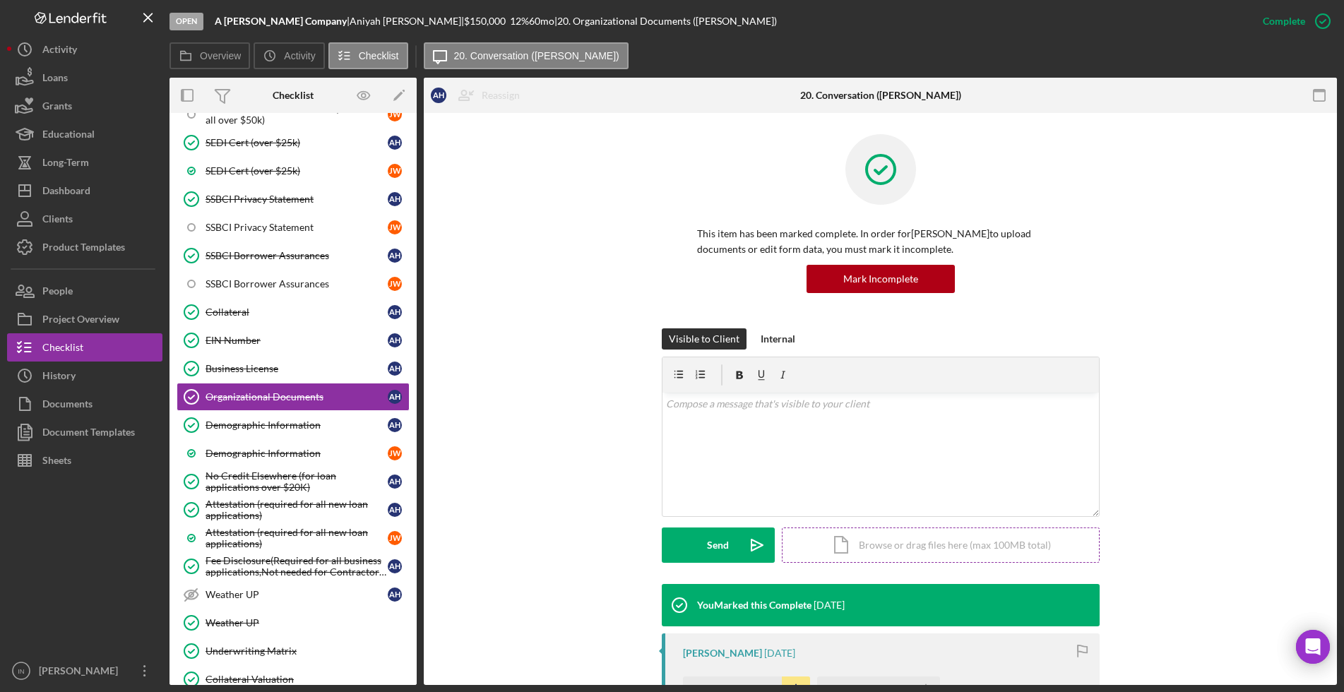
scroll to position [265, 0]
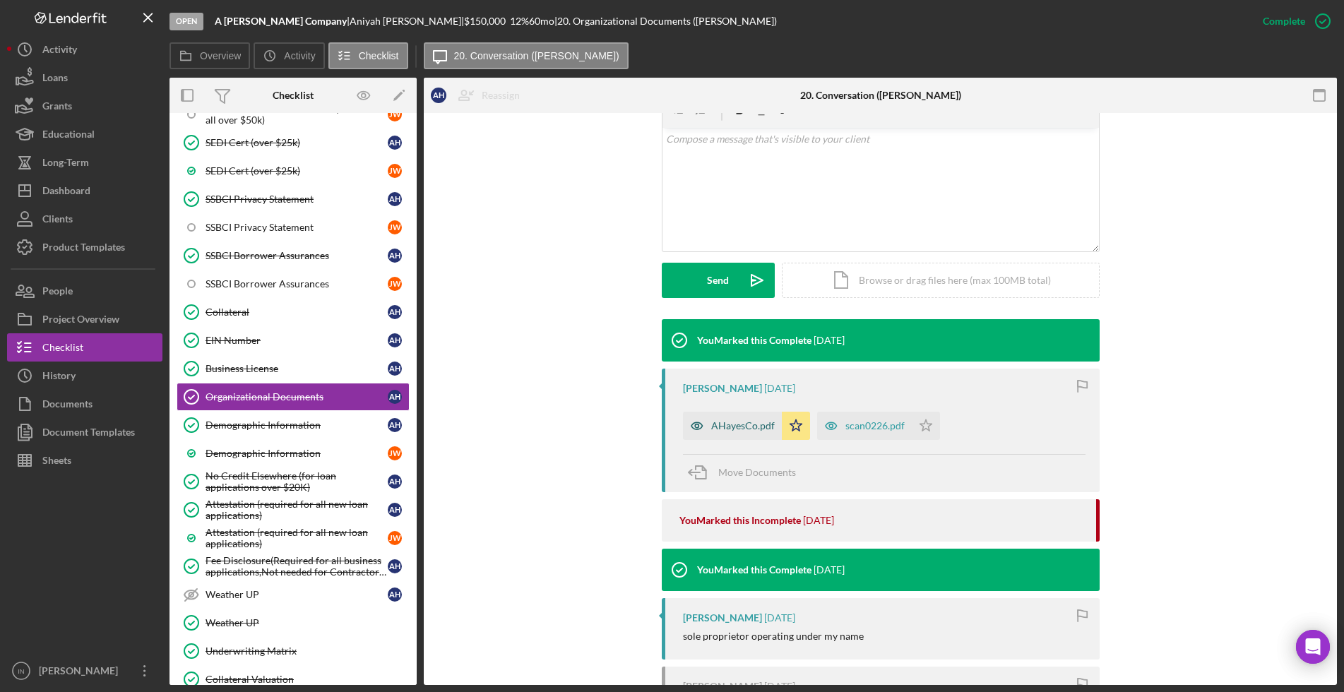
click at [727, 420] on div "AHayesCo.pdf" at bounding box center [743, 425] width 64 height 11
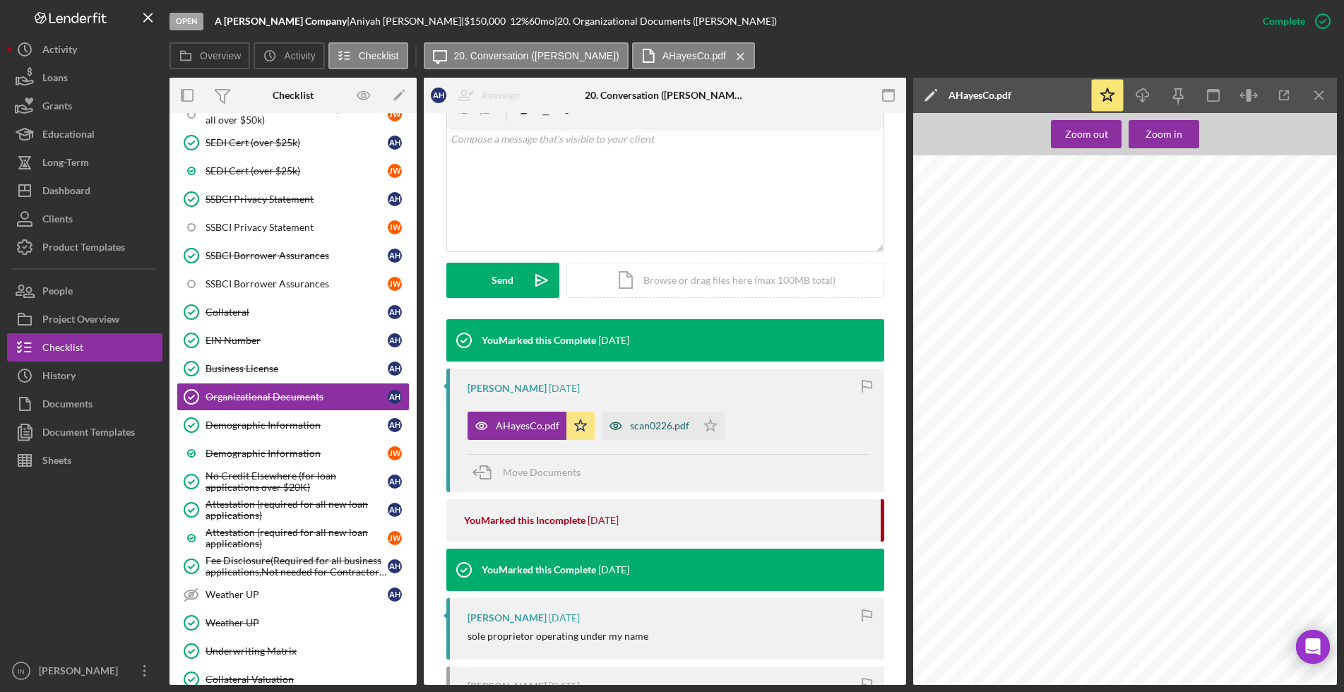
click at [658, 436] on div "scan0226.pdf" at bounding box center [649, 426] width 95 height 28
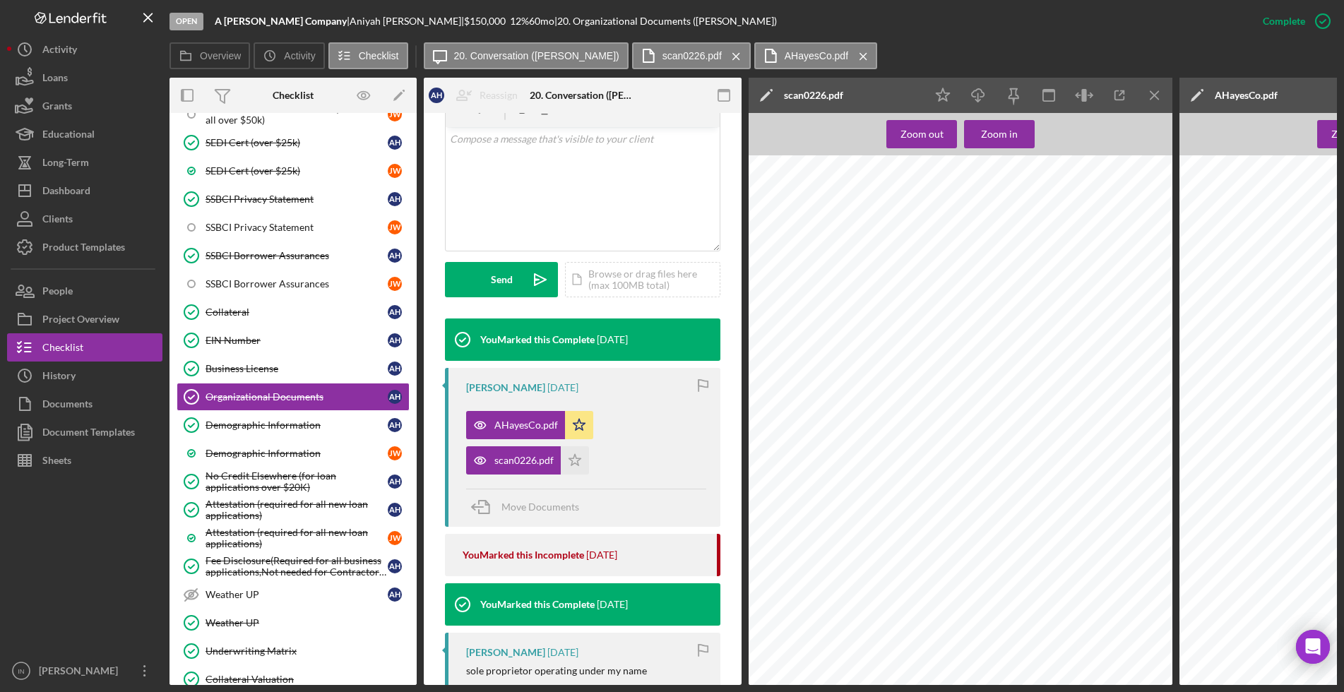
scroll to position [6697, 0]
click at [255, 418] on link "Demographic Information Demographic Information A H" at bounding box center [293, 425] width 233 height 28
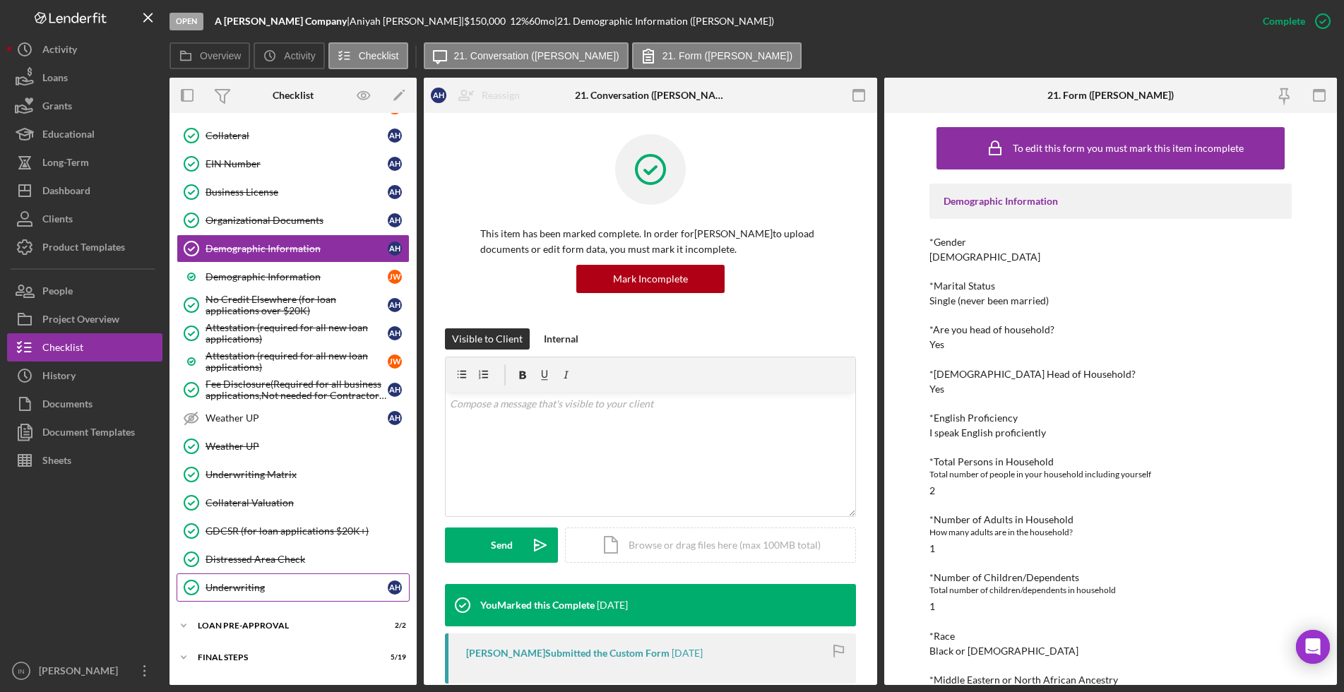
scroll to position [1350, 0]
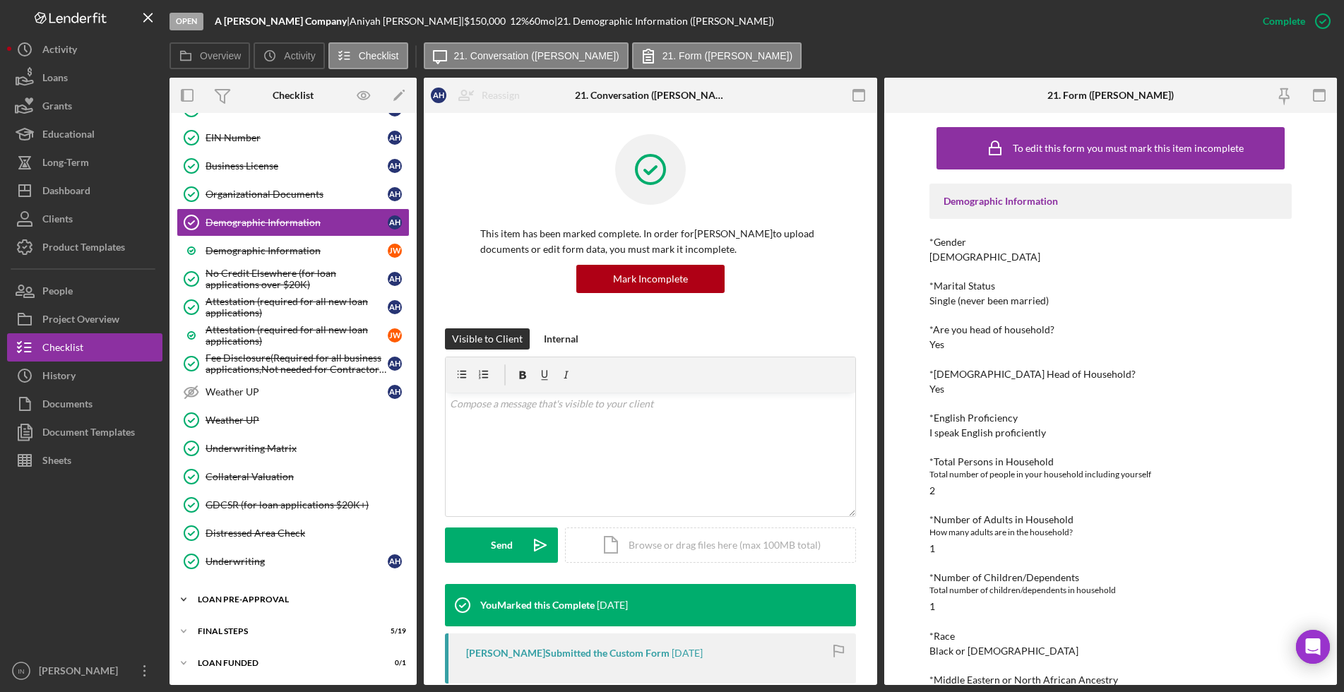
click at [281, 600] on div "LOAN PRE-APPROVAL" at bounding box center [298, 599] width 201 height 8
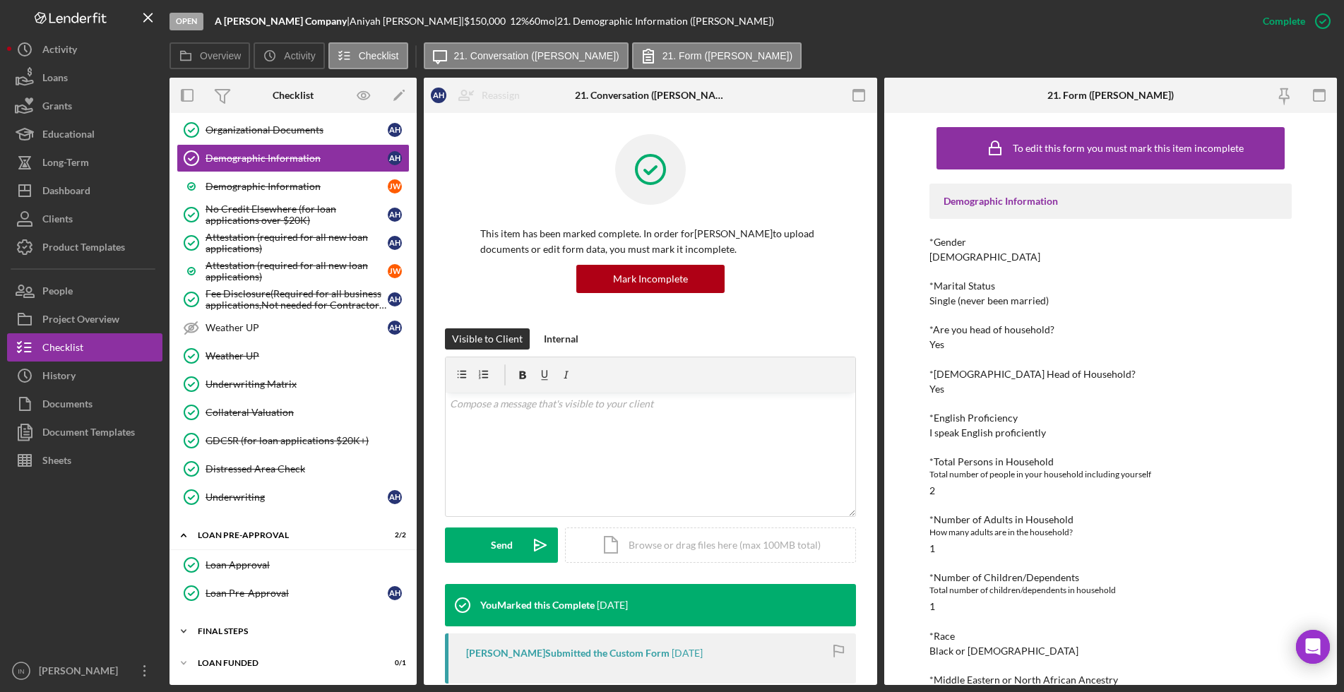
click at [256, 634] on div "FINAL STEPS" at bounding box center [298, 631] width 201 height 8
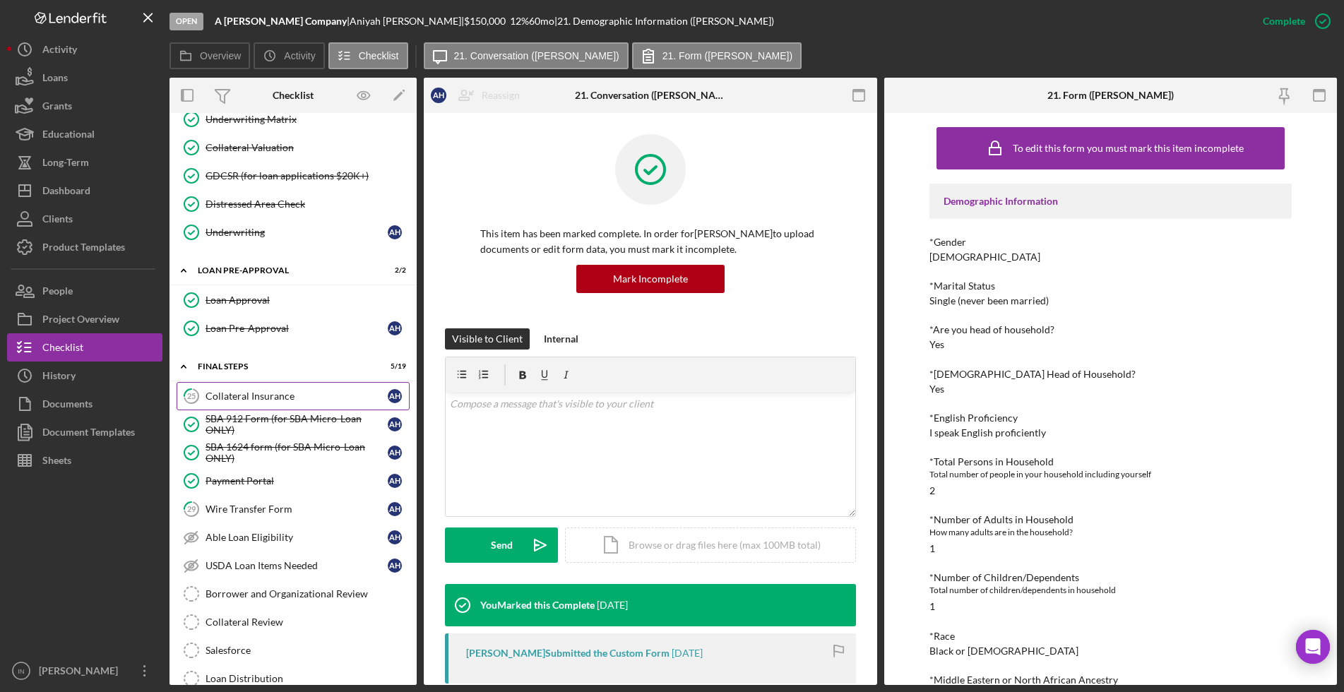
click at [279, 391] on div "Collateral Insurance" at bounding box center [297, 396] width 182 height 11
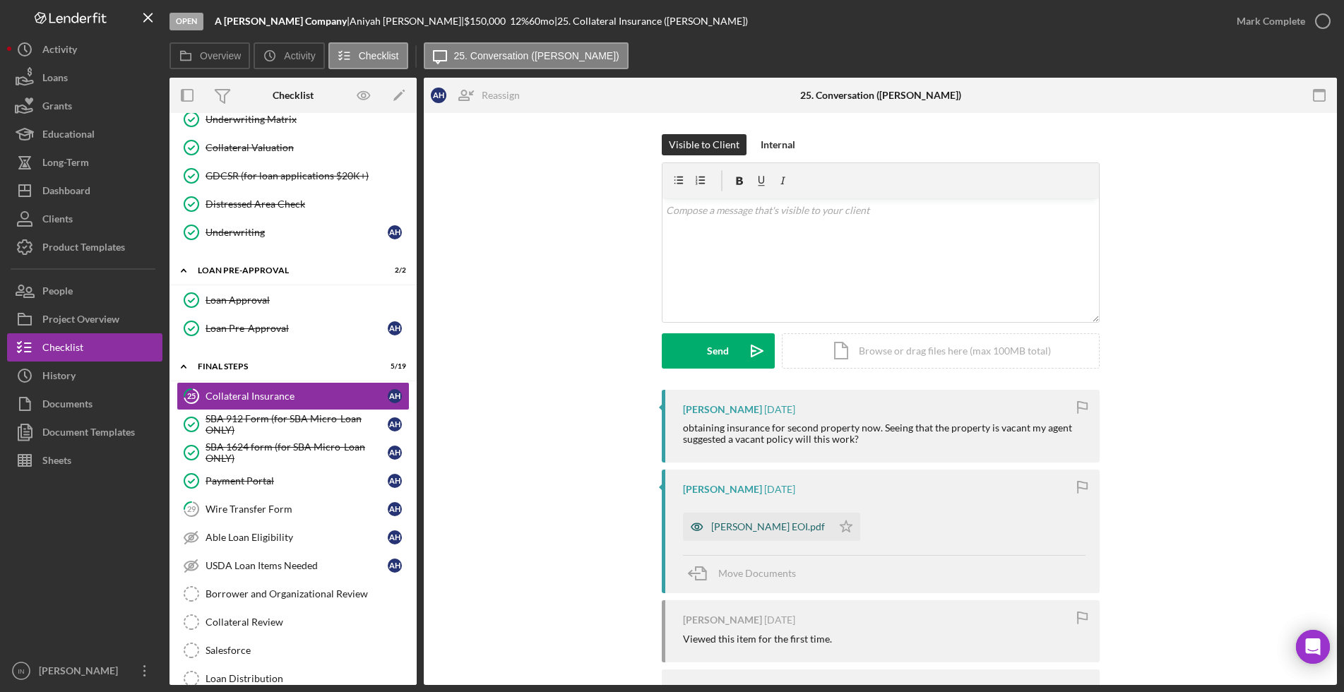
click at [723, 526] on div "[PERSON_NAME] EOI.pdf" at bounding box center [768, 526] width 114 height 11
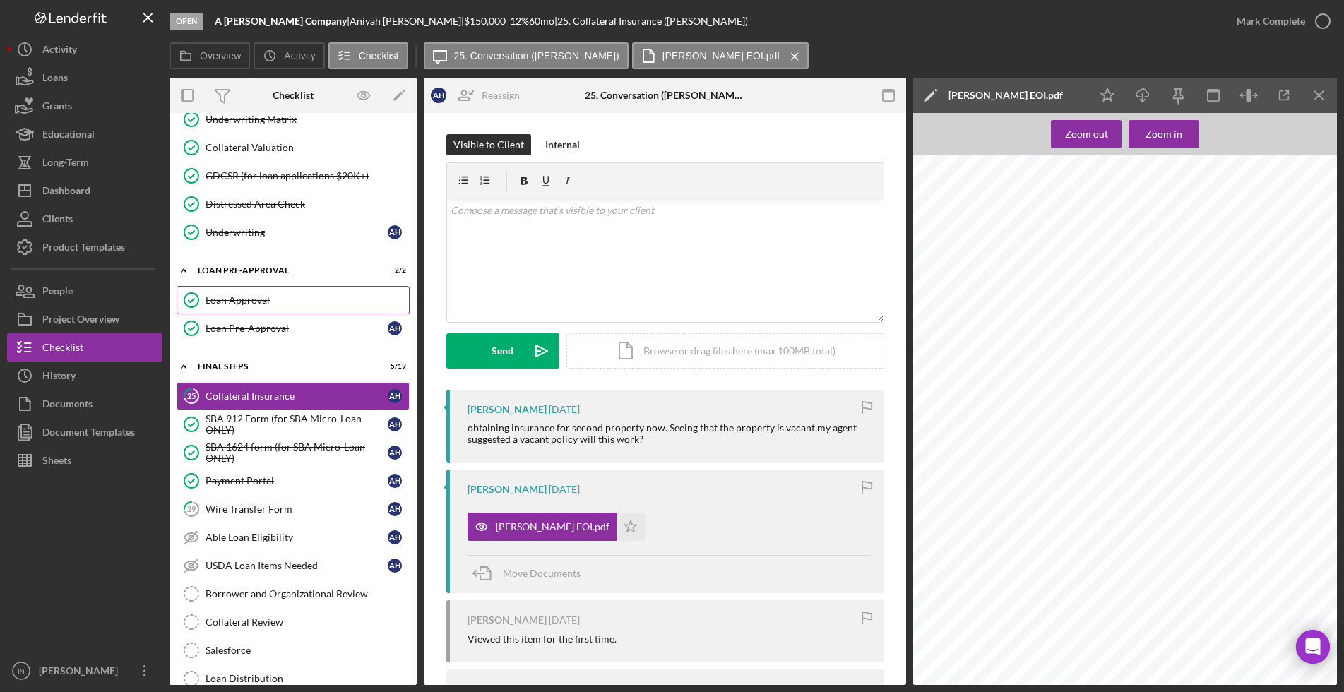
click at [259, 299] on div "Loan Approval" at bounding box center [307, 300] width 203 height 11
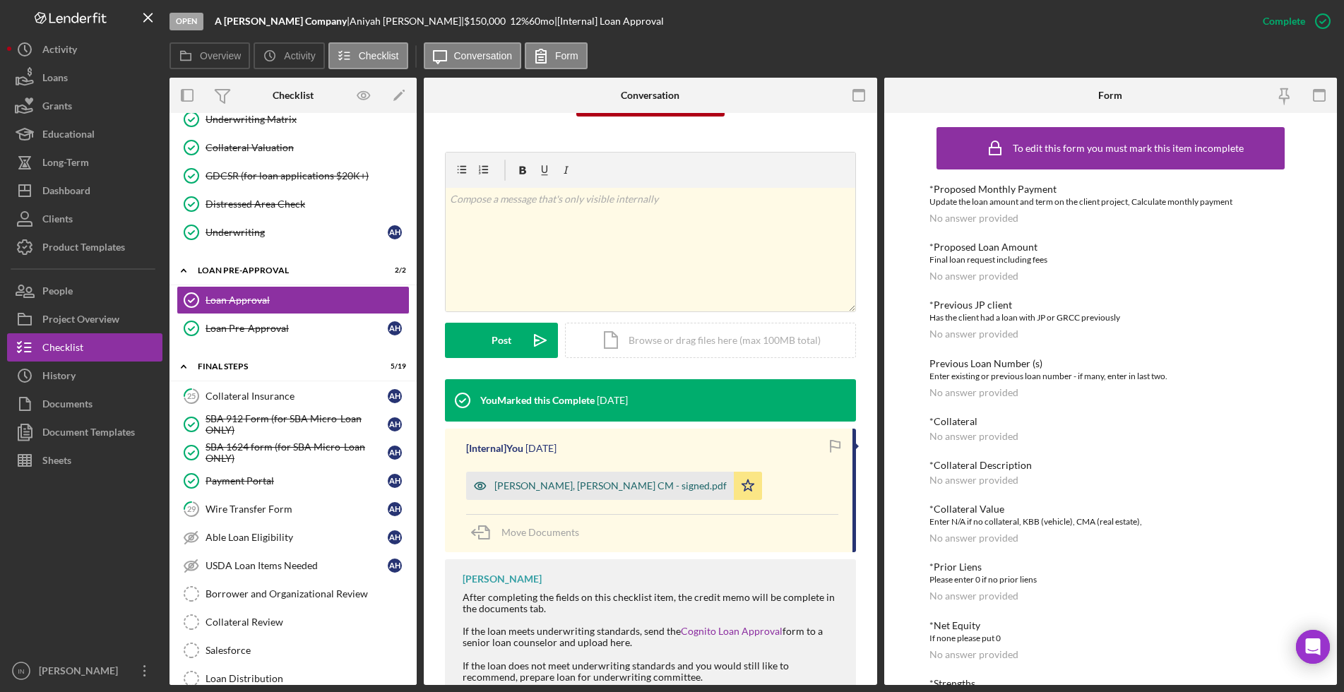
click at [562, 482] on div "[PERSON_NAME], [PERSON_NAME] CM - signed.pdf" at bounding box center [610, 485] width 232 height 11
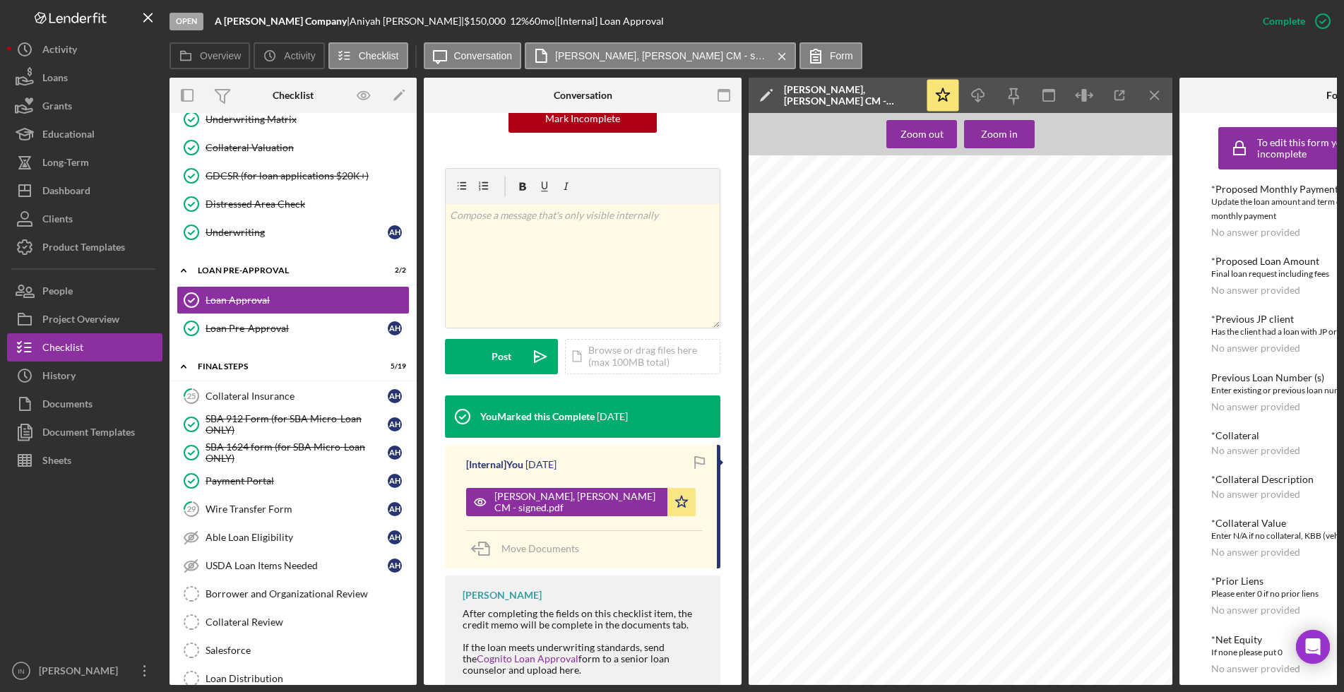
scroll to position [1158, 0]
click at [278, 400] on div "Collateral Insurance" at bounding box center [297, 396] width 182 height 11
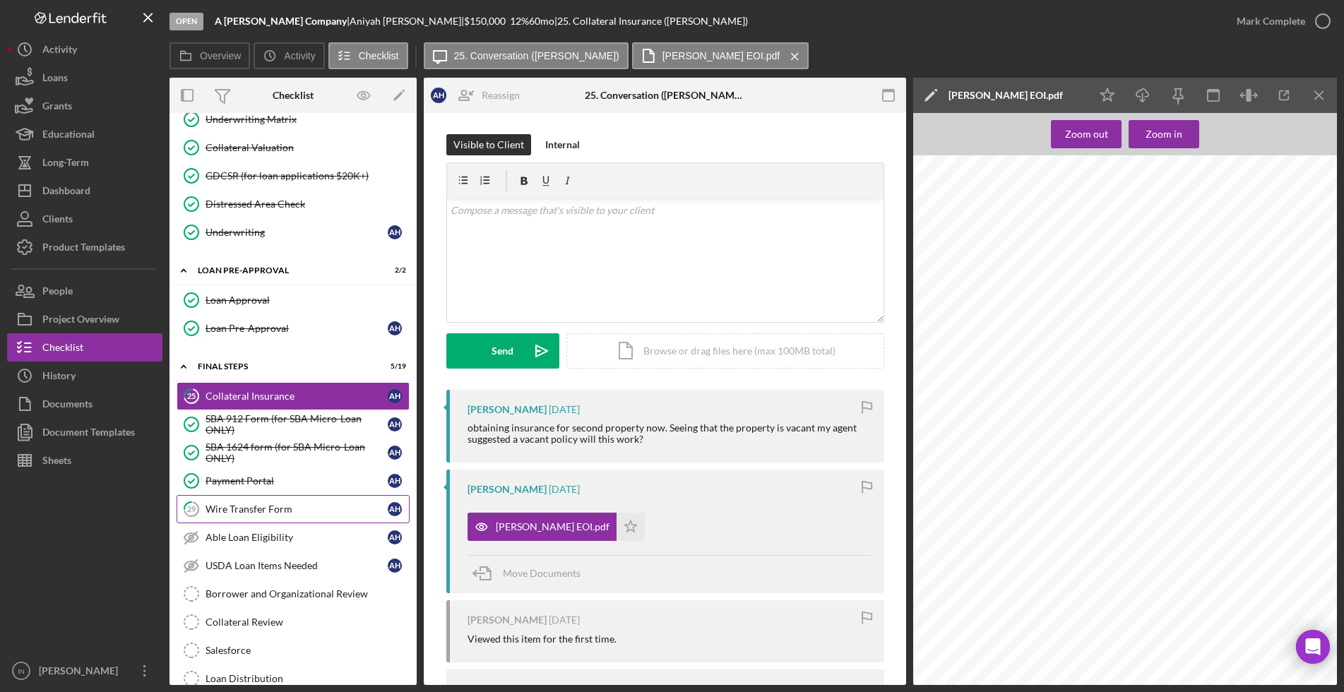
click at [278, 500] on link "29 Wire Transfer Form A H" at bounding box center [293, 509] width 233 height 28
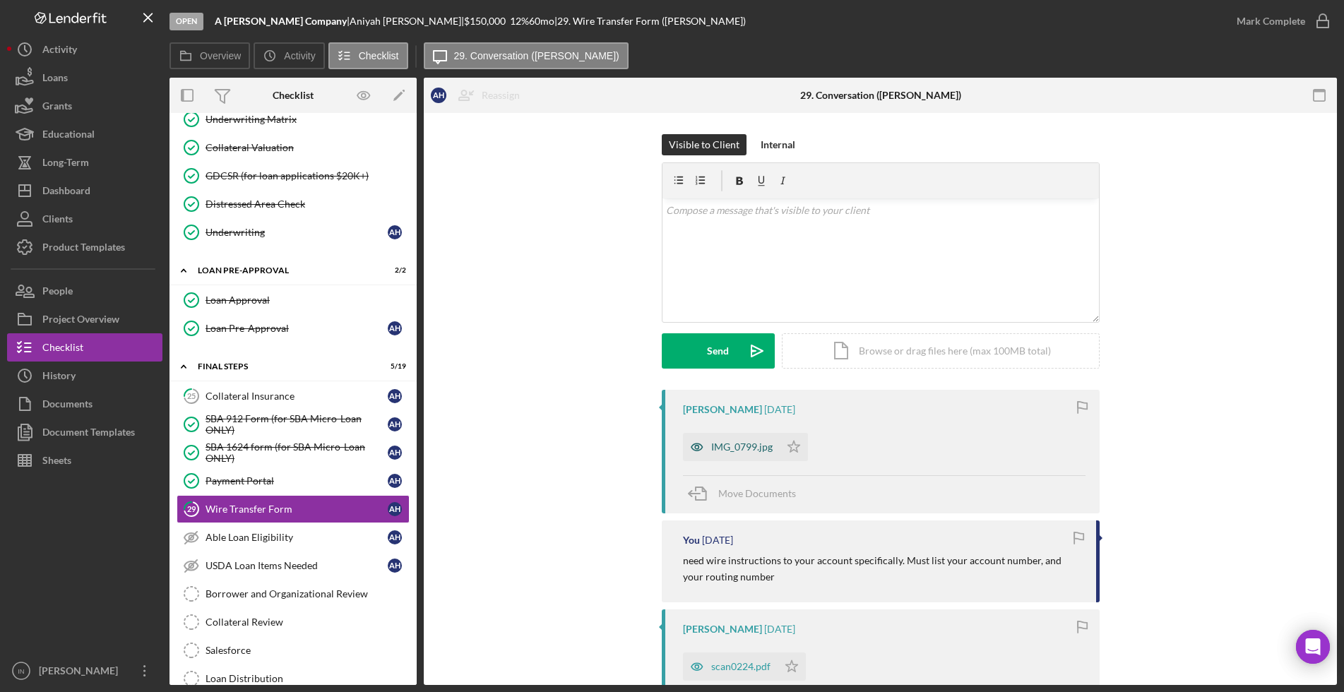
click at [735, 456] on div "IMG_0799.jpg" at bounding box center [731, 447] width 97 height 28
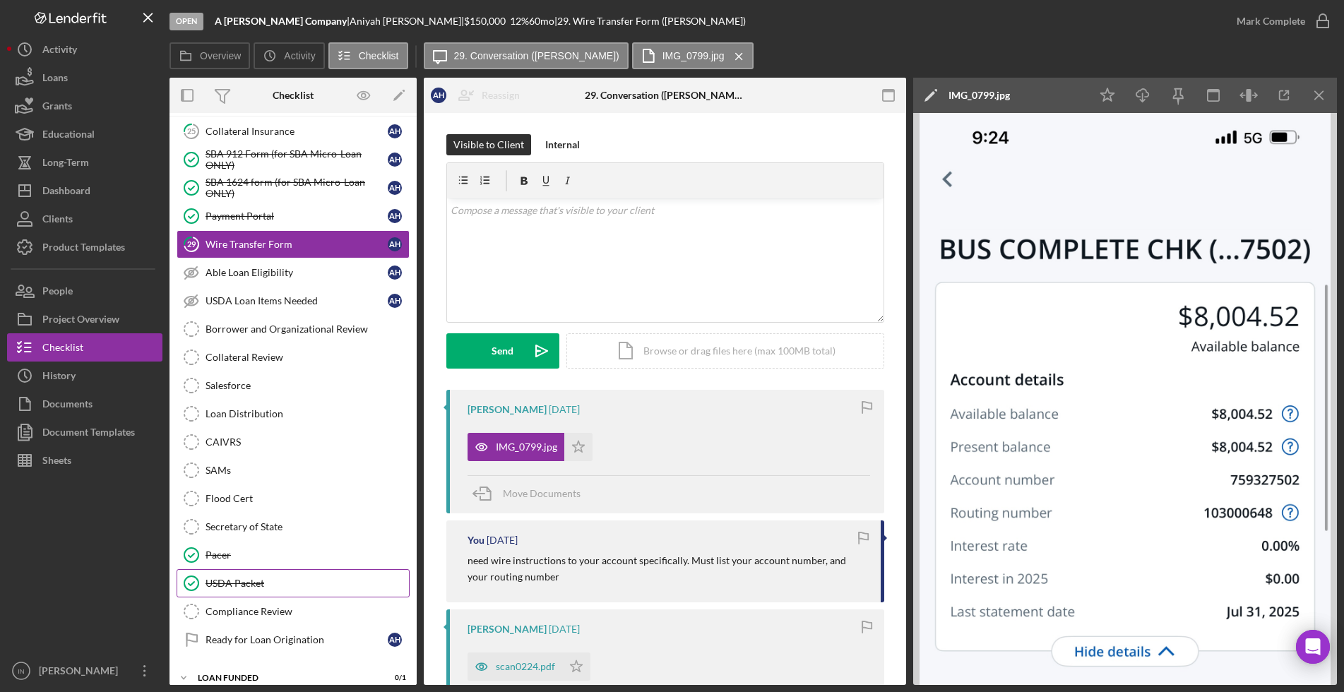
scroll to position [1959, 0]
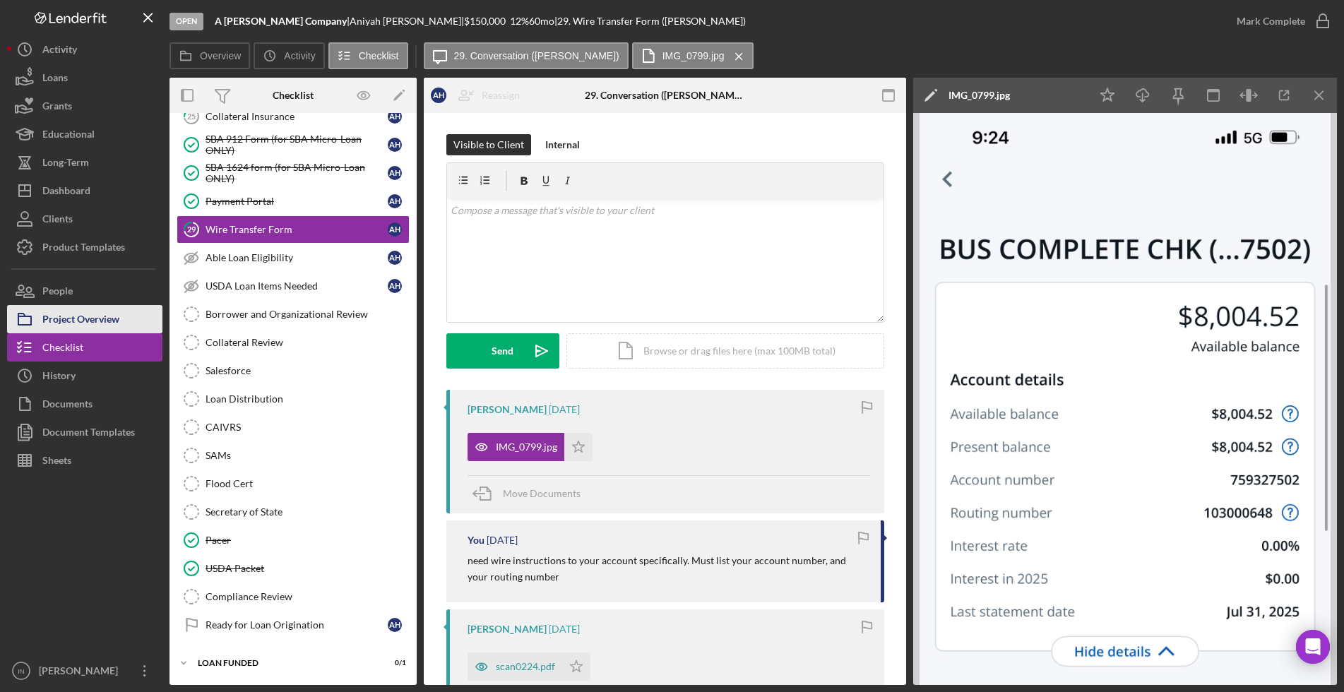
click at [112, 319] on div "Project Overview" at bounding box center [80, 321] width 77 height 32
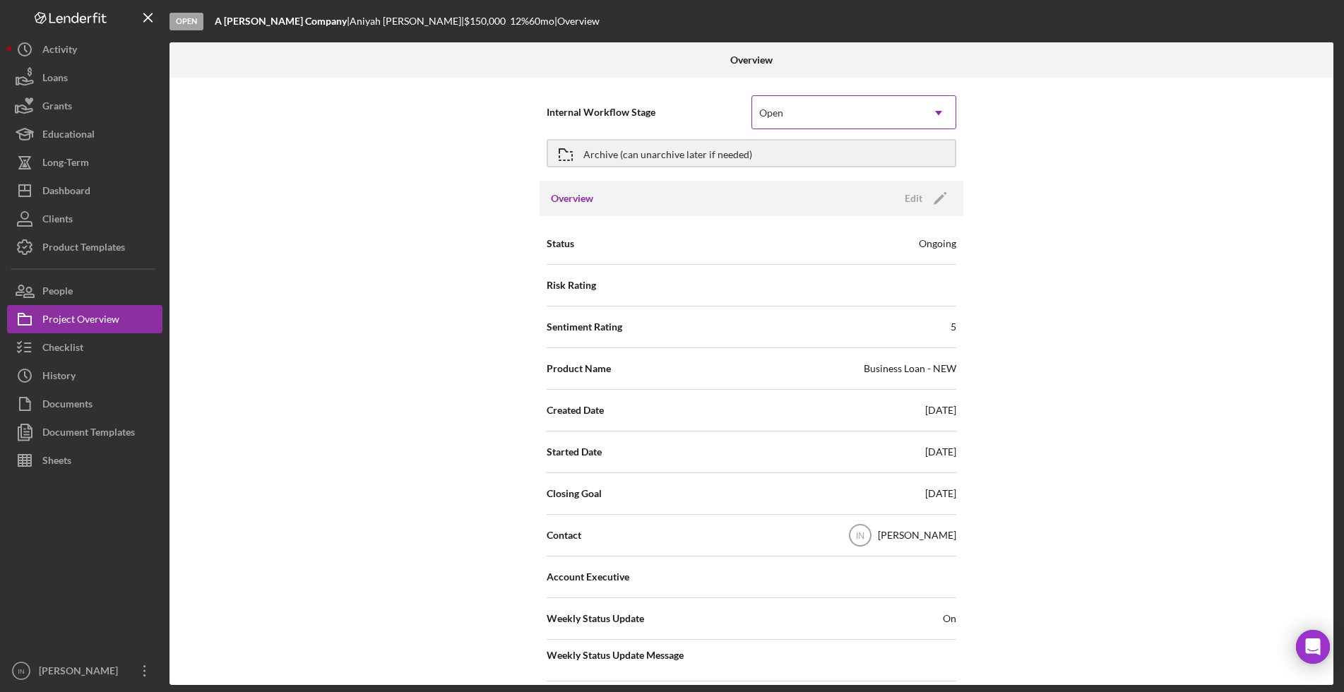
click at [905, 107] on div "Open" at bounding box center [837, 113] width 170 height 32
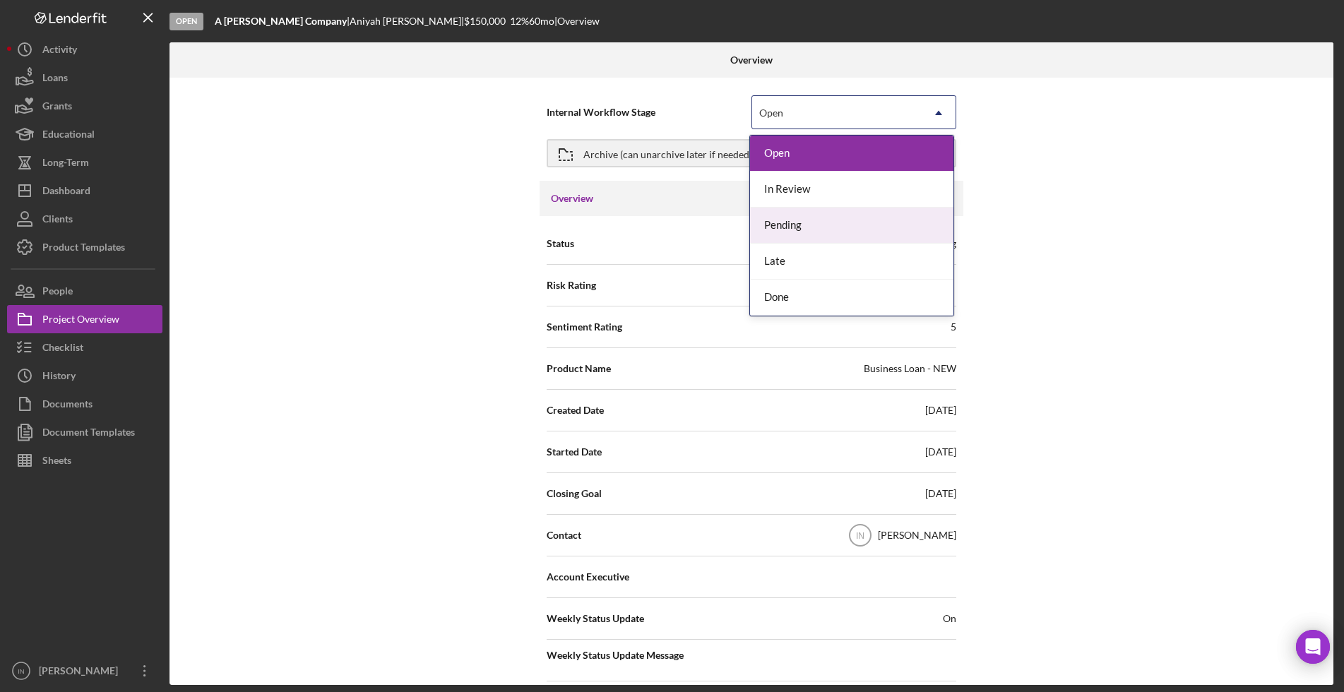
click at [782, 223] on div "Pending" at bounding box center [851, 226] width 203 height 36
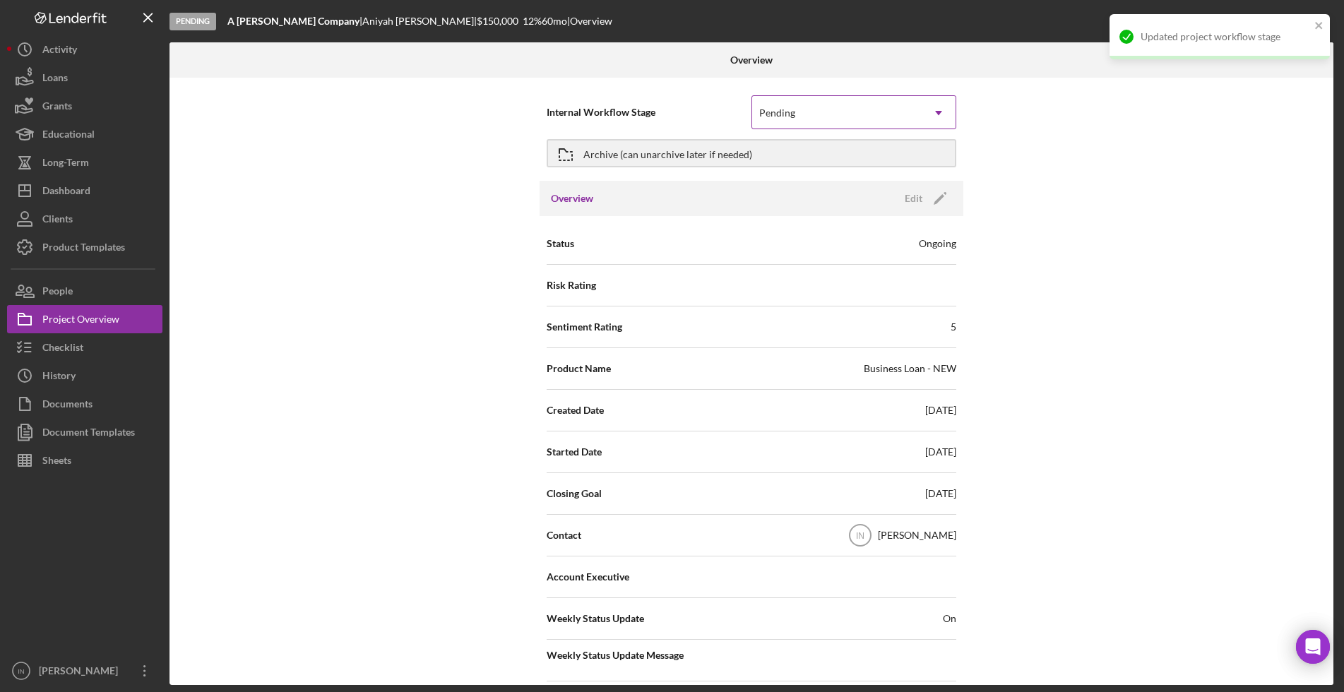
click at [857, 117] on div "Pending" at bounding box center [837, 113] width 170 height 32
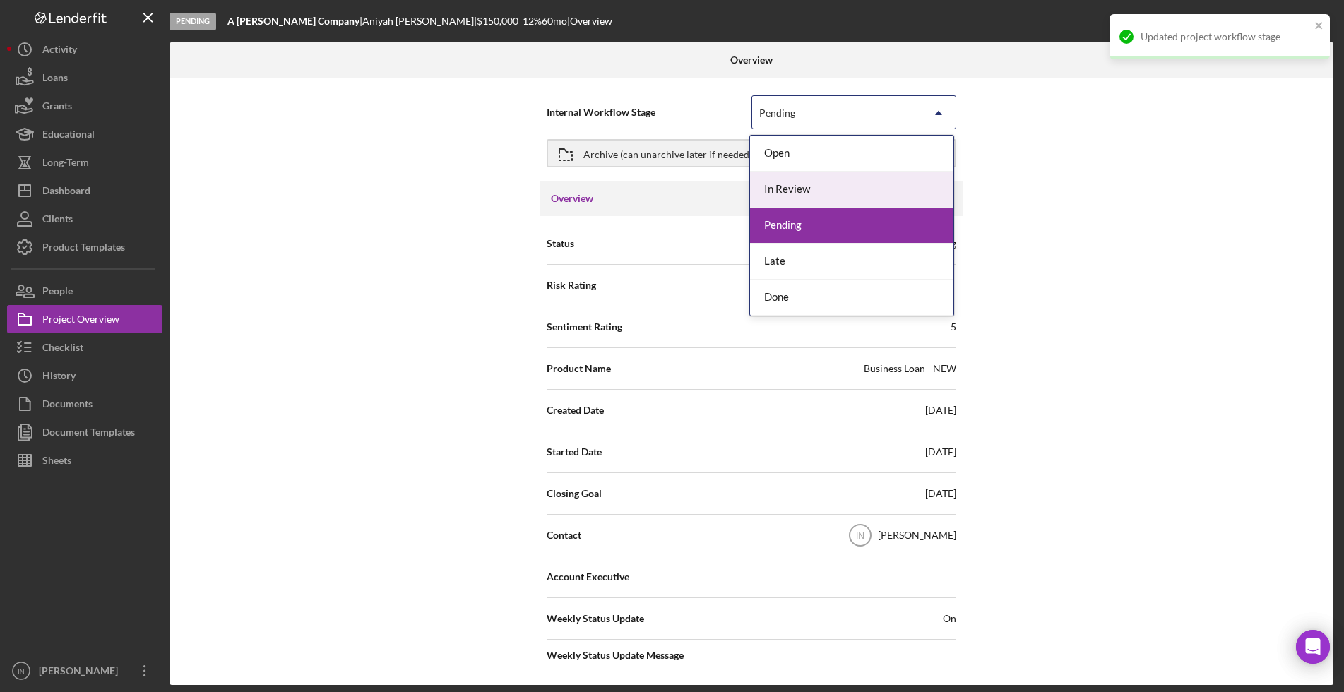
click at [816, 189] on div "In Review" at bounding box center [851, 190] width 203 height 36
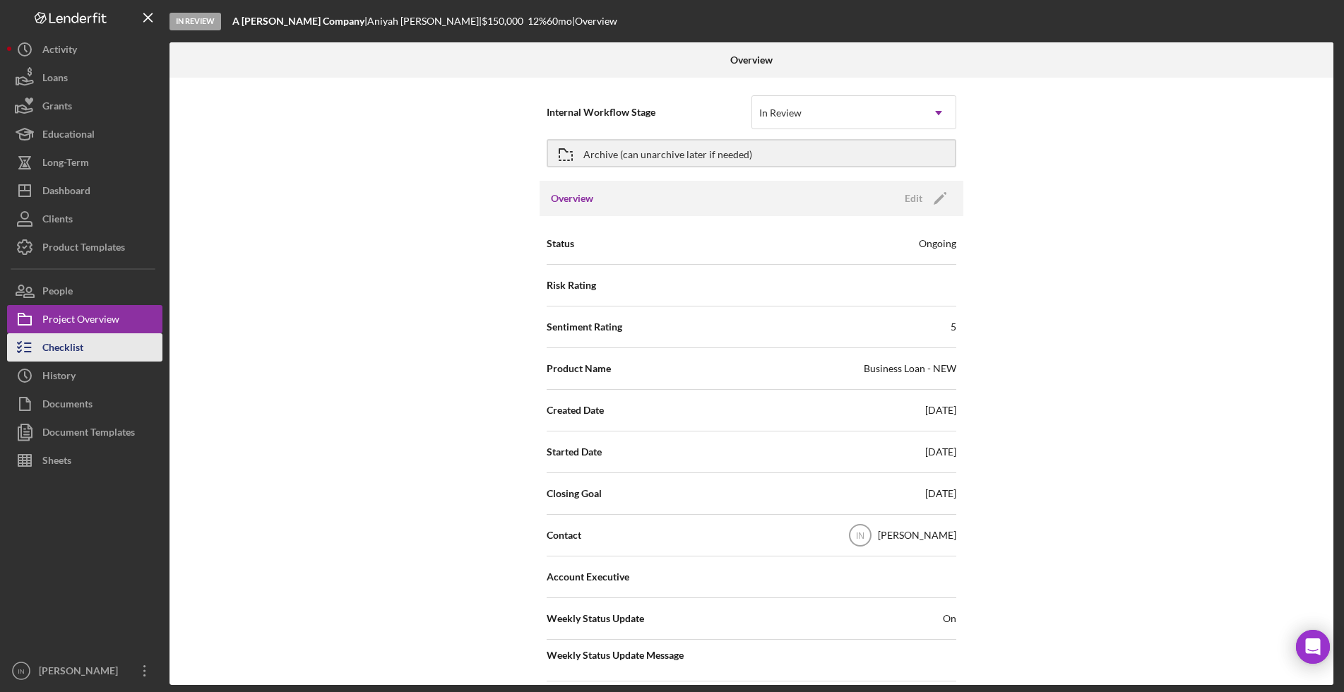
click at [80, 347] on div "Checklist" at bounding box center [62, 349] width 41 height 32
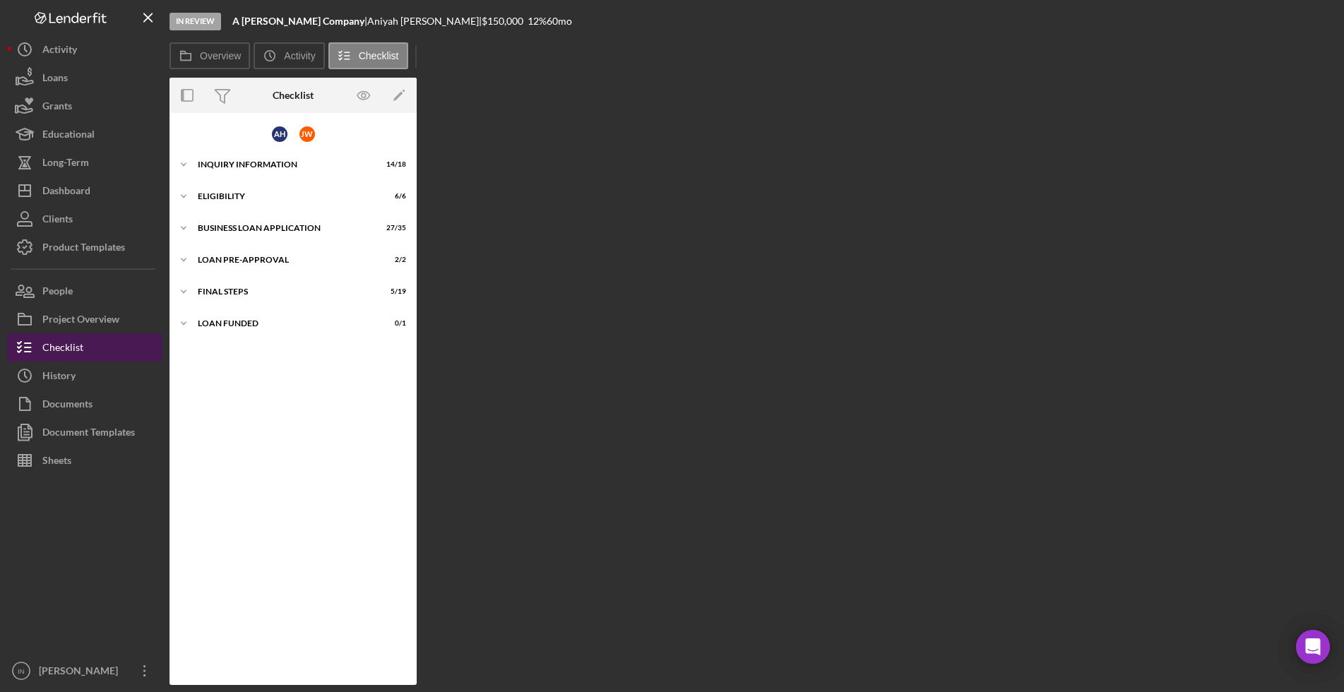
scroll to position [225, 0]
